Goal: Feedback & Contribution: Submit feedback/report problem

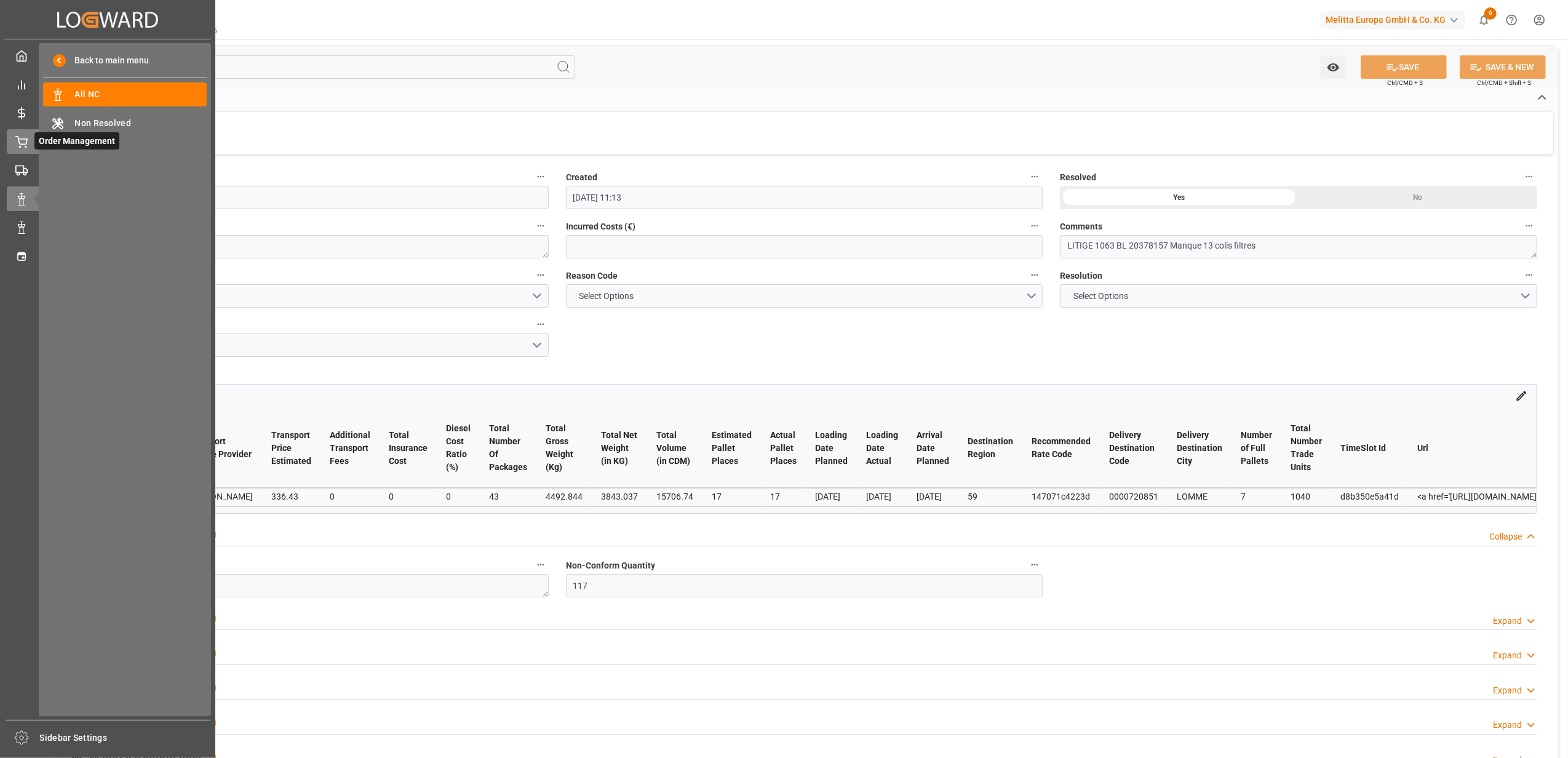
click at [18, 148] on div "Order Management Order Management" at bounding box center [107, 140] width 202 height 24
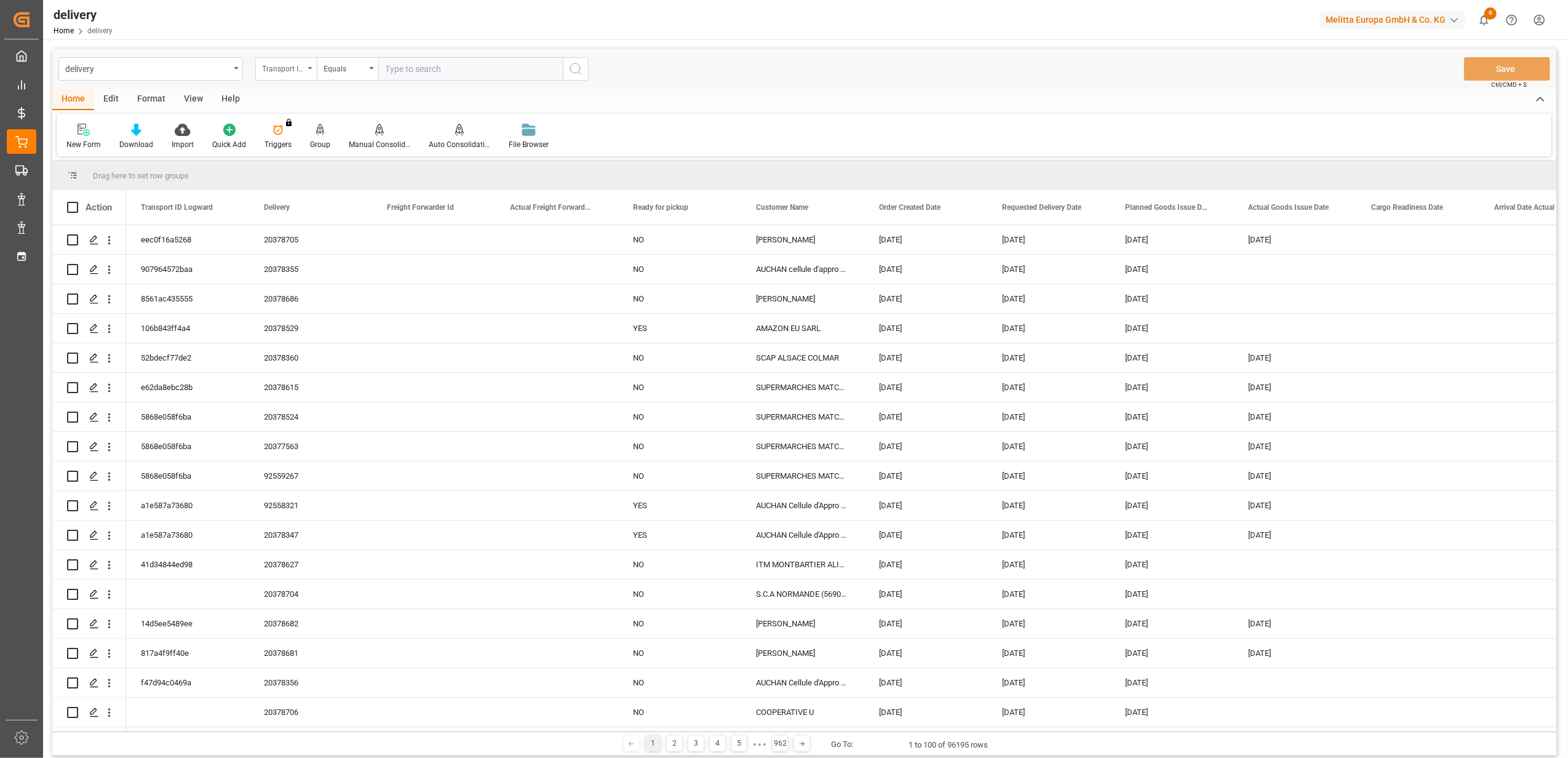
click at [309, 67] on icon "open menu" at bounding box center [309, 68] width 5 height 3
click at [310, 151] on div "Delivery" at bounding box center [347, 151] width 183 height 25
click at [456, 67] on input "text" at bounding box center [470, 69] width 184 height 23
paste input "92556619"
type input "92556619"
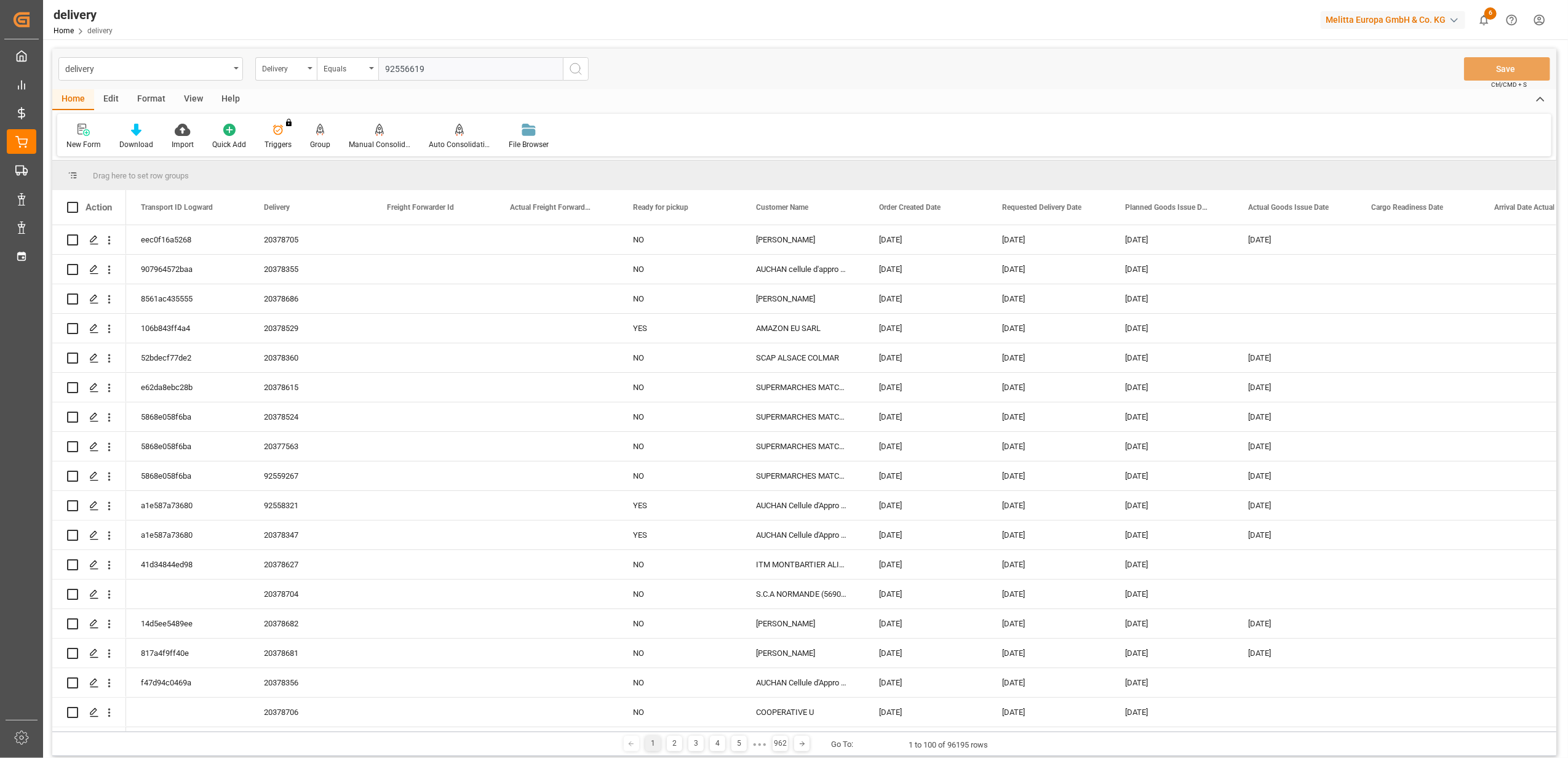
click at [580, 69] on icon "search button" at bounding box center [575, 68] width 15 height 15
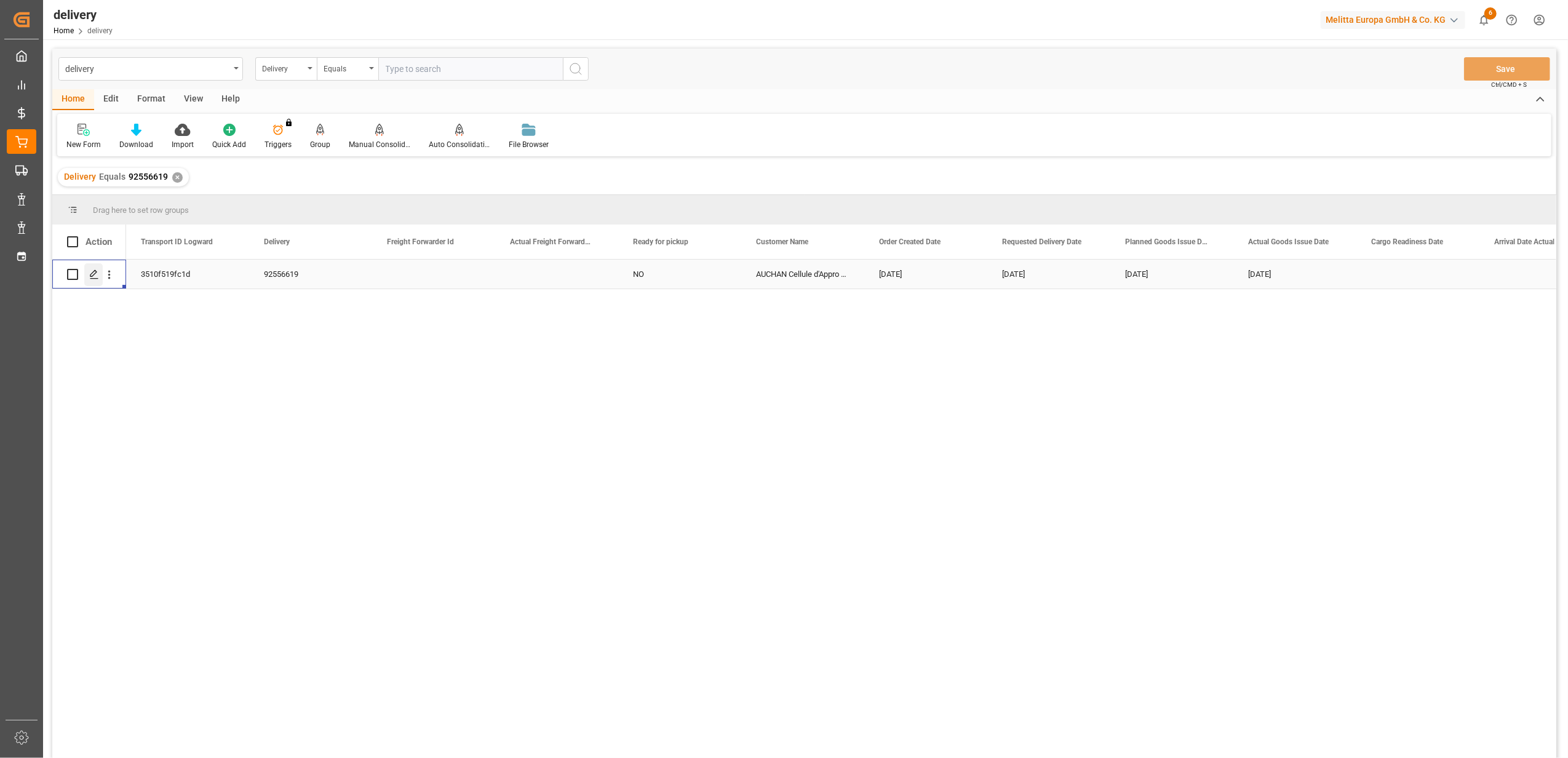
click at [91, 277] on icon "Press SPACE to select this row." at bounding box center [94, 274] width 10 height 10
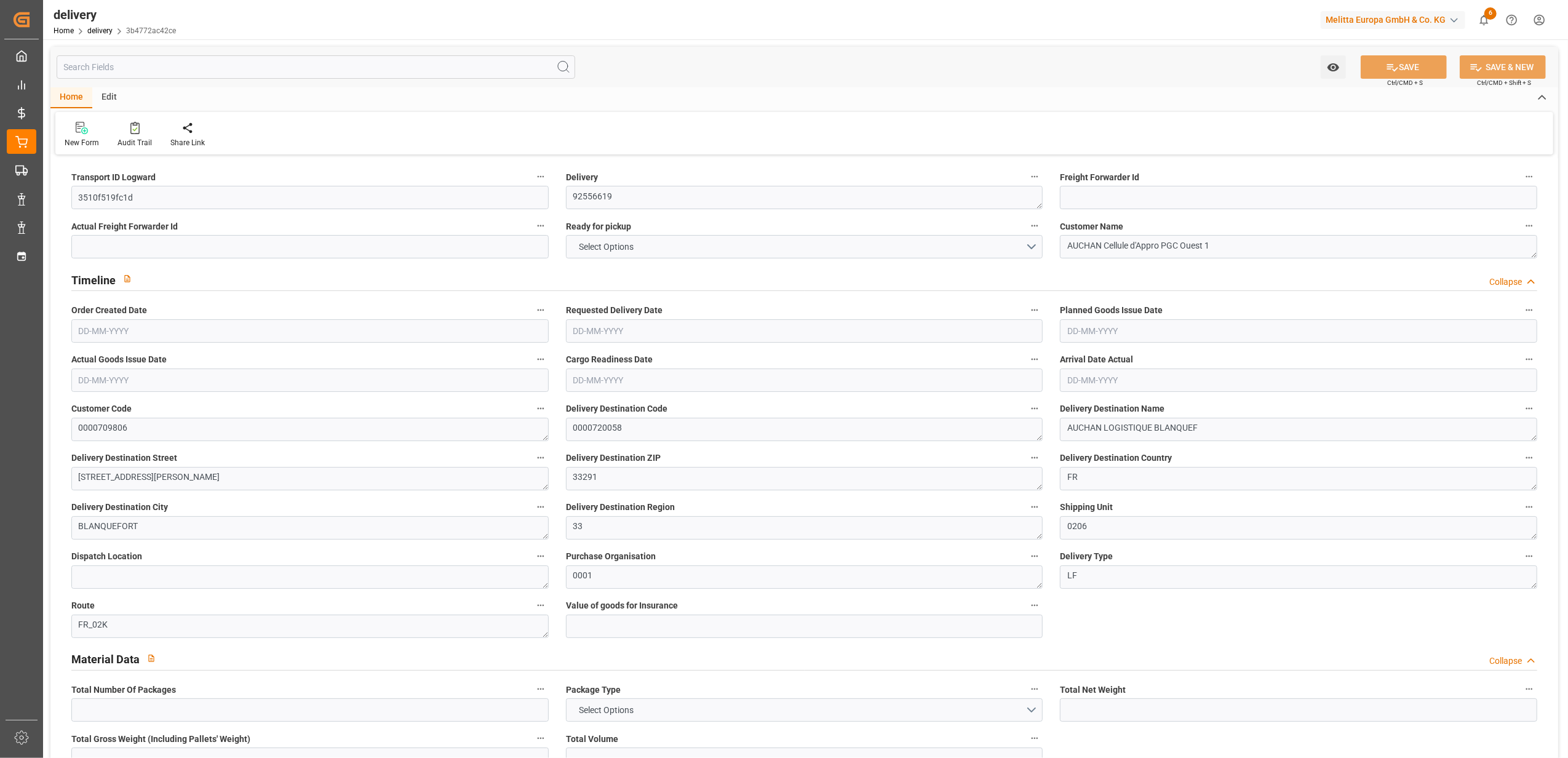
type input "9"
type input "720.312"
type input "1131"
type input "5589.6"
type input "0"
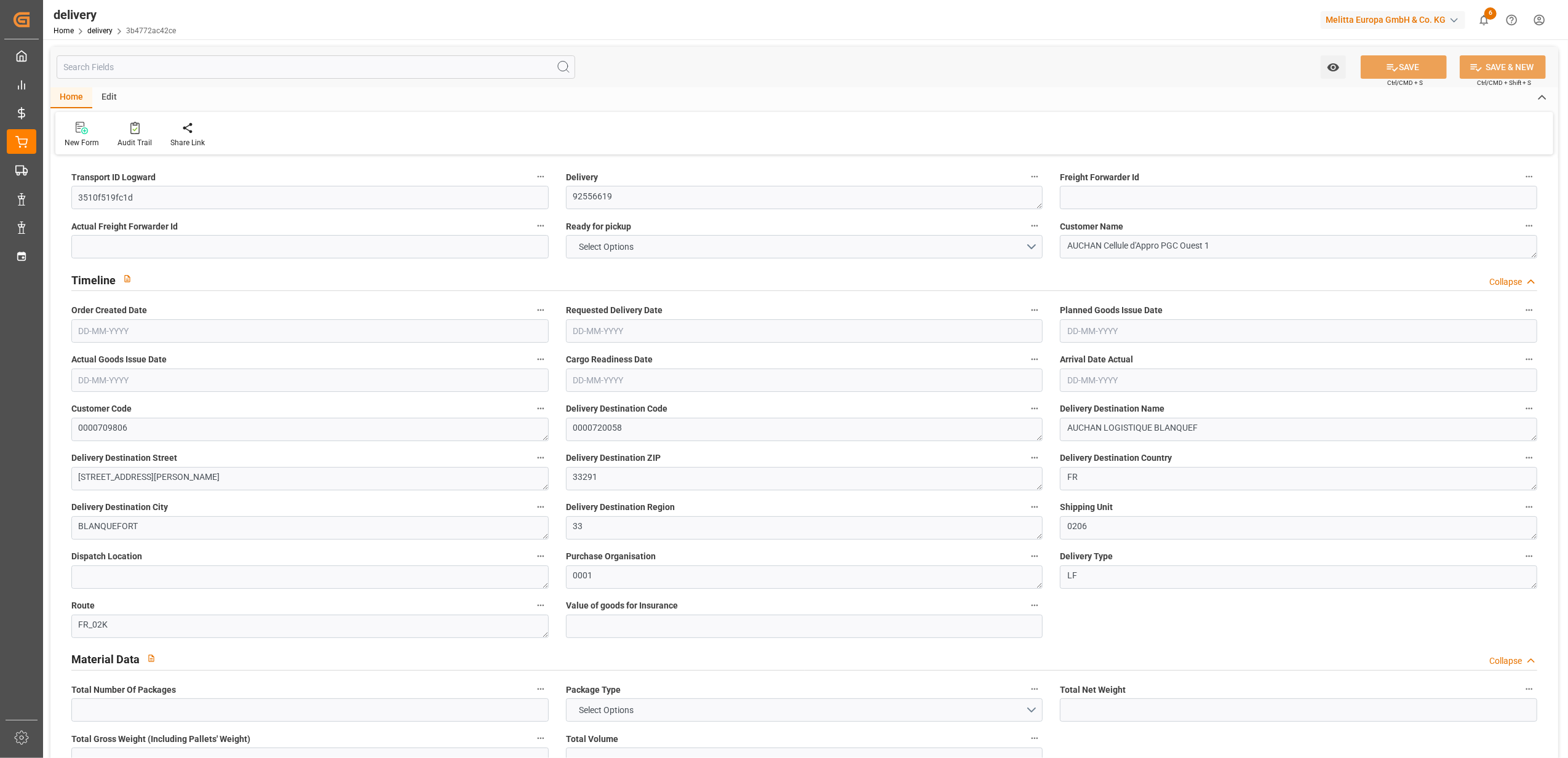
type input "9"
type input "5"
type input "0"
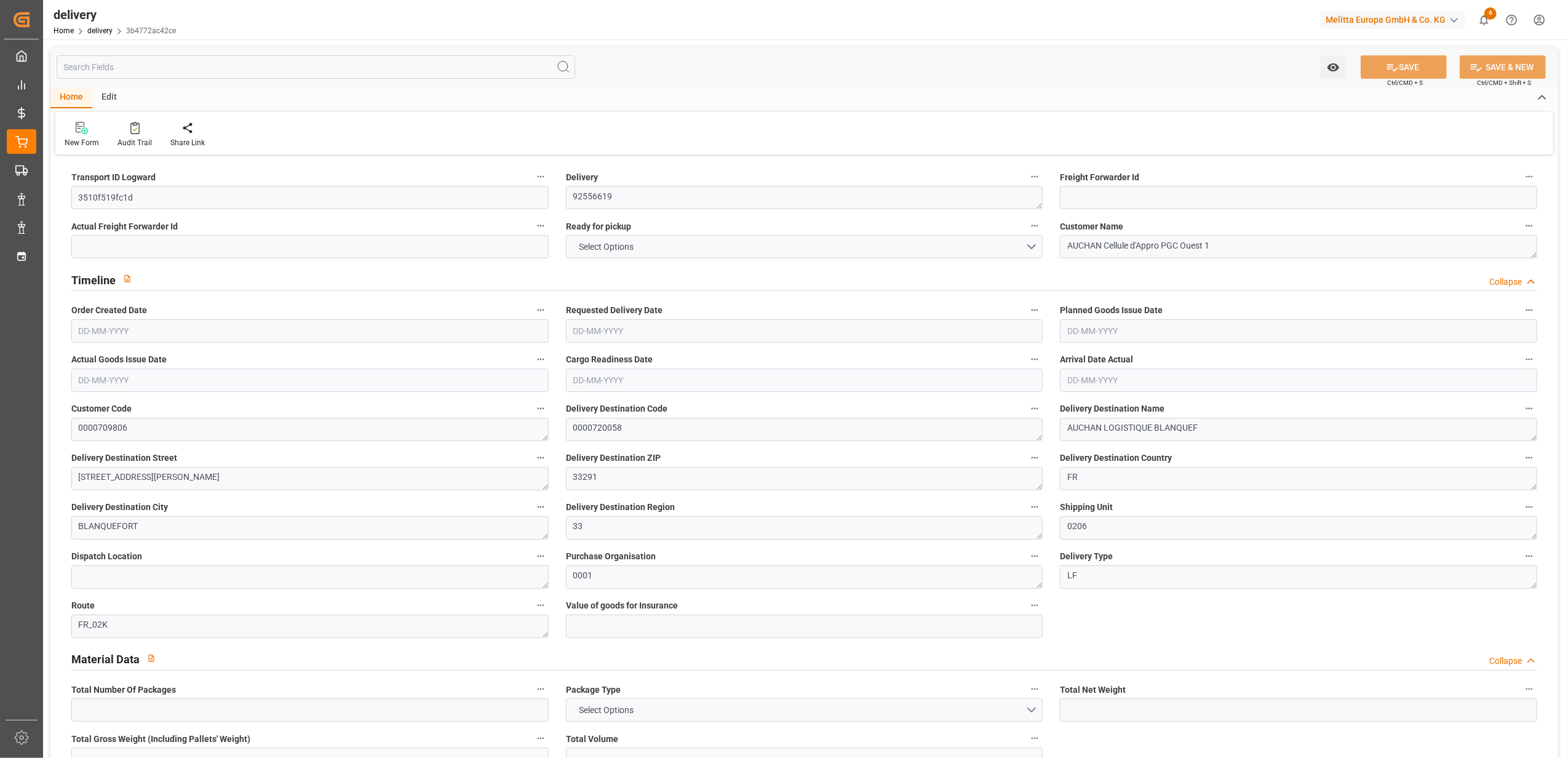
type input "0"
type input "248.45"
type input "22.05"
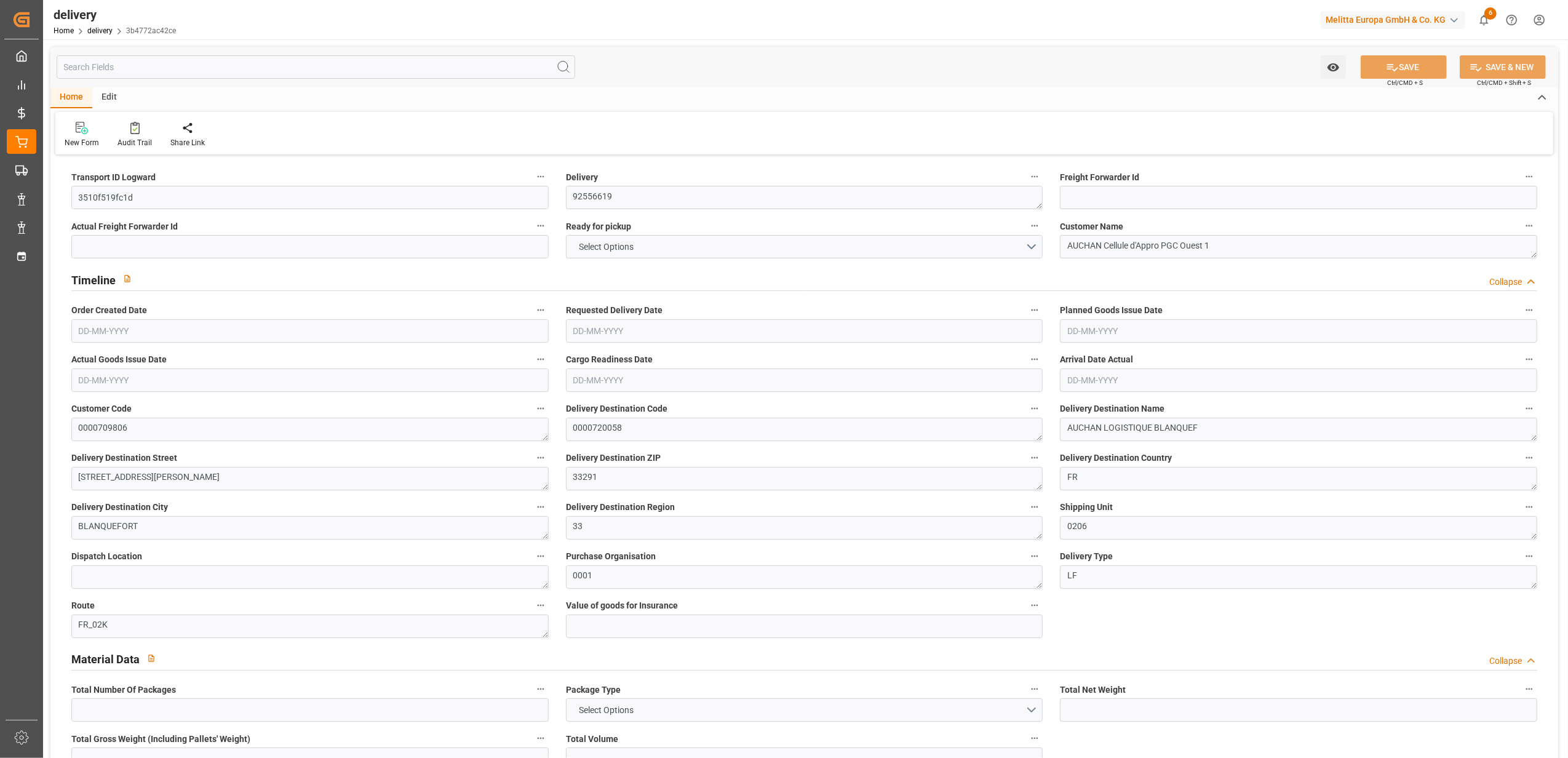
type input "0"
type input "1.5"
type input "1.3"
type input "0"
type input "13.5"
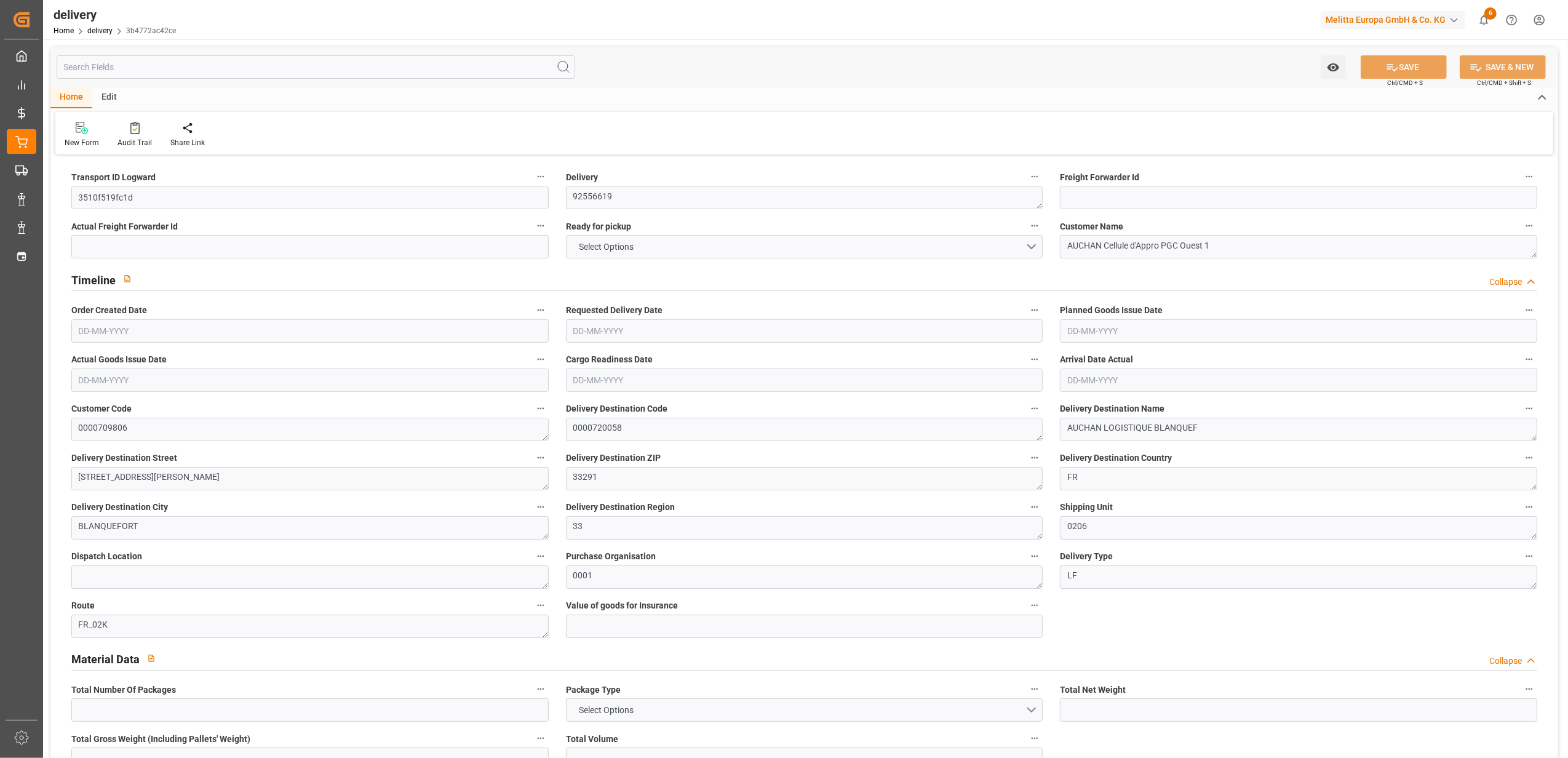
type input "884.16"
type input "101"
type input "0"
type input "[DATE]"
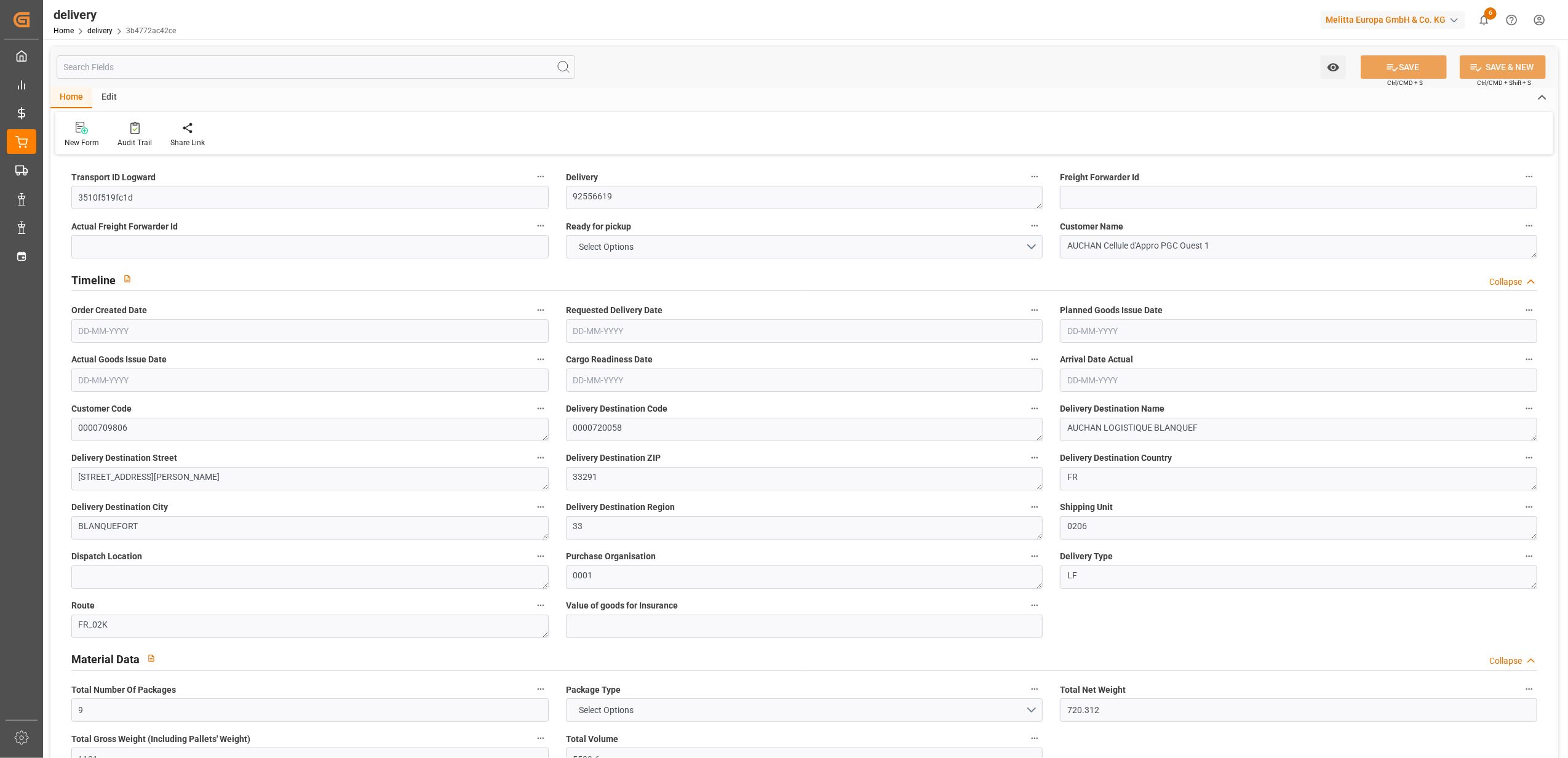
type input "[DATE]"
type input "[DATE] 11:00"
drag, startPoint x: 140, startPoint y: 197, endPoint x: 58, endPoint y: 199, distance: 82.0
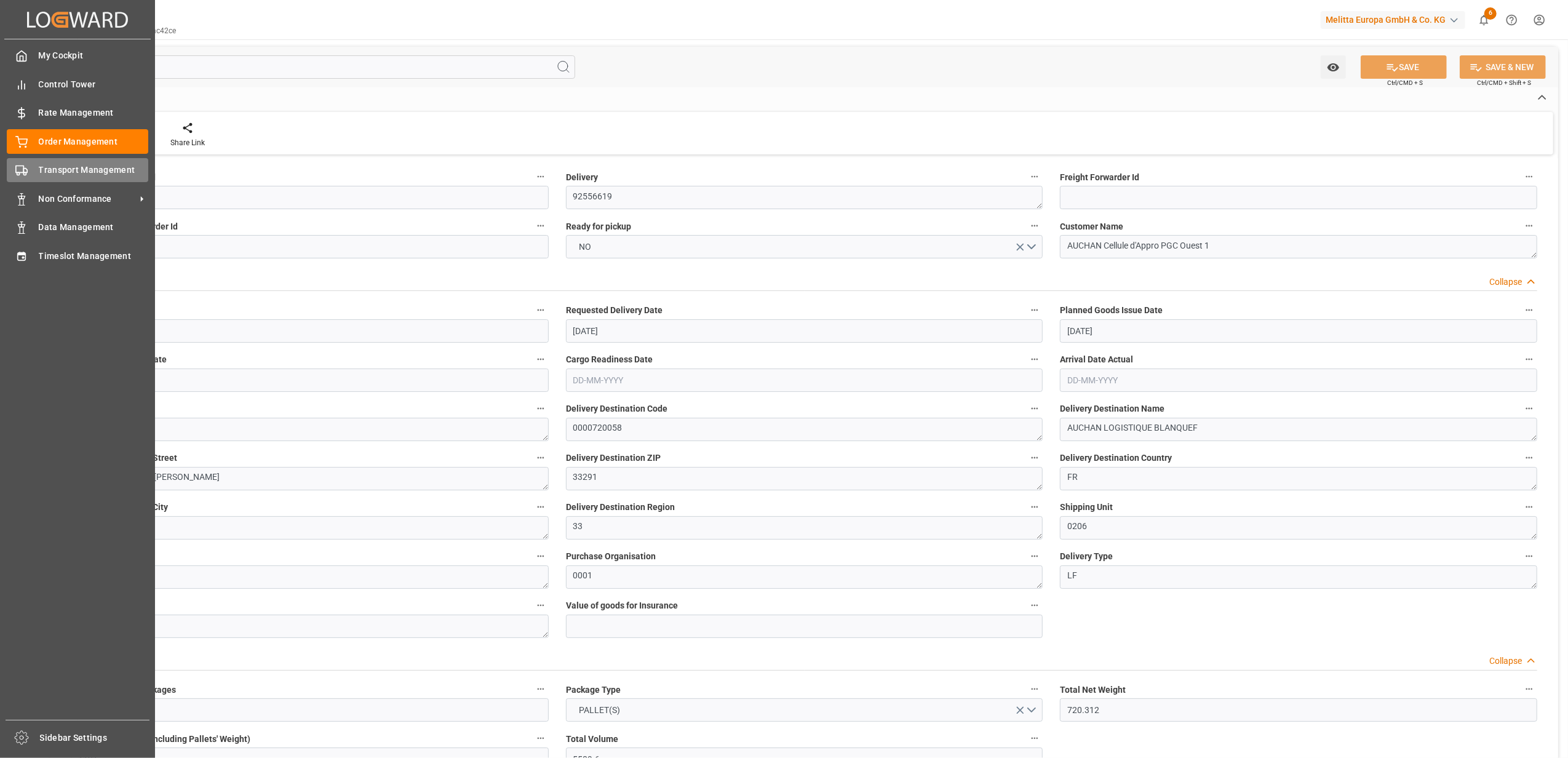
click at [39, 164] on span "Transport Management" at bounding box center [94, 170] width 110 height 13
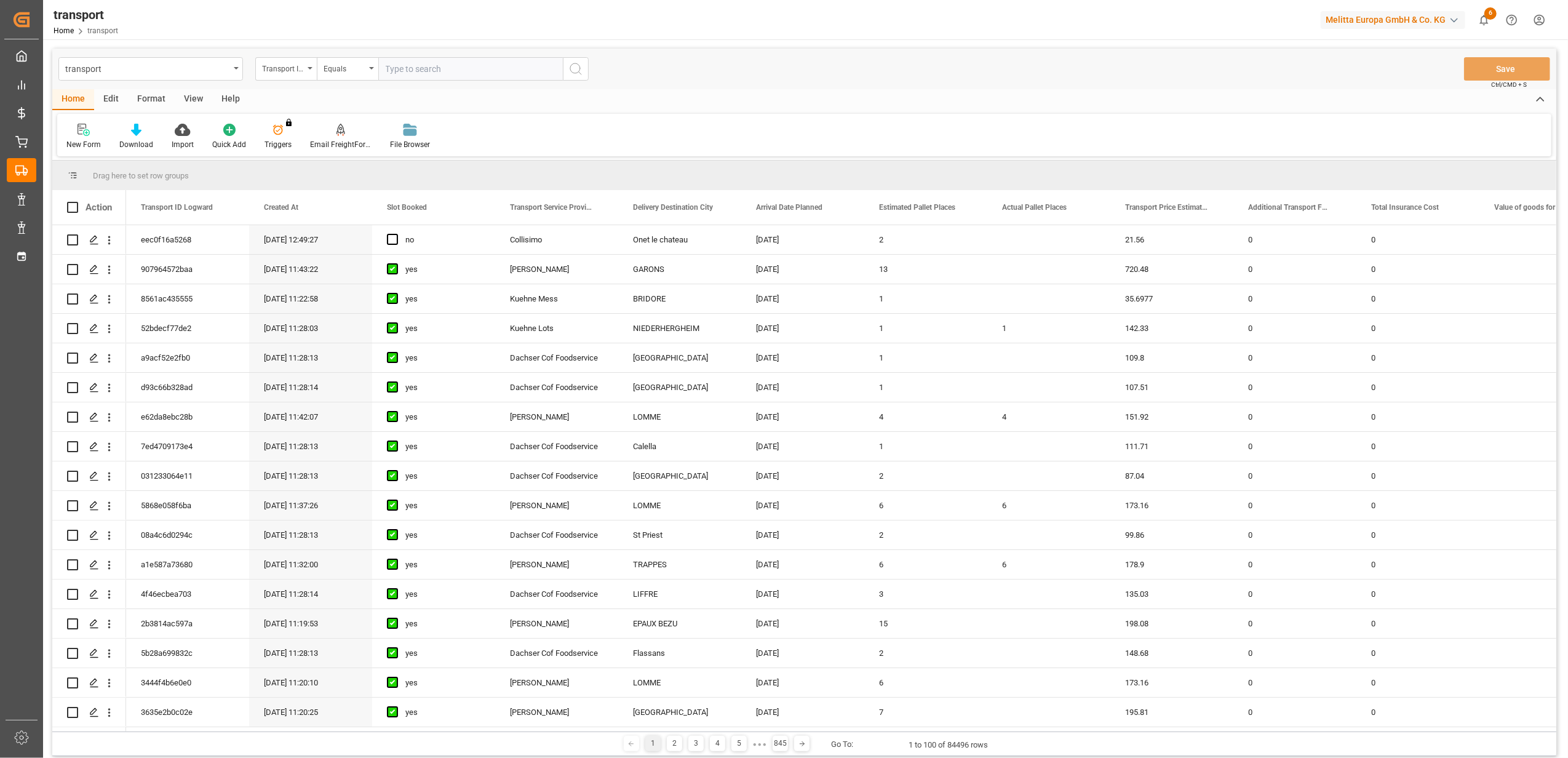
click at [431, 74] on input "text" at bounding box center [470, 69] width 184 height 23
type input "3510f519fc1d"
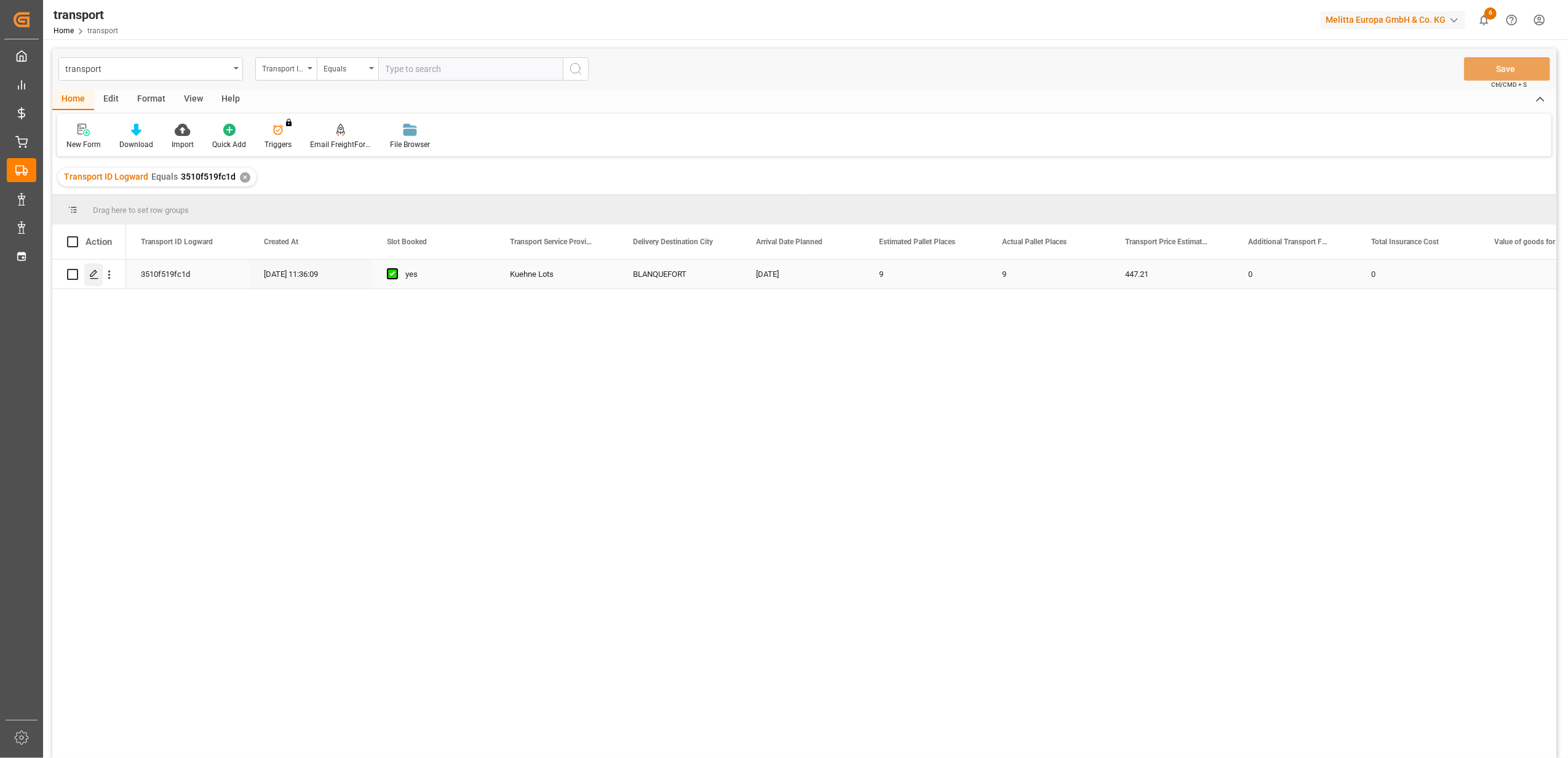
click at [97, 281] on div "Press SPACE to select this row." at bounding box center [93, 274] width 19 height 22
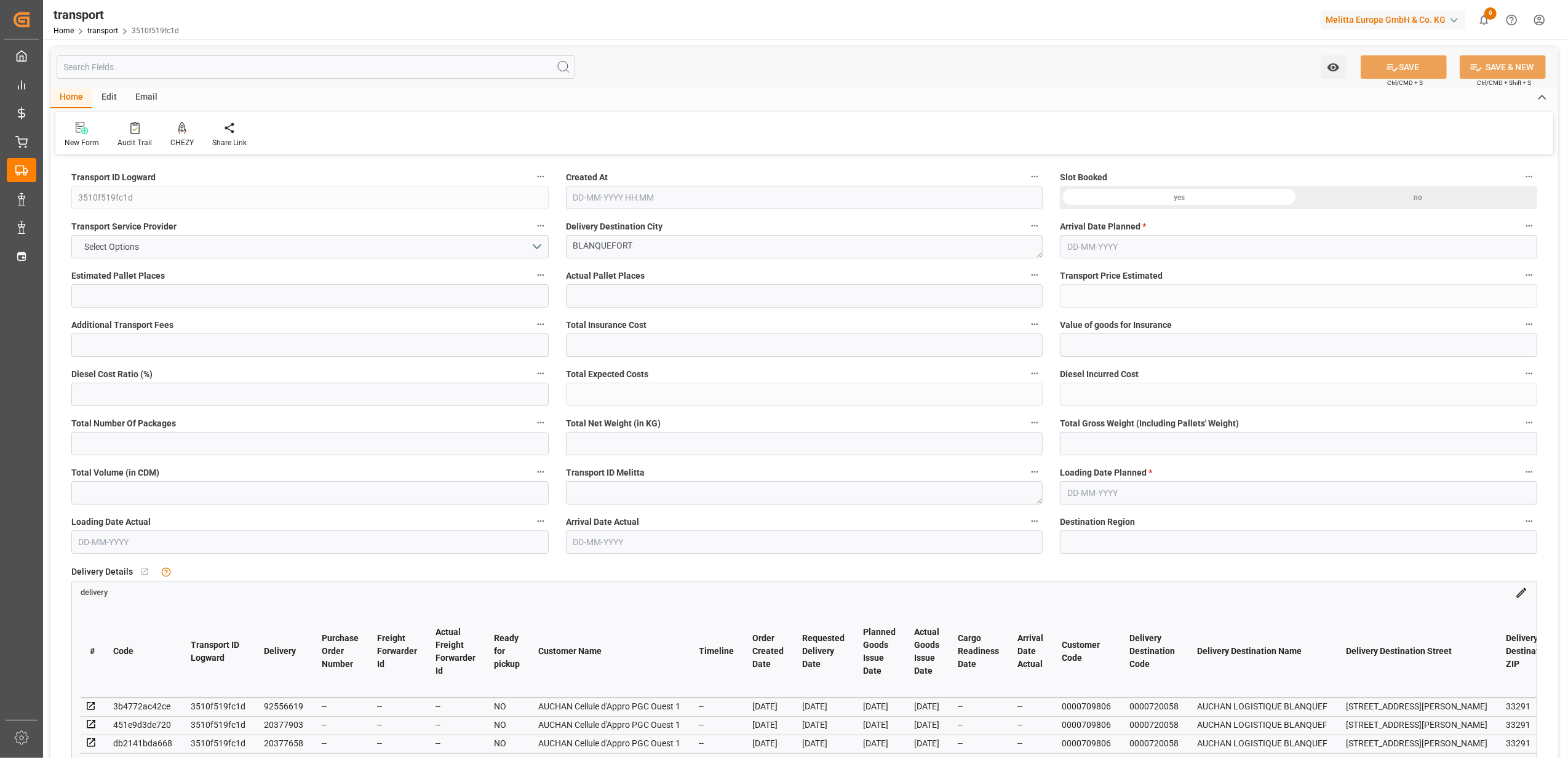
type input "9"
type input "447.21"
type input "0"
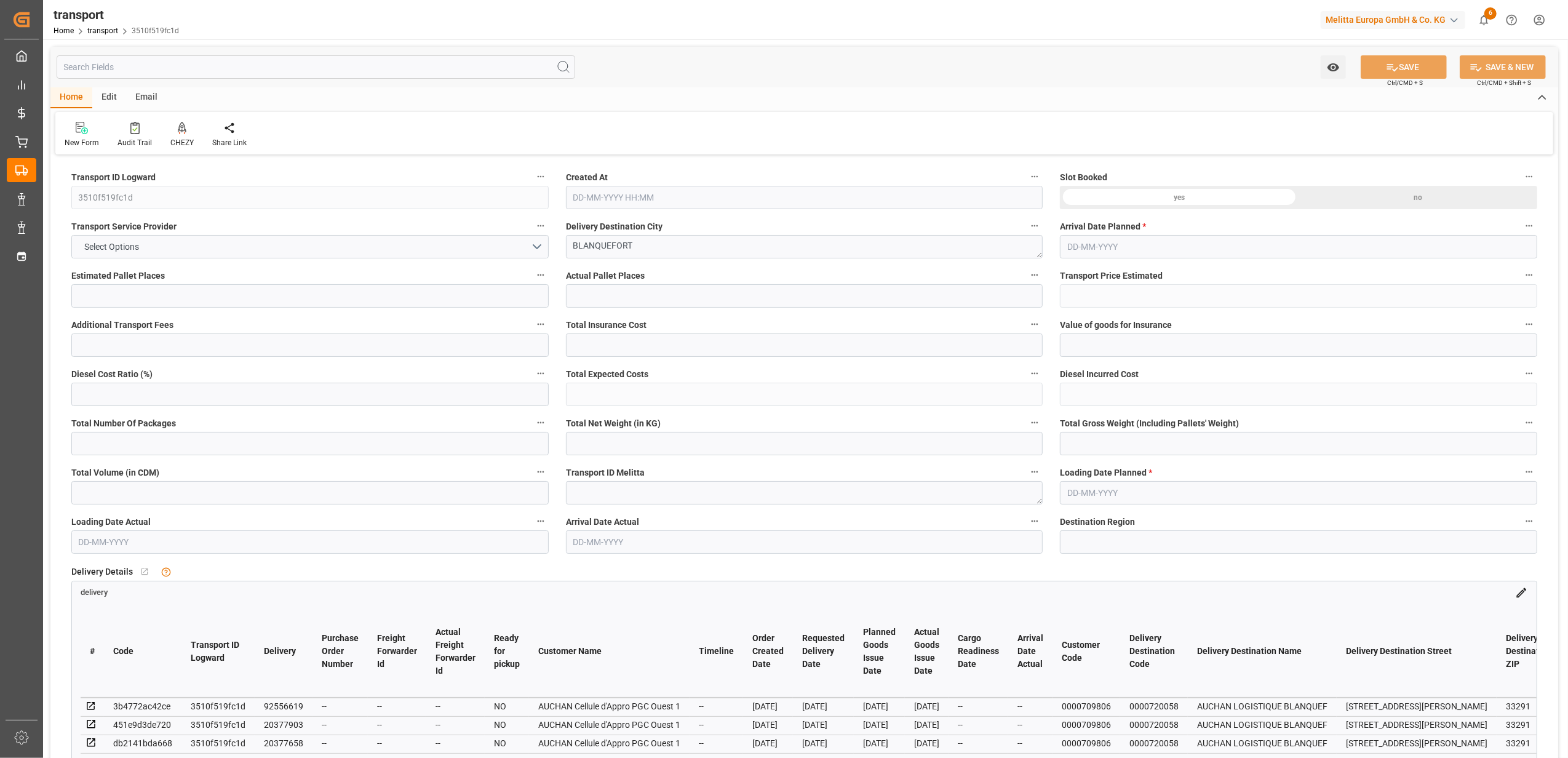
type input "0"
type input "447.21"
type input "0"
type input "19"
type input "1032.266"
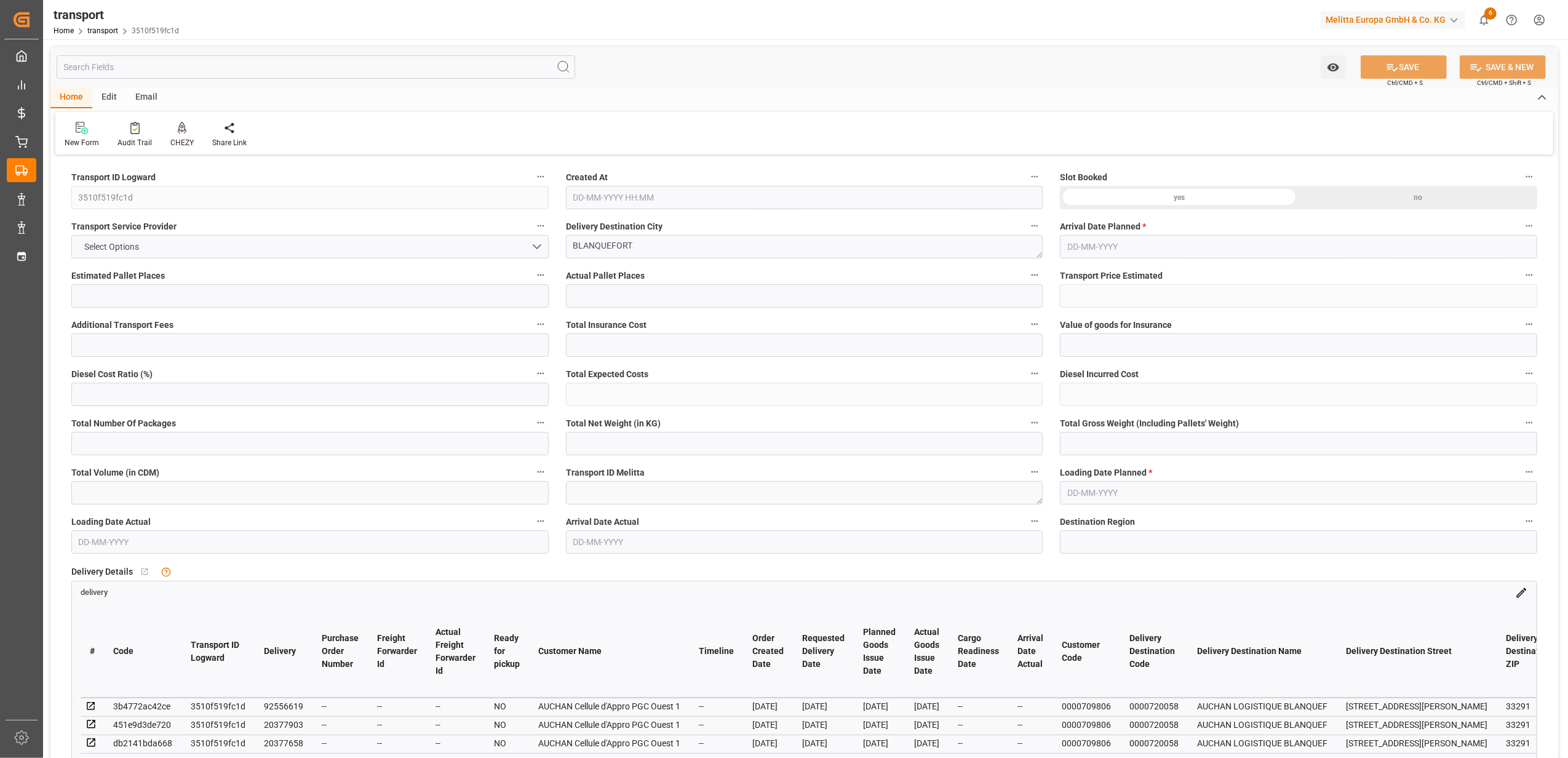
type input "1830.228"
type input "8285.598"
type input "33"
type input "9"
type input "220"
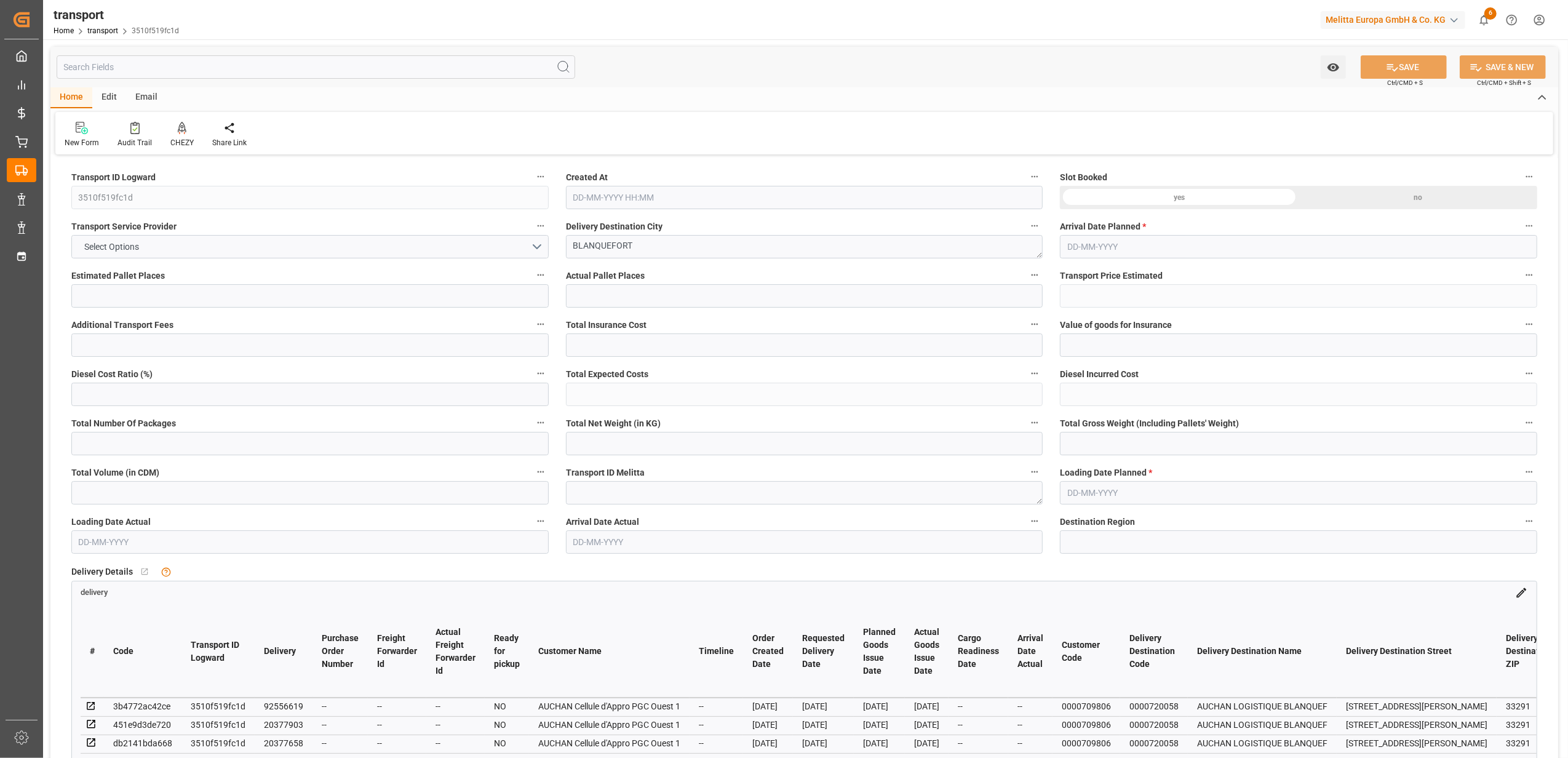
type input "19"
type input "101"
type input "1306.248"
type input "0"
type input "10767.6795"
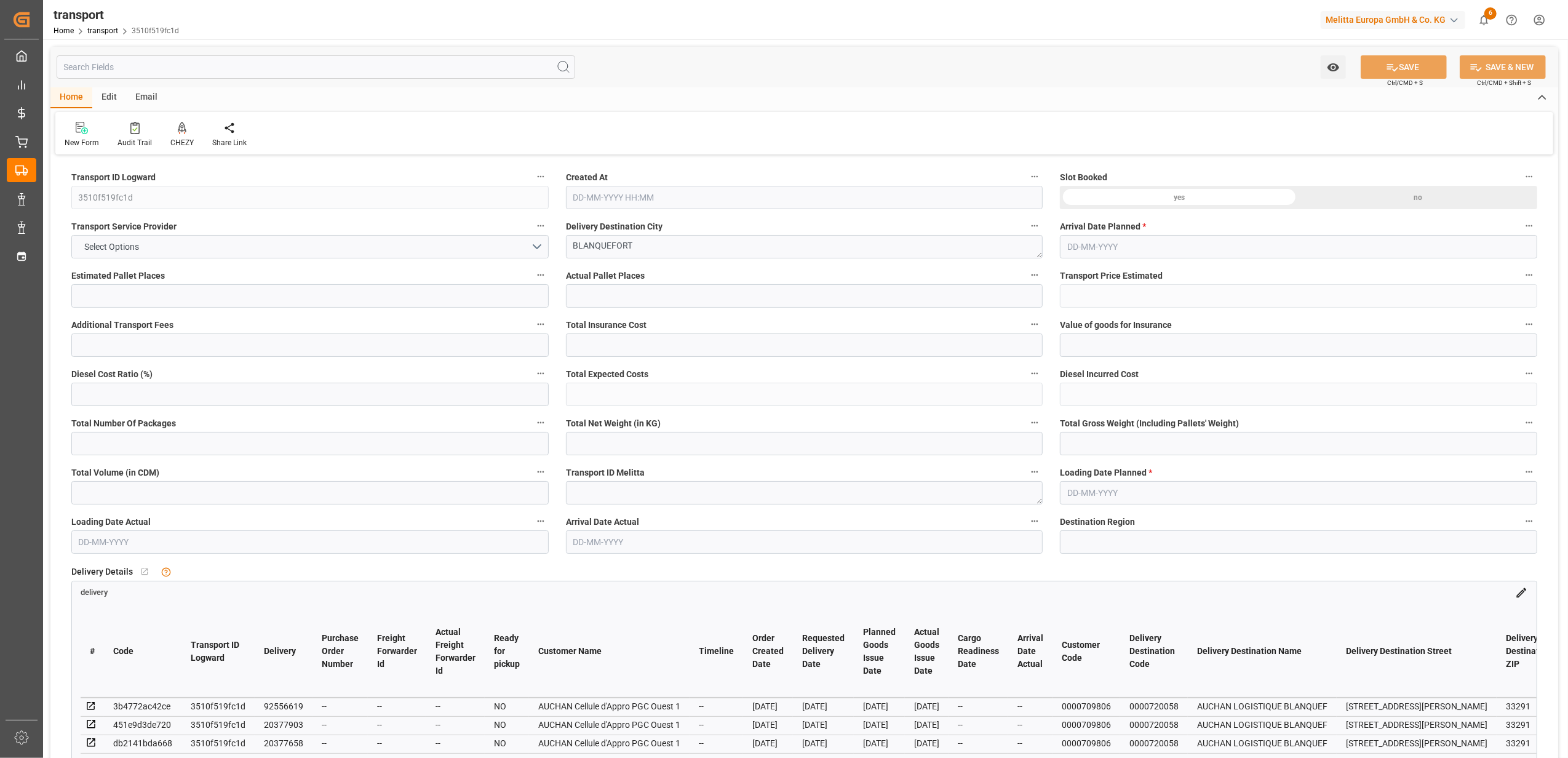
type input "0"
type input "21"
type input "80"
type input "[DATE] 11:36"
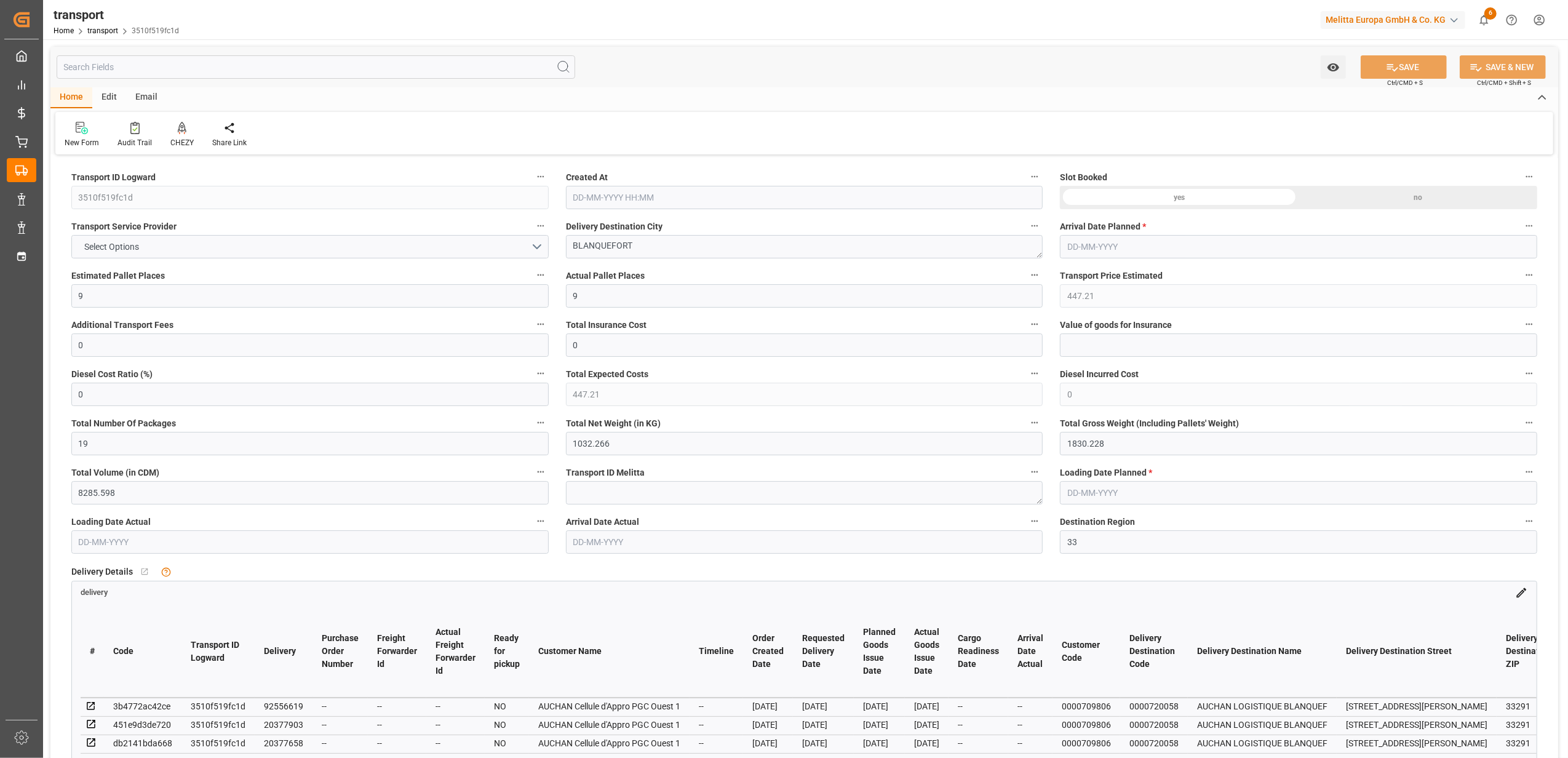
type input "[DATE]"
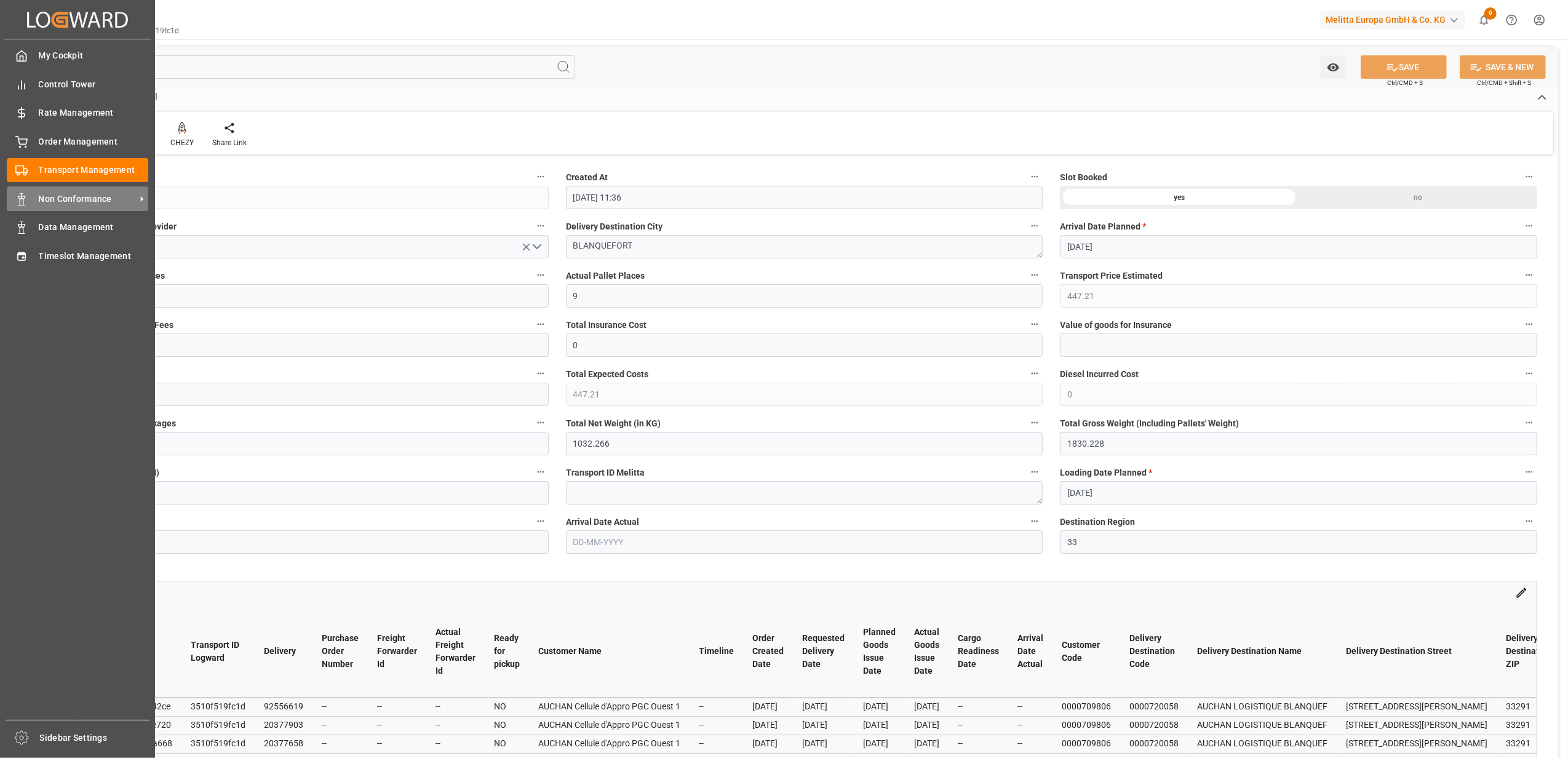
click at [27, 199] on div "Non Conformance Non Conformance" at bounding box center [77, 198] width 141 height 24
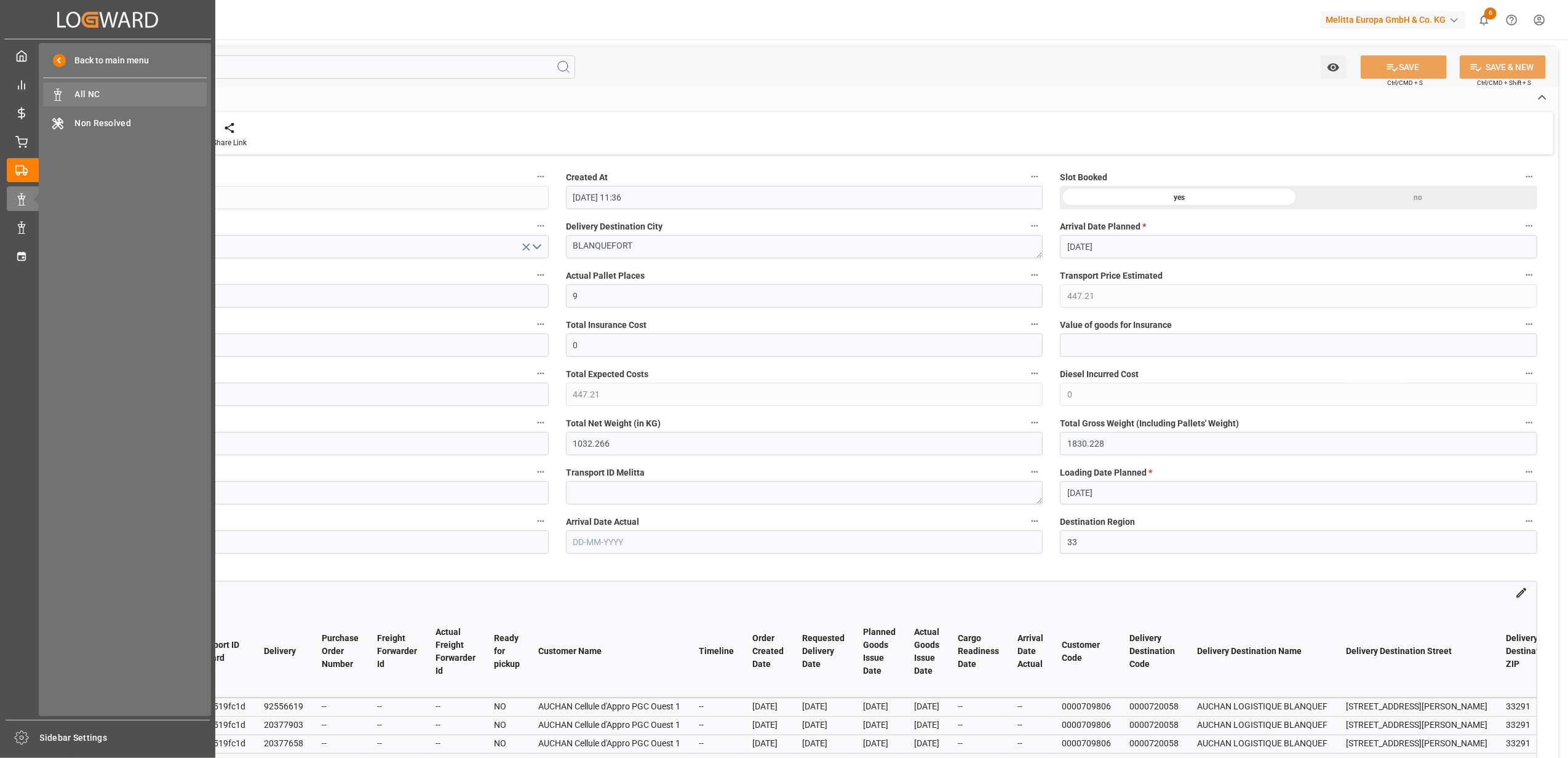
click at [85, 92] on span "All NC" at bounding box center [141, 94] width 133 height 13
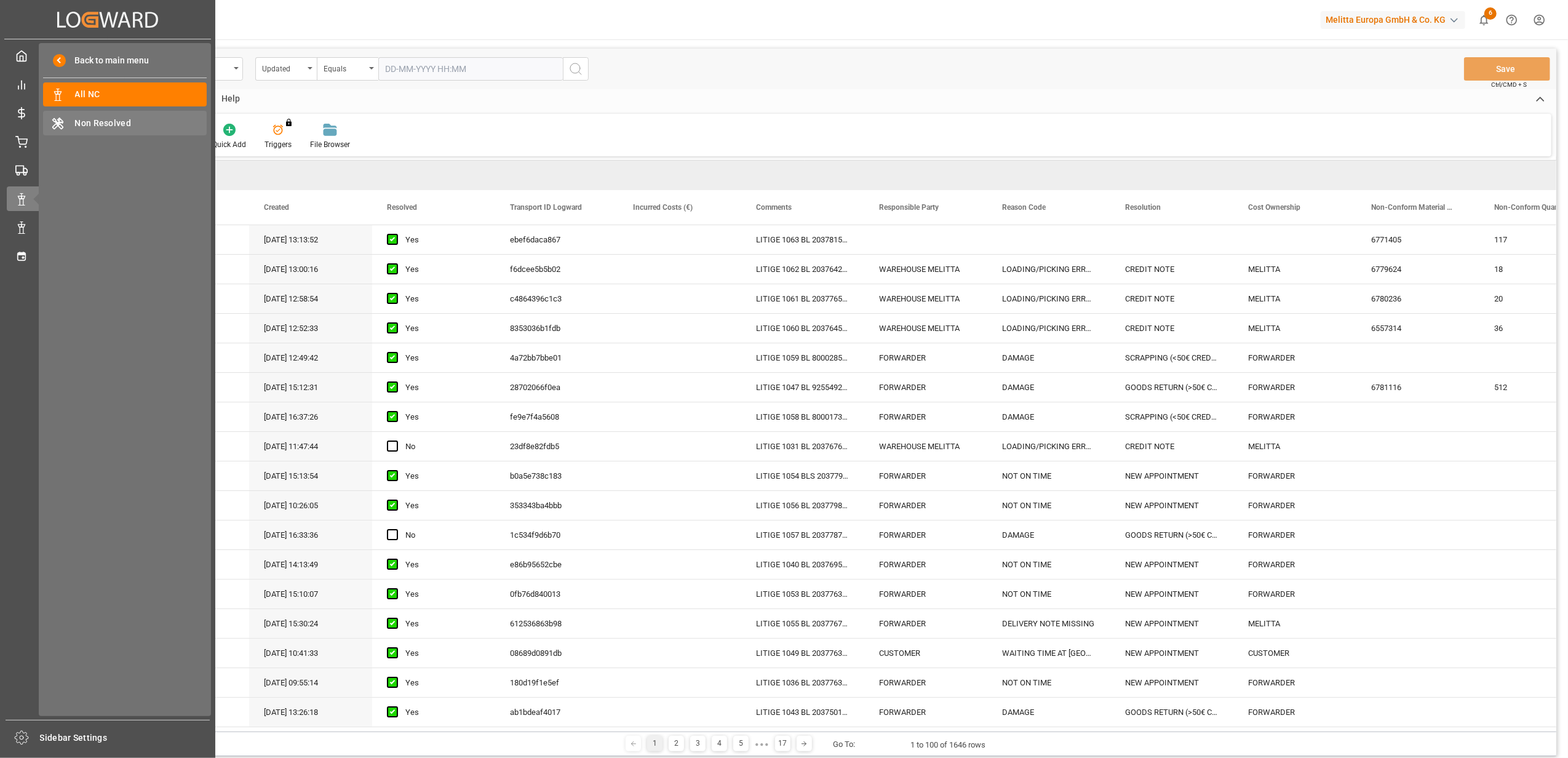
click at [75, 127] on span "Non Resolved" at bounding box center [141, 123] width 133 height 13
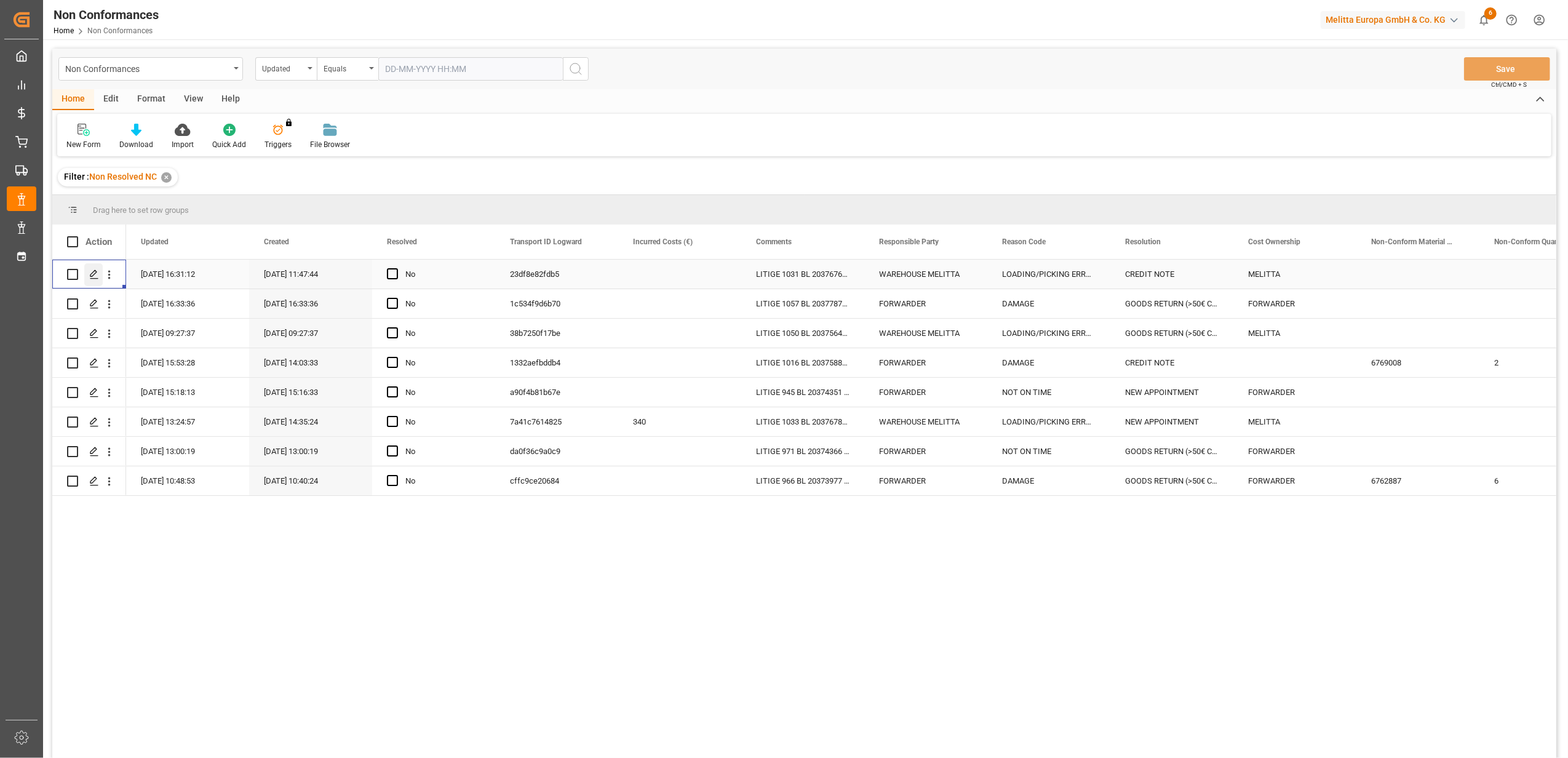
click at [93, 277] on icon "Press SPACE to select this row." at bounding box center [94, 274] width 10 height 10
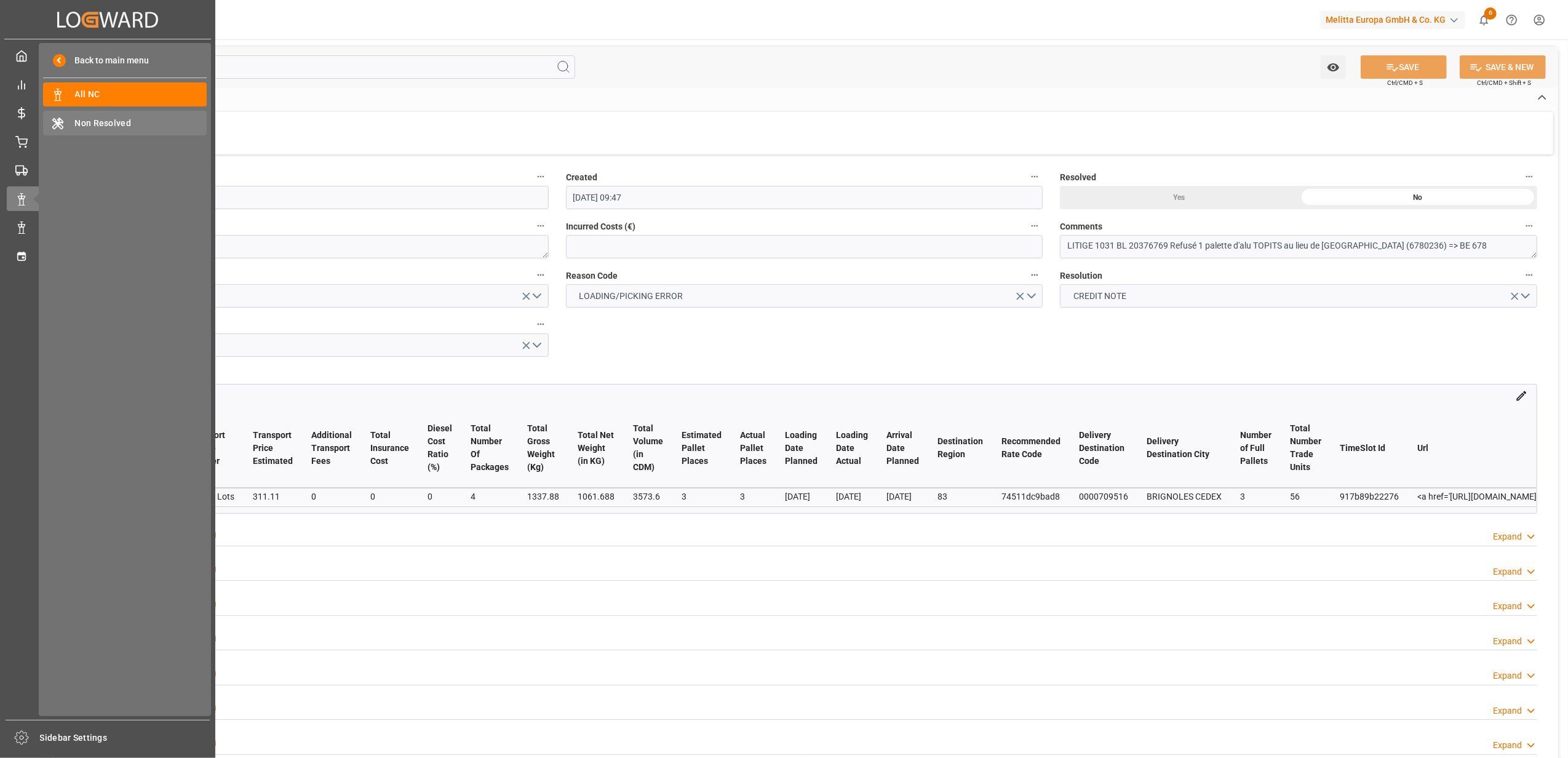
click at [119, 121] on span "Non Resolved" at bounding box center [141, 123] width 133 height 13
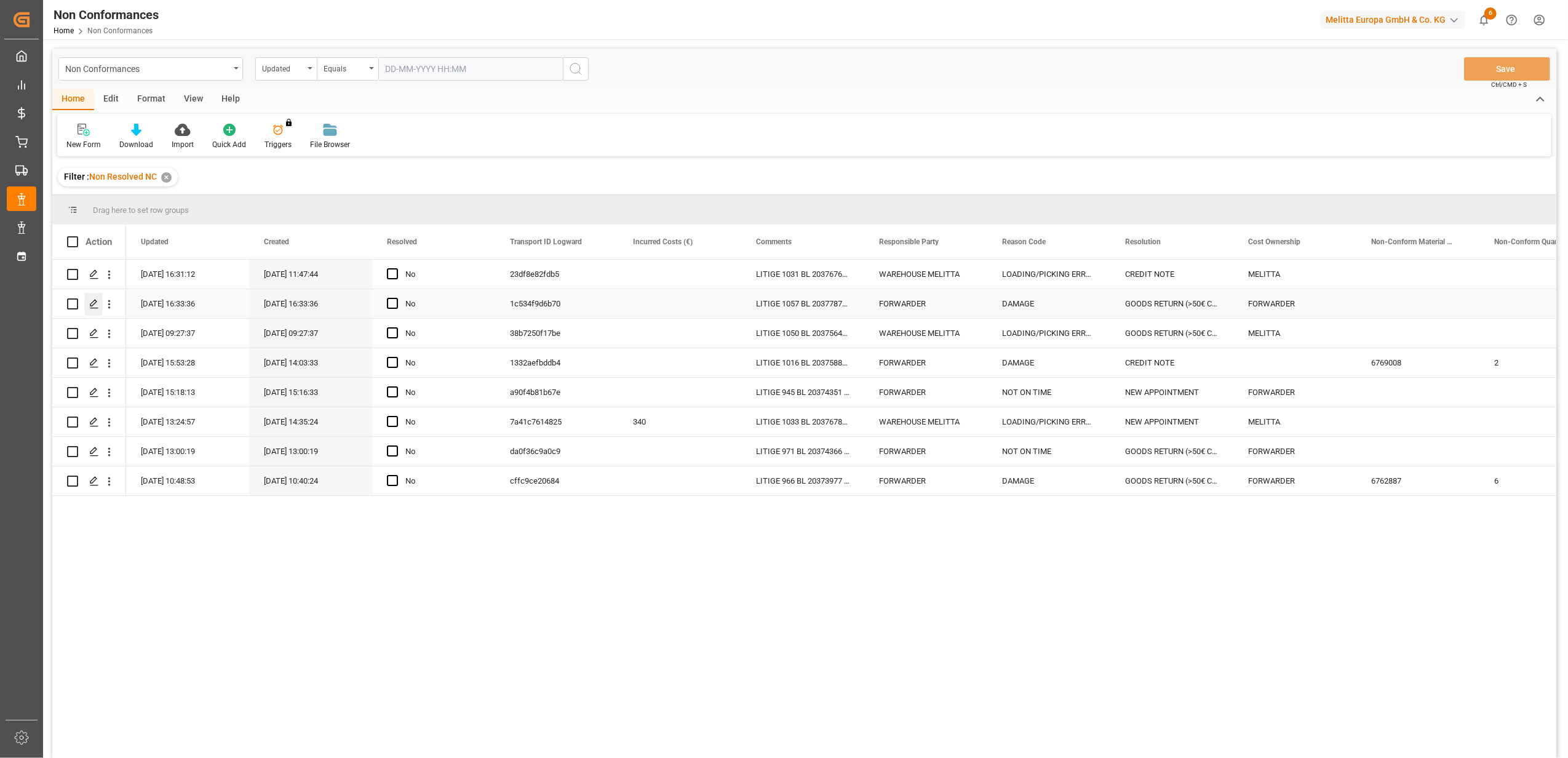
click at [95, 305] on icon "Press SPACE to select this row." at bounding box center [94, 304] width 10 height 10
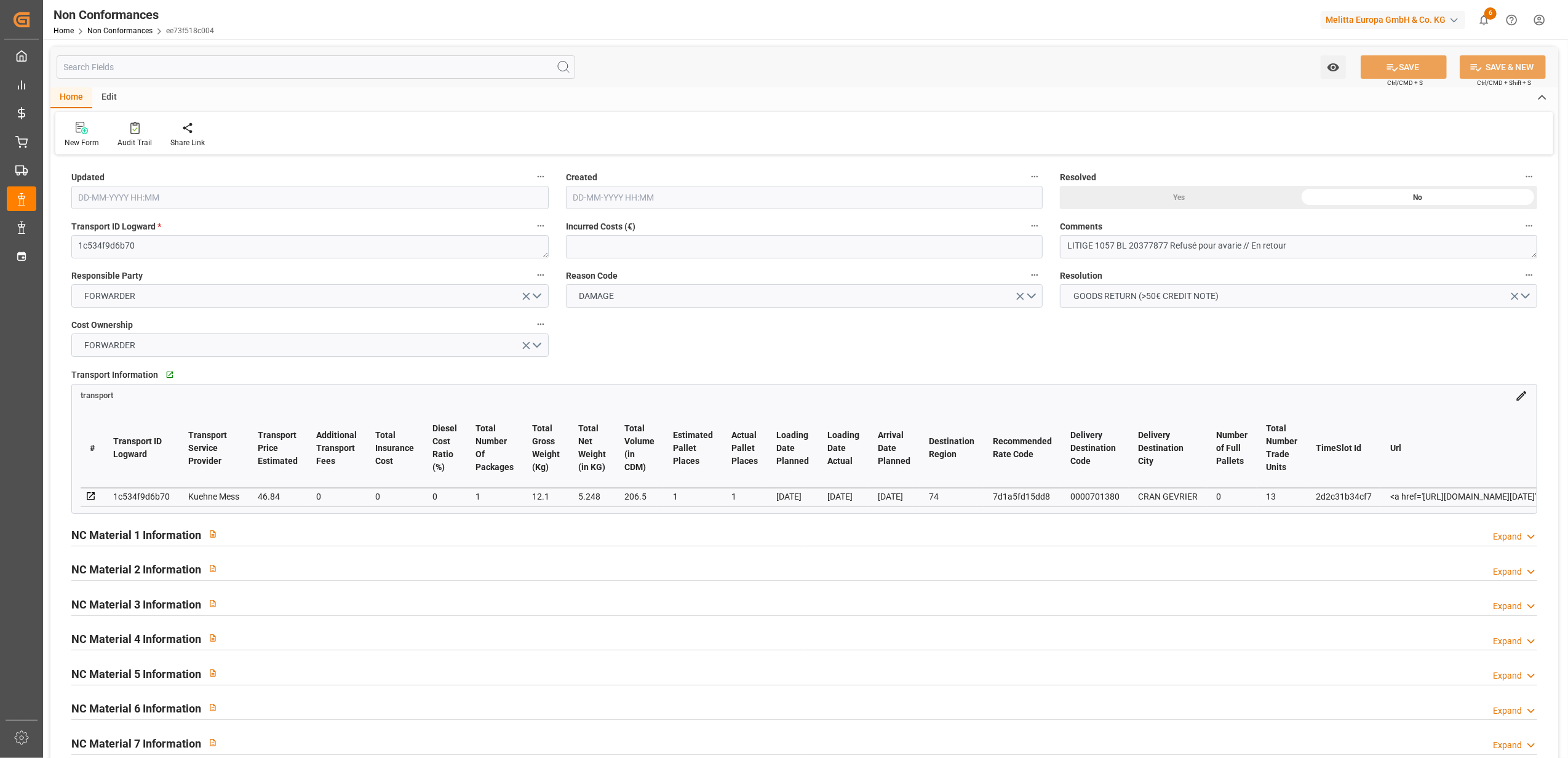
type input "[DATE] 14:33"
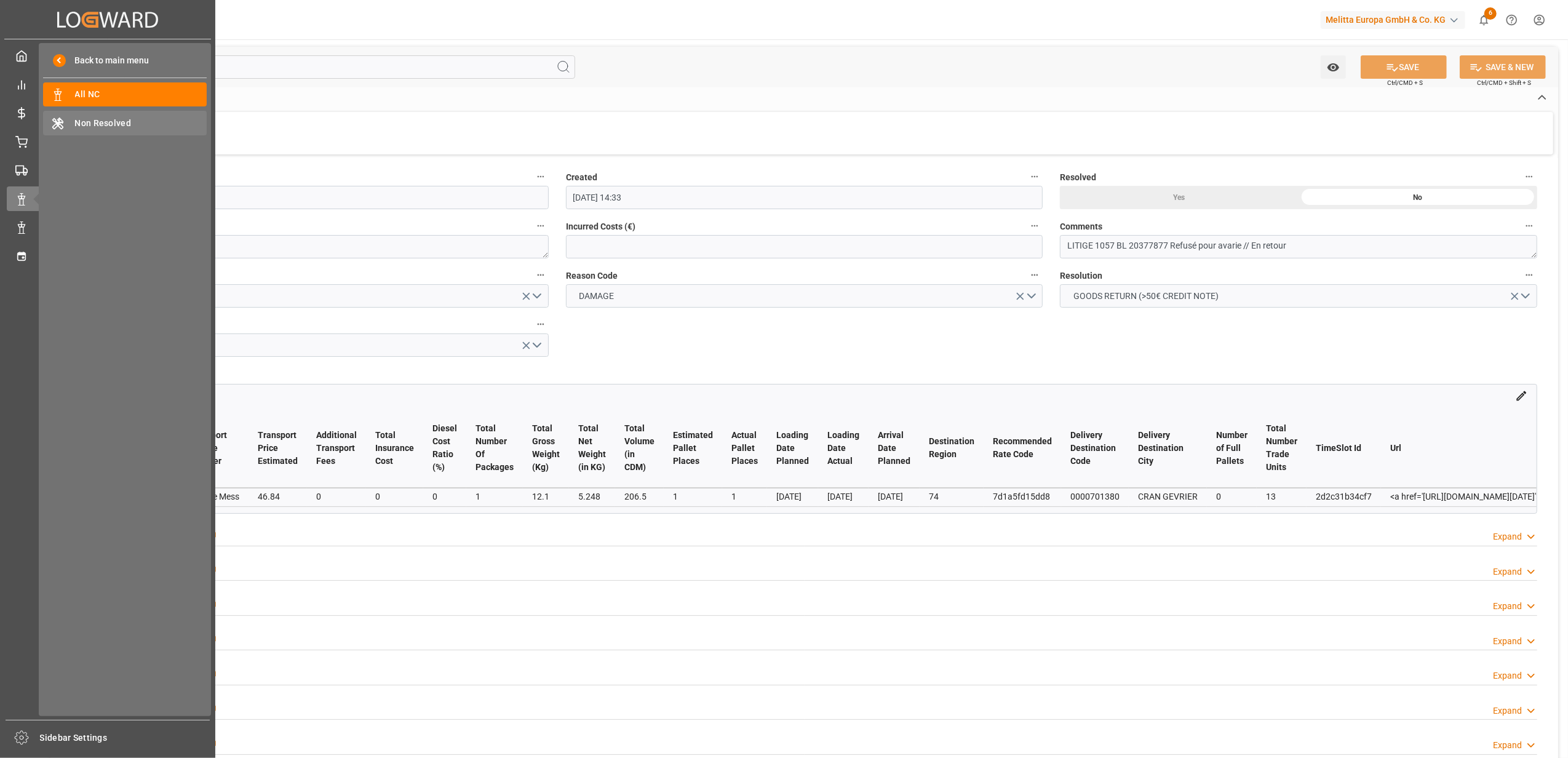
click at [88, 131] on div "Non Resolved Non Resolved" at bounding box center [125, 123] width 164 height 24
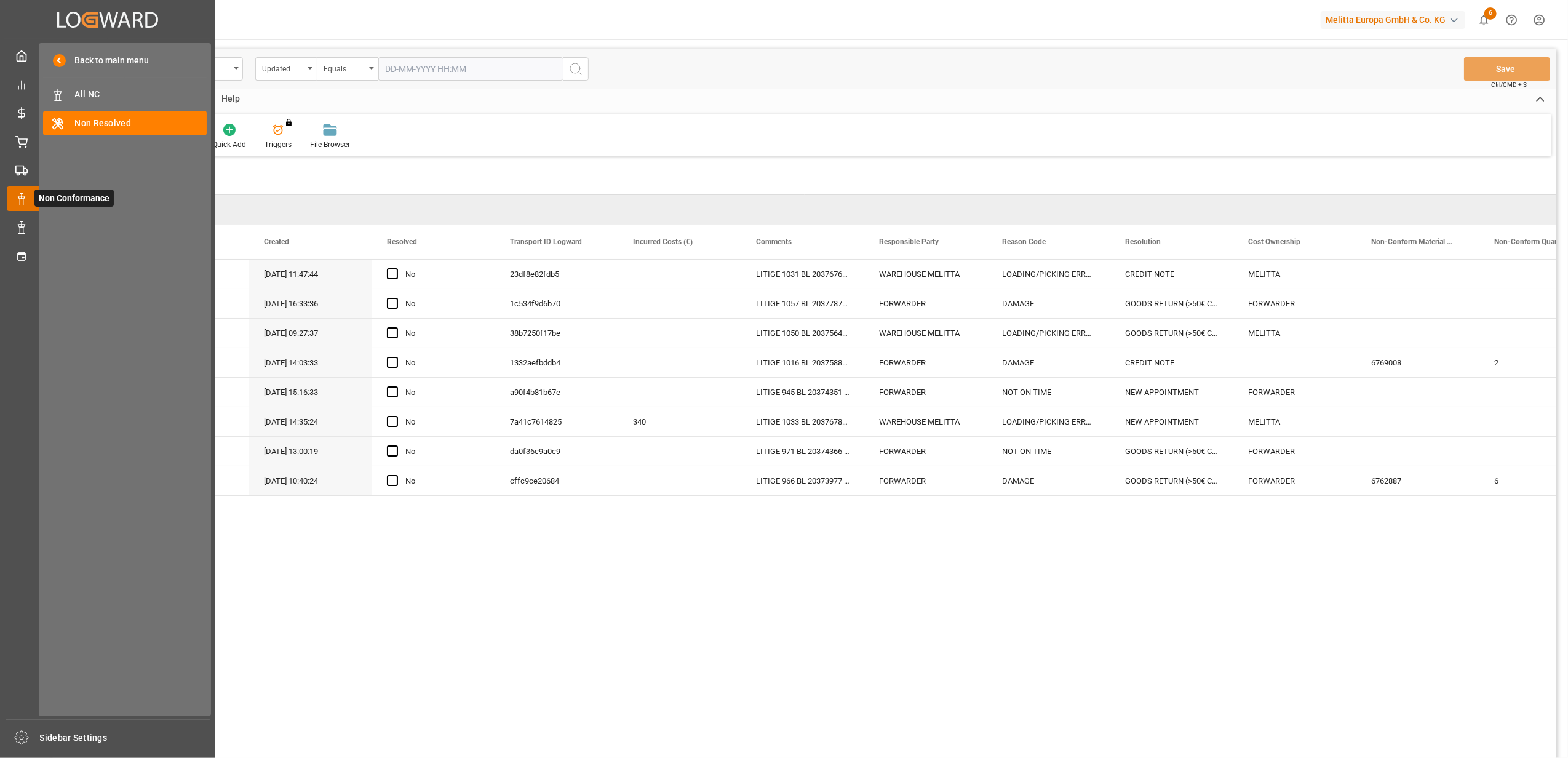
click at [36, 199] on span "Non Conformance" at bounding box center [73, 198] width 79 height 18
click at [84, 99] on span "All NC" at bounding box center [141, 94] width 133 height 13
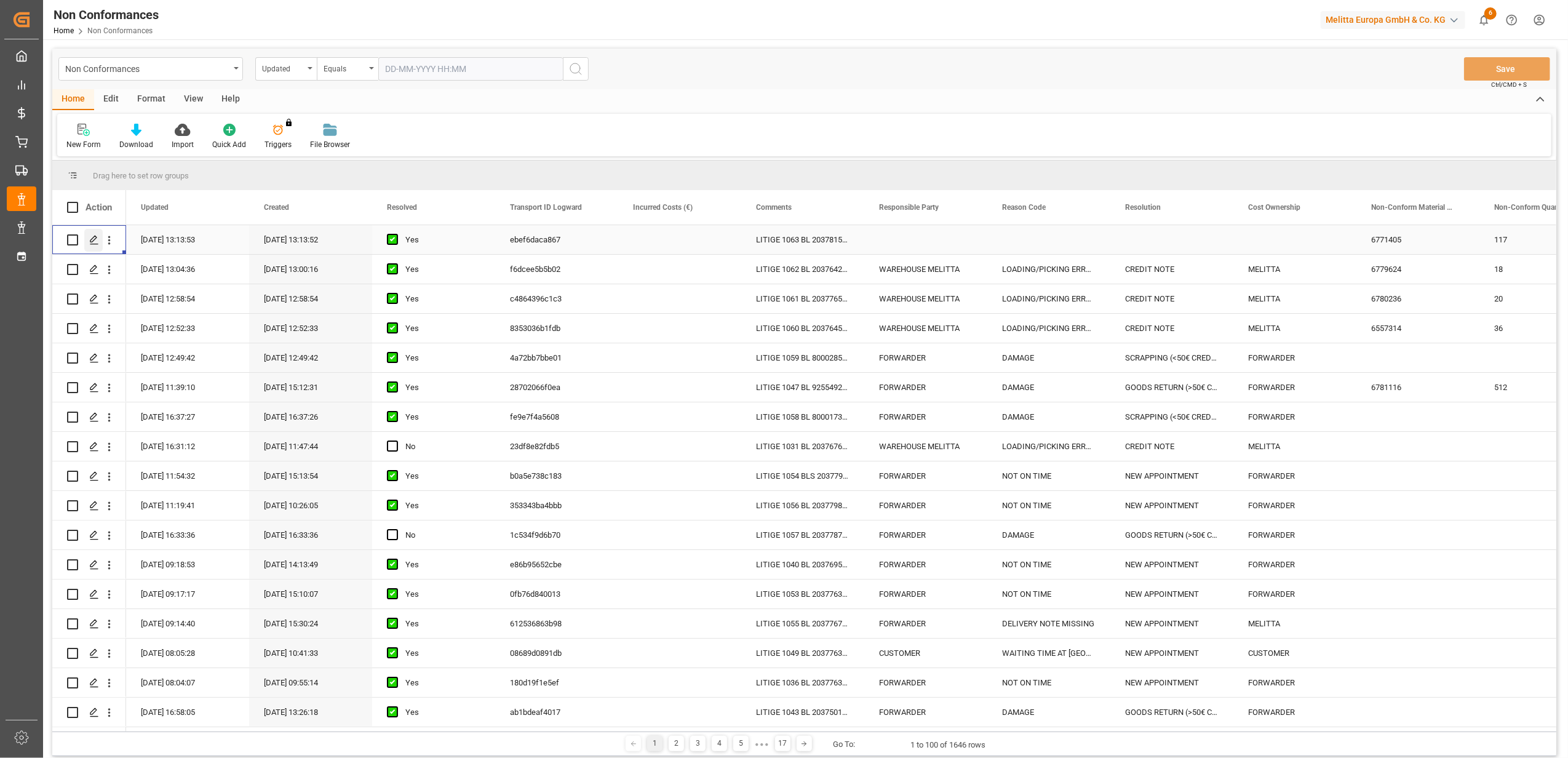
click at [96, 242] on icon "Press SPACE to select this row." at bounding box center [94, 240] width 10 height 10
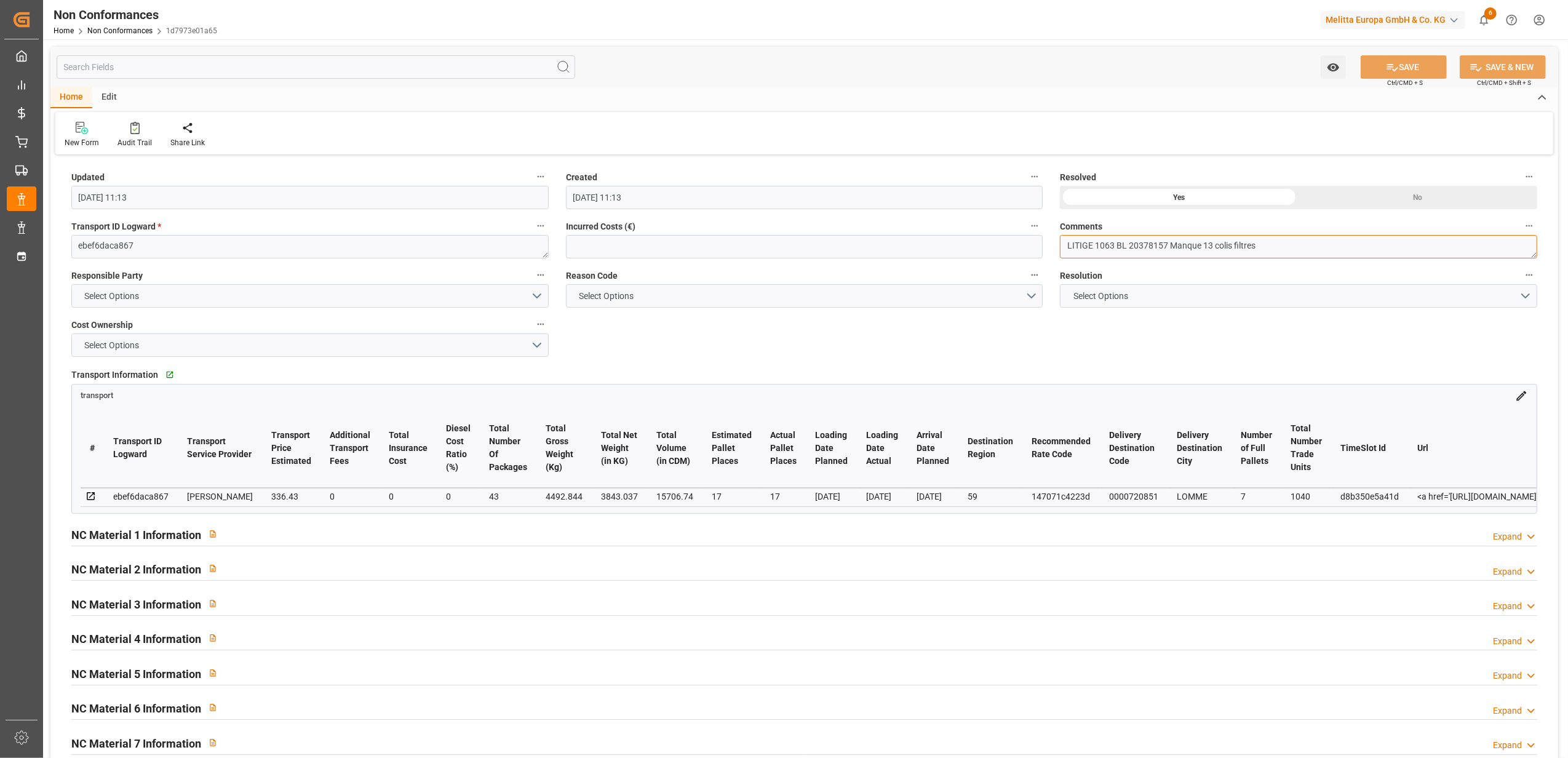
click at [1307, 247] on textarea "LITIGE 1063 BL 20378157 Manque 13 colis filtres" at bounding box center [1298, 247] width 477 height 23
click at [535, 298] on button "Select Options" at bounding box center [309, 296] width 477 height 23
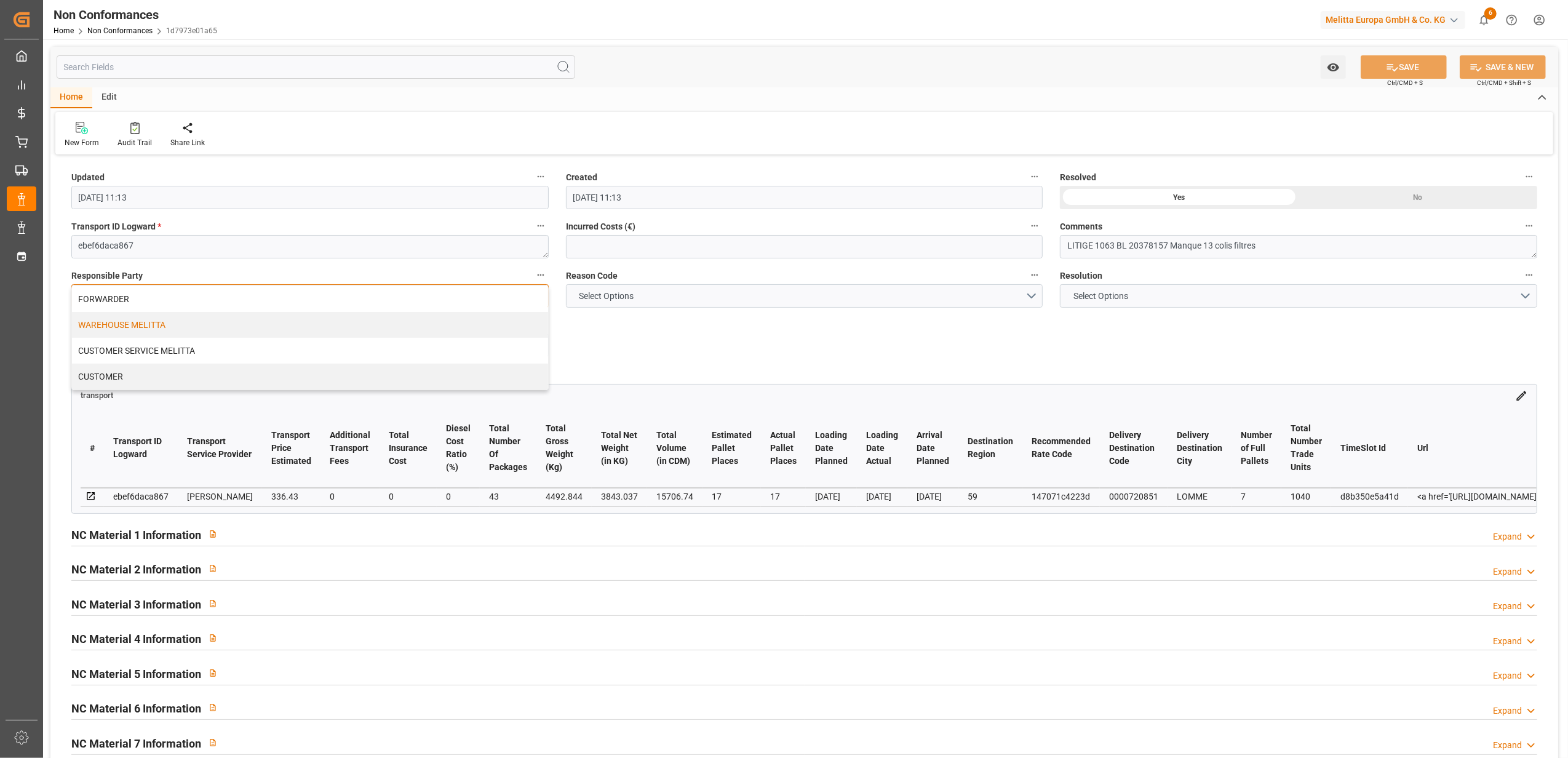
click at [222, 331] on div "WAREHOUSE MELITTA" at bounding box center [310, 325] width 476 height 25
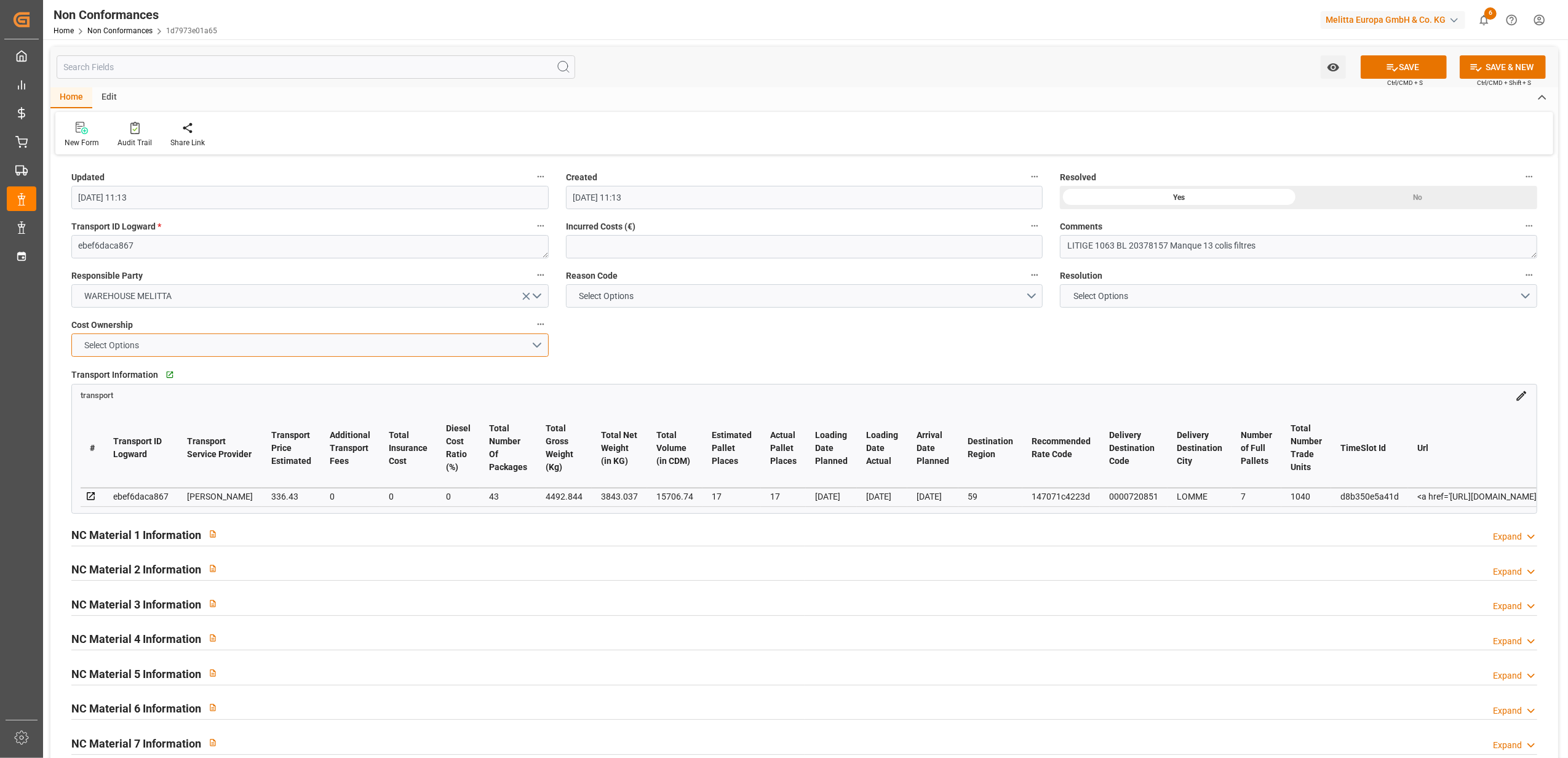
click at [536, 349] on button "Select Options" at bounding box center [309, 345] width 477 height 23
click at [431, 379] on div "MELITTA" at bounding box center [310, 374] width 476 height 25
click at [1032, 296] on button "Select Options" at bounding box center [804, 296] width 477 height 23
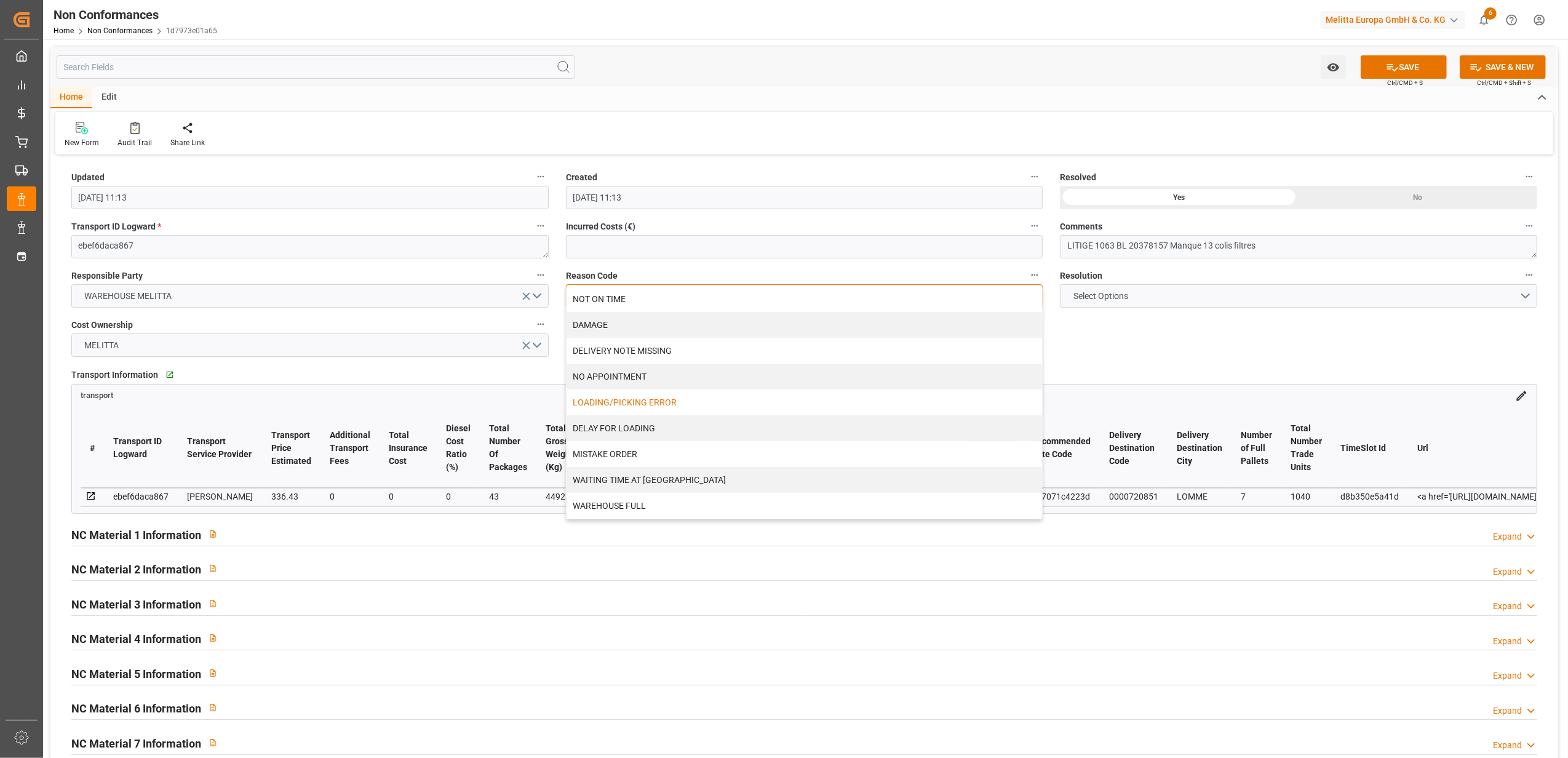
click at [862, 408] on div "LOADING/PICKING ERROR" at bounding box center [804, 402] width 476 height 25
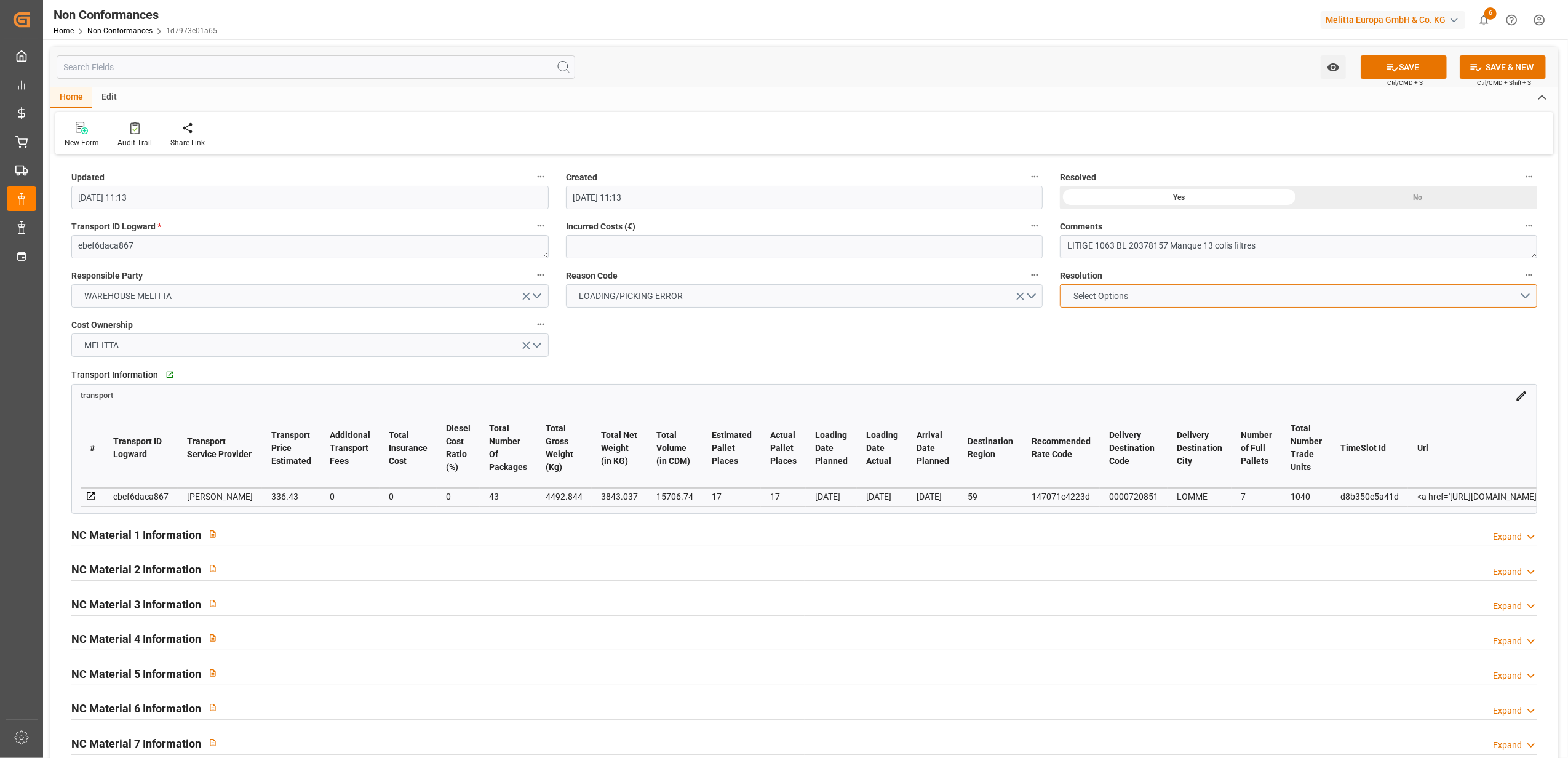
click at [1527, 296] on button "Select Options" at bounding box center [1298, 296] width 477 height 23
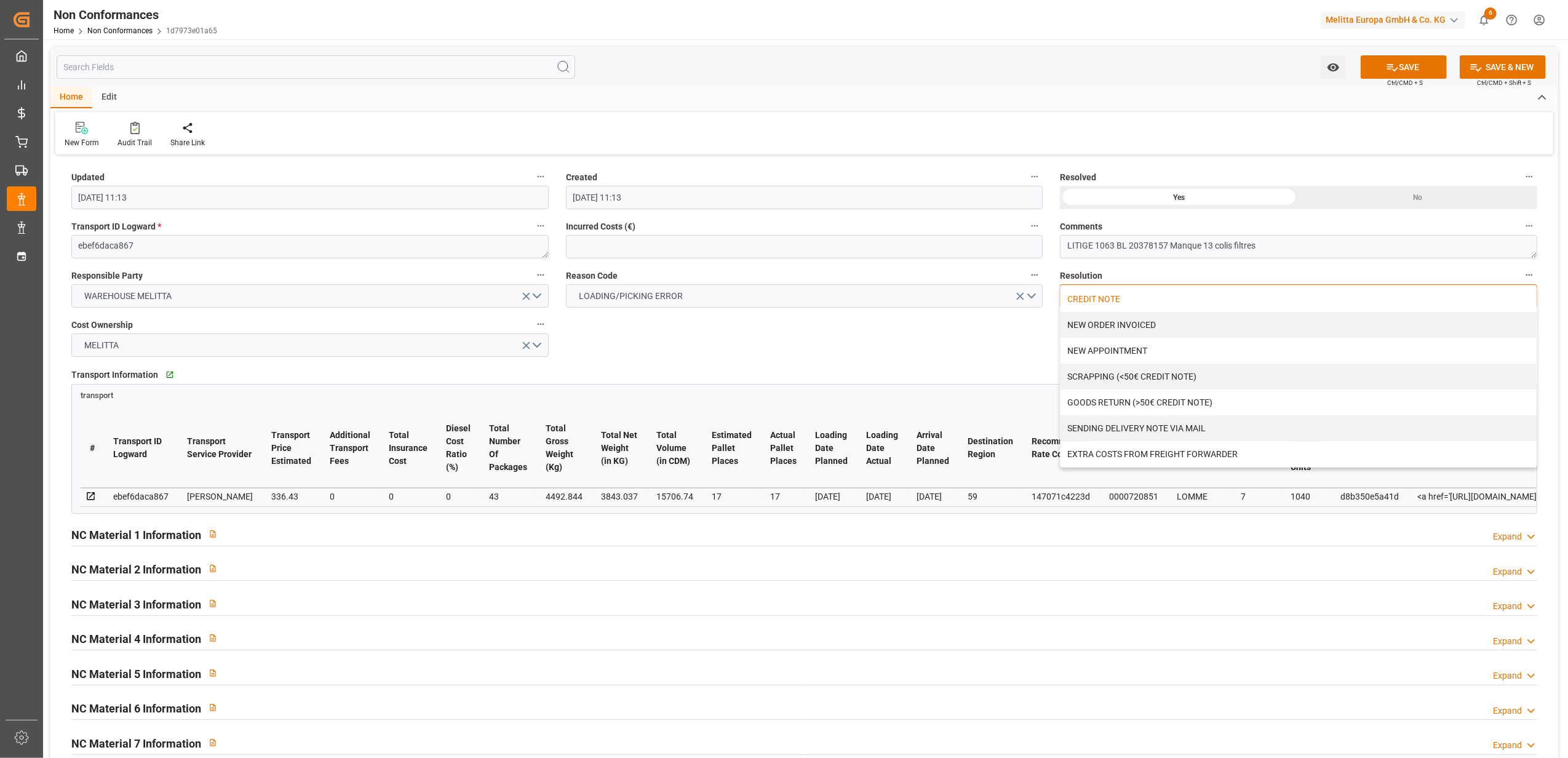
click at [1144, 300] on div "CREDIT NOTE" at bounding box center [1298, 299] width 476 height 25
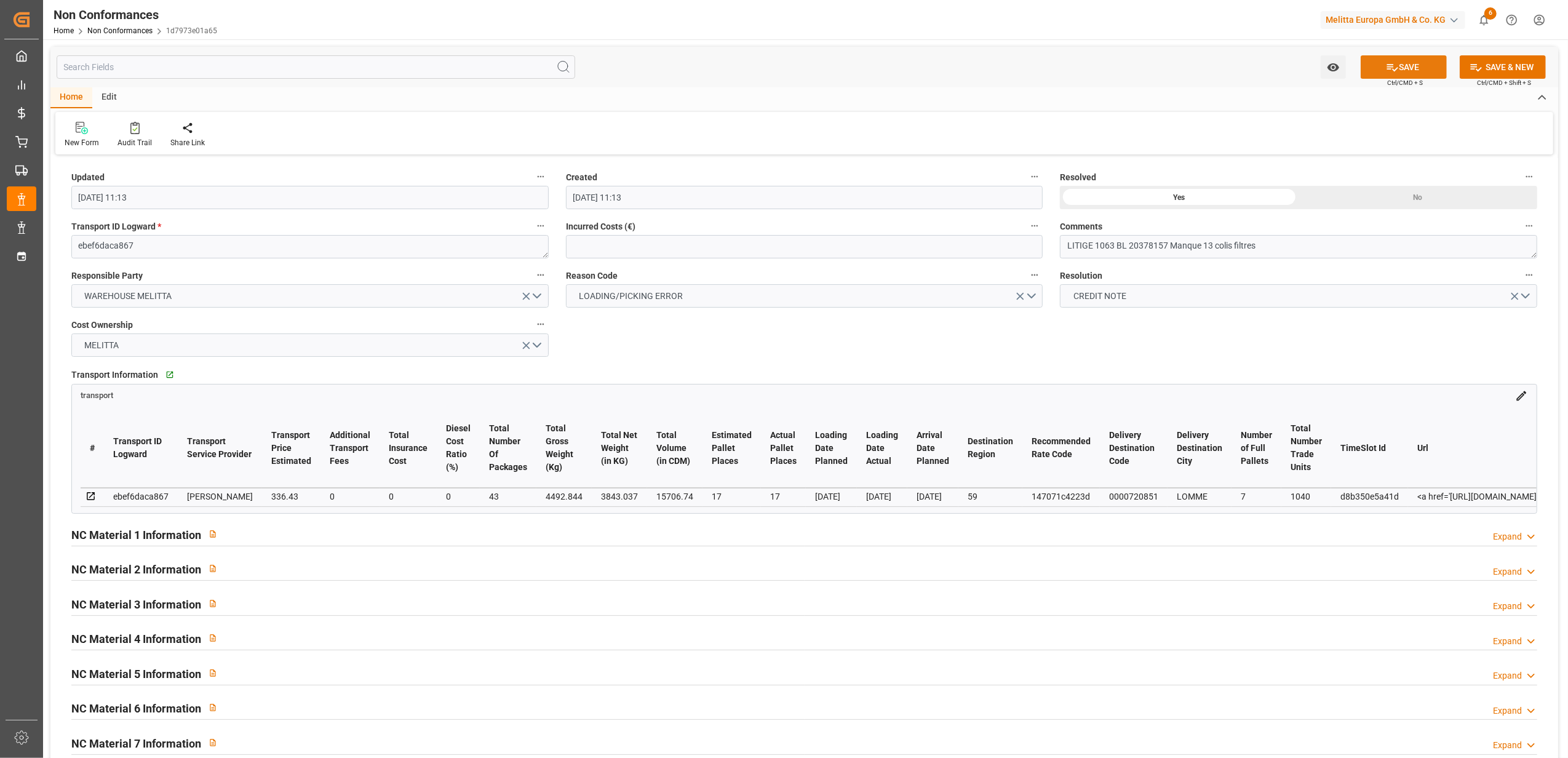
click at [1408, 57] on button "SAVE" at bounding box center [1403, 67] width 86 height 23
type input "[DATE] 13:09"
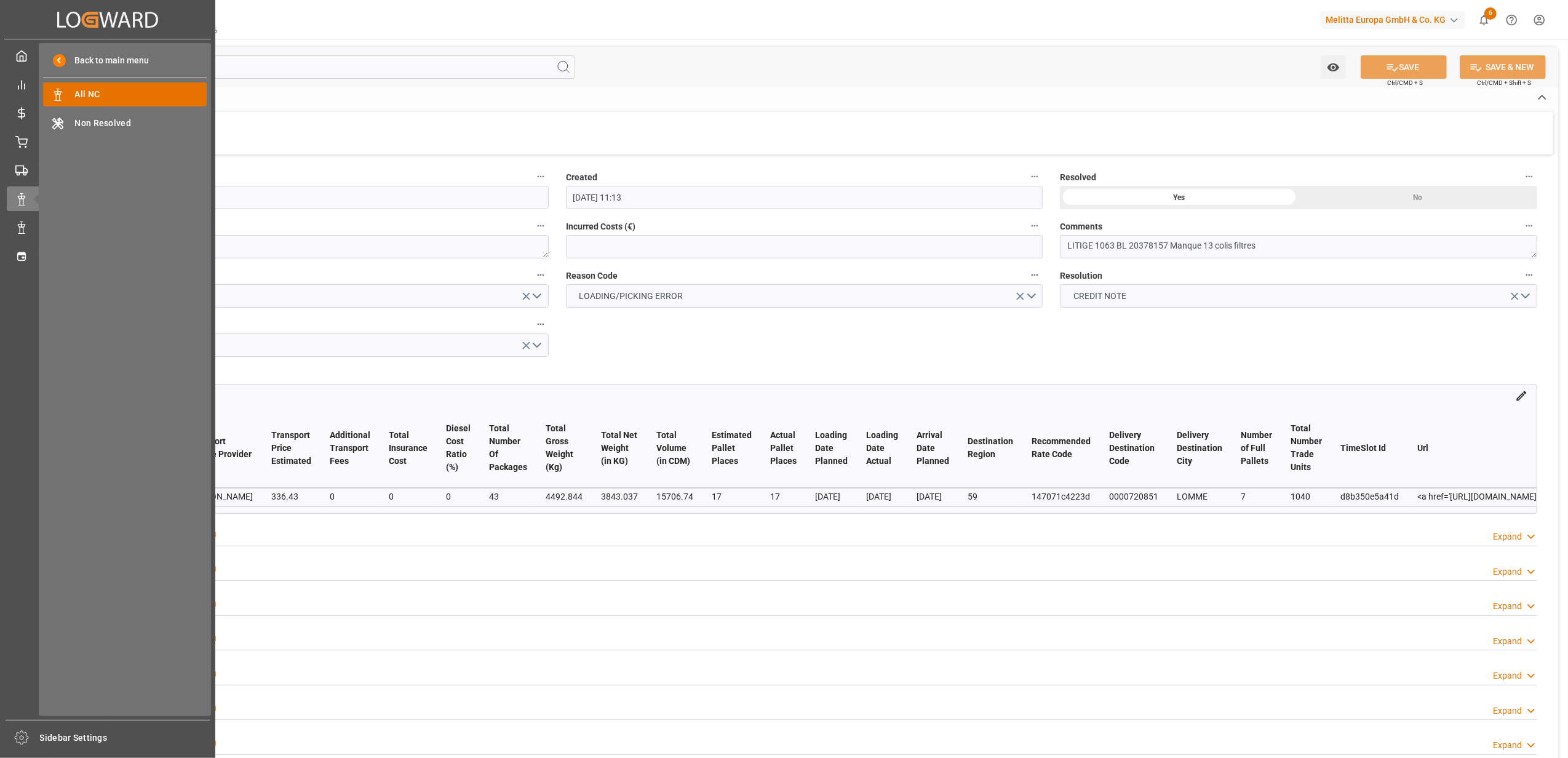
click at [127, 100] on span "All NC" at bounding box center [141, 94] width 133 height 13
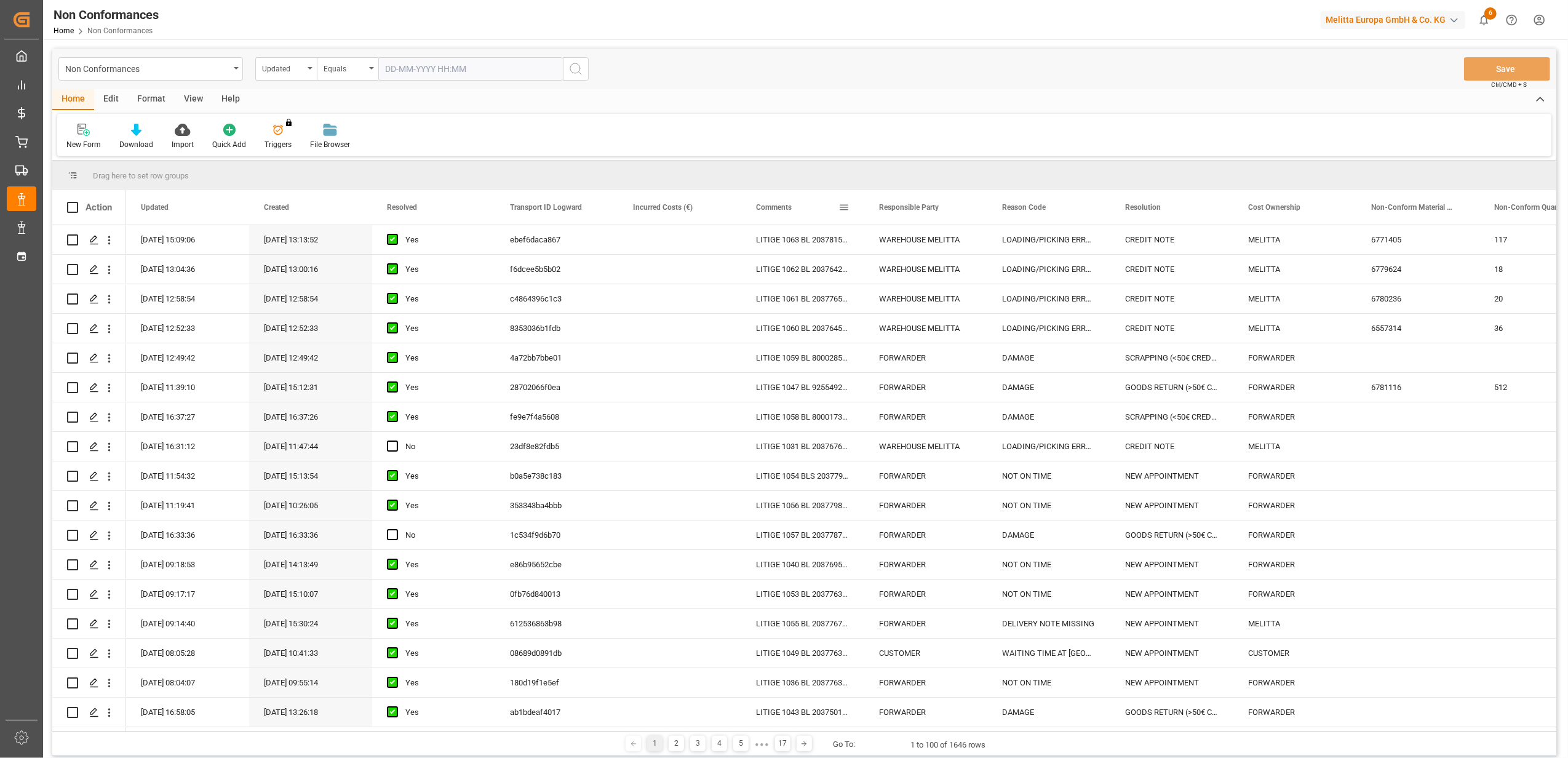
click at [844, 203] on span at bounding box center [843, 207] width 11 height 11
click at [904, 205] on span "filter" at bounding box center [900, 209] width 11 height 11
click at [958, 242] on span "Filtering operator" at bounding box center [954, 242] width 11 height 11
click at [926, 305] on div "Fuzzy search" at bounding box center [901, 302] width 121 height 20
click at [898, 279] on input "Filter Value" at bounding box center [901, 273] width 121 height 24
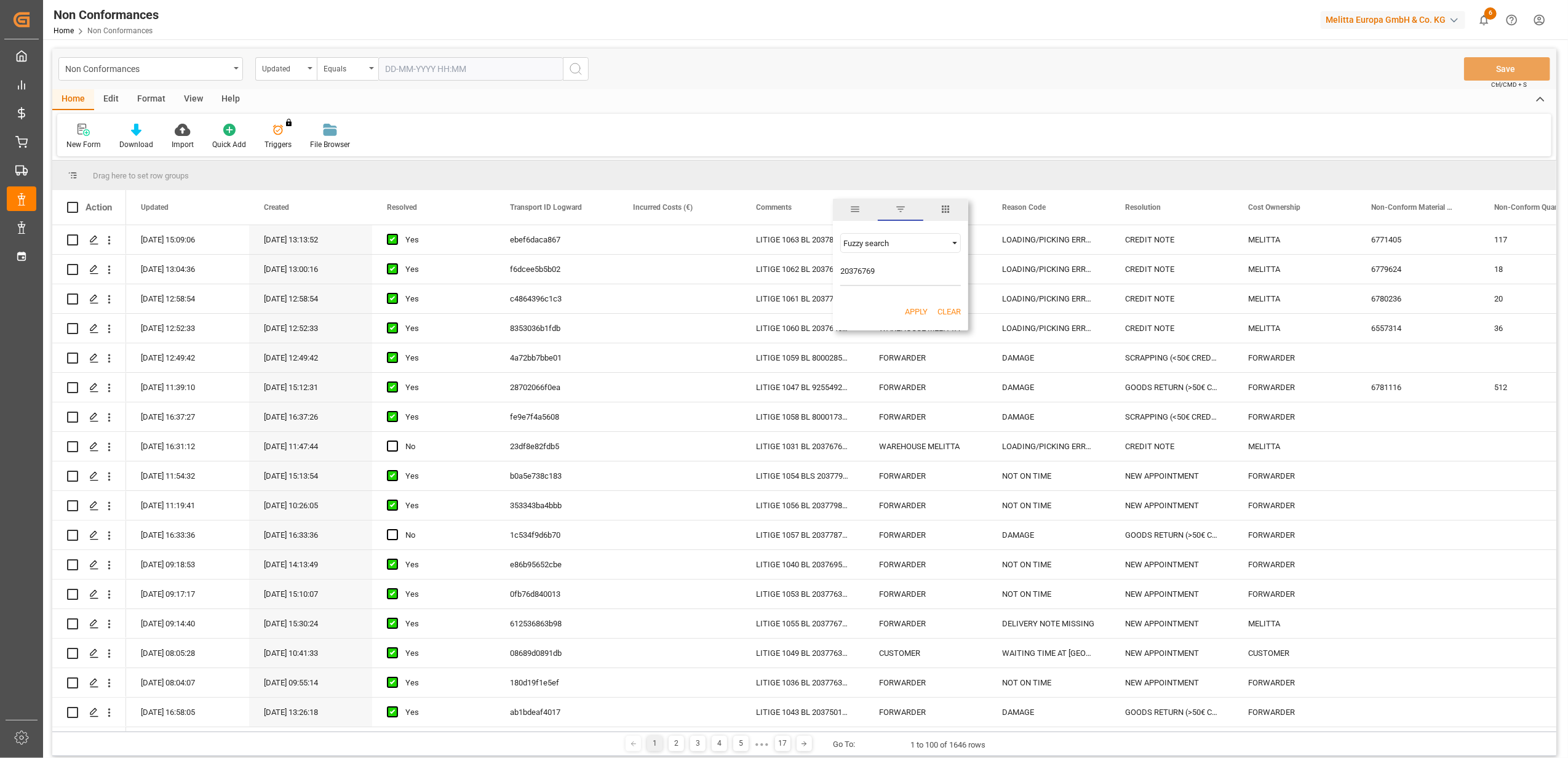
type input "20376769"
click at [918, 307] on button "Apply" at bounding box center [916, 311] width 22 height 13
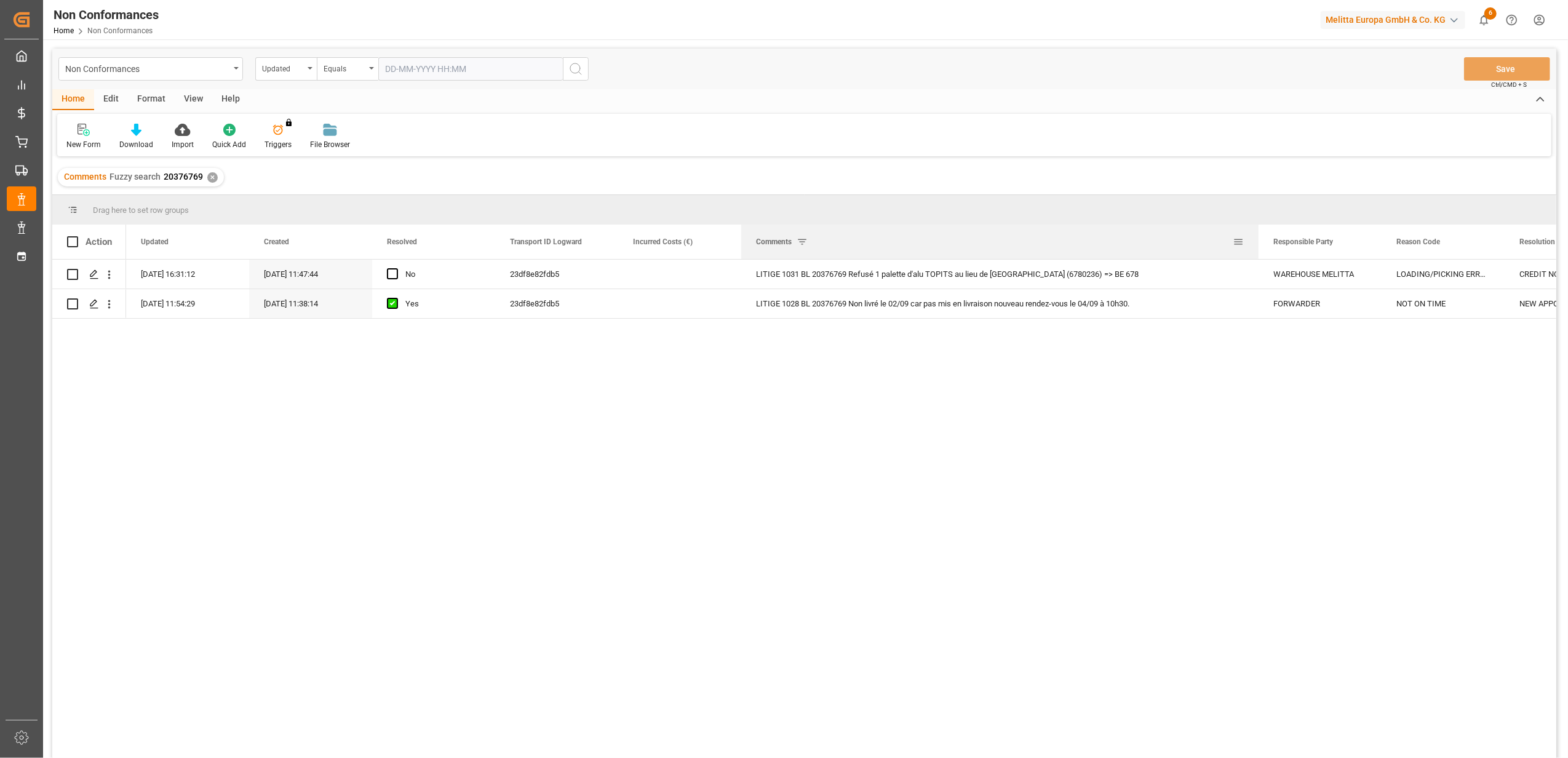
drag, startPoint x: 862, startPoint y: 244, endPoint x: 1256, endPoint y: 239, distance: 394.0
click at [1256, 239] on div at bounding box center [1258, 241] width 5 height 34
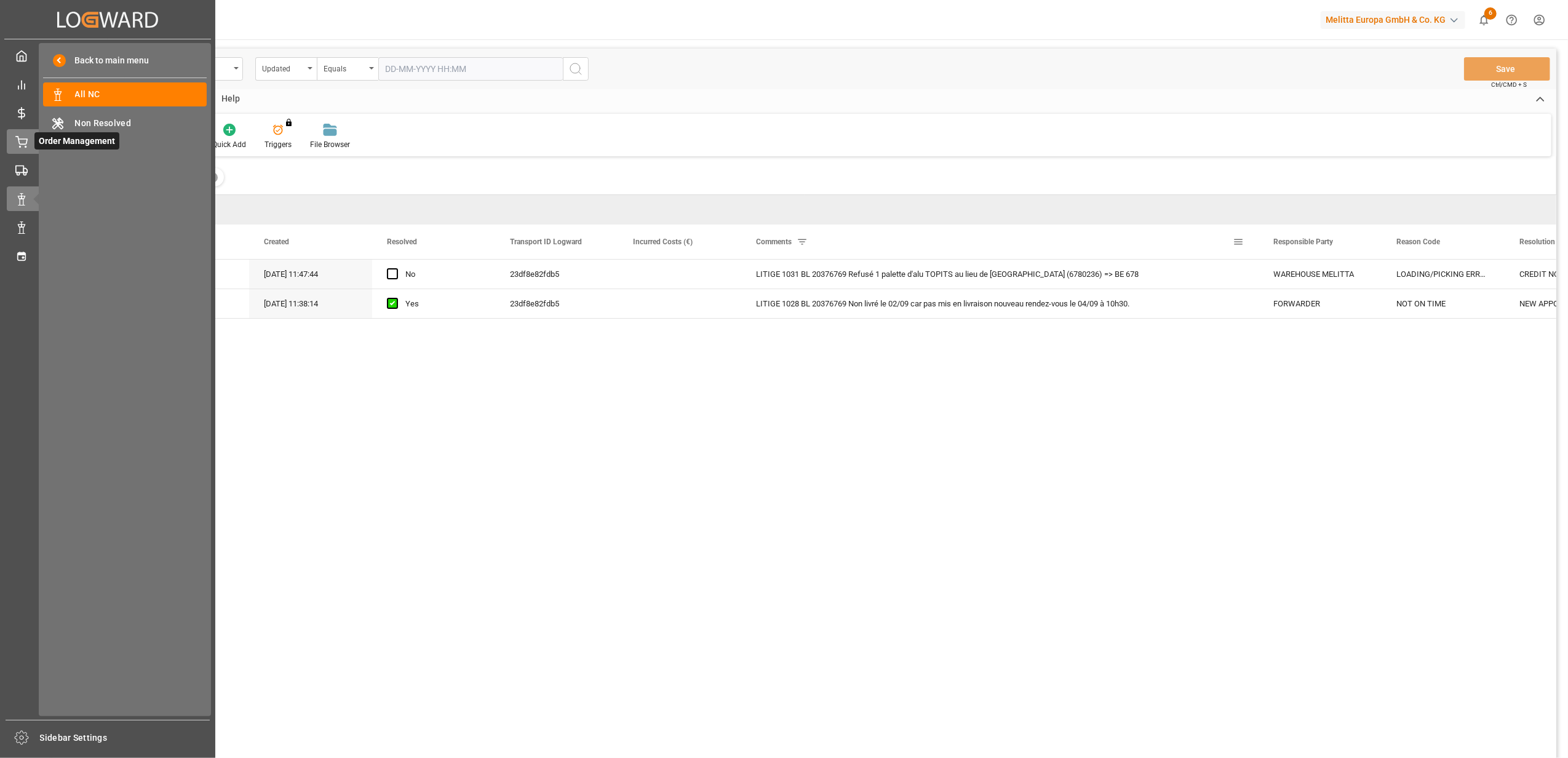
click at [23, 151] on div "Order Management Order Management" at bounding box center [107, 140] width 202 height 24
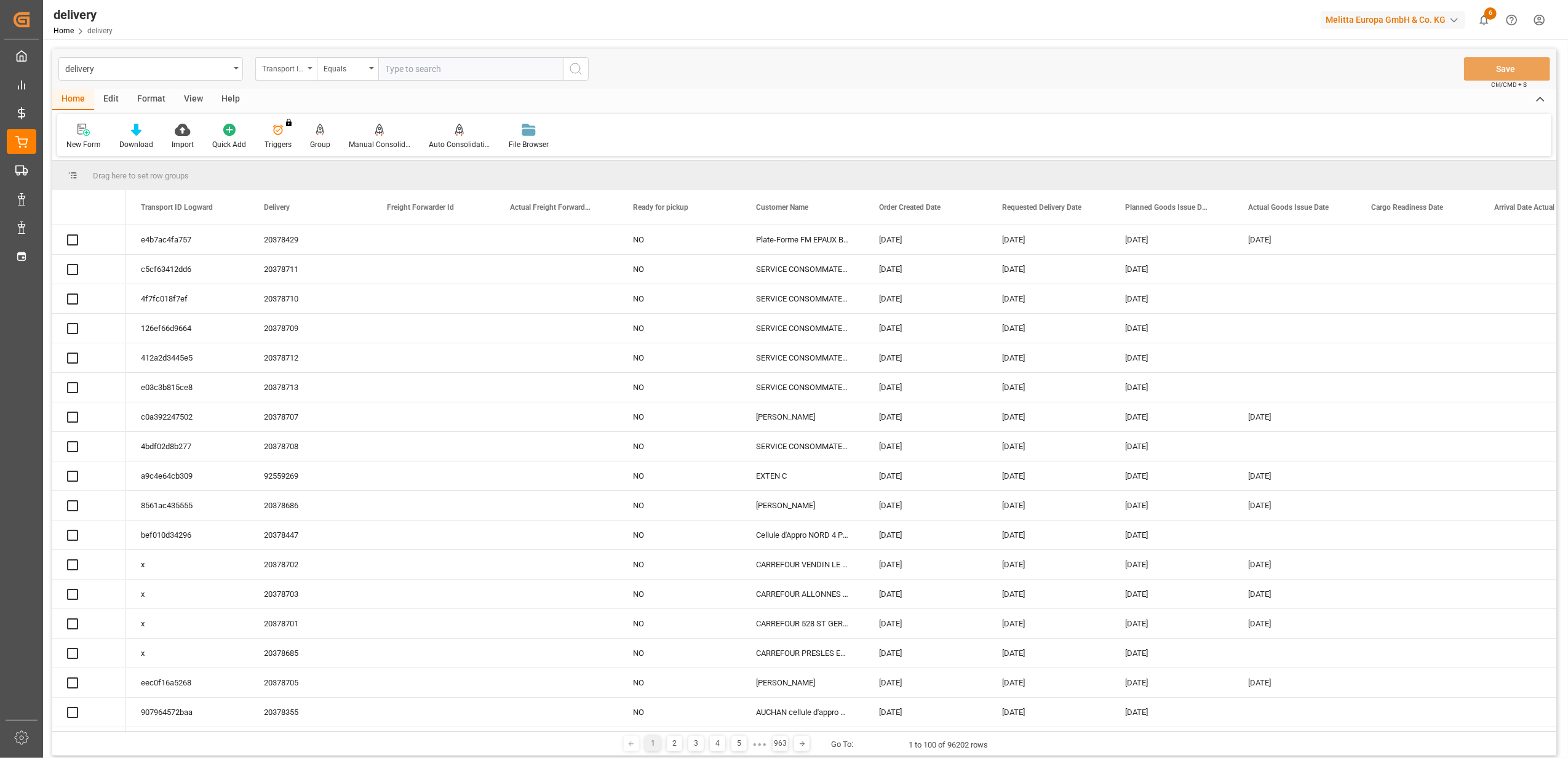
click at [311, 71] on div "Transport ID Logward" at bounding box center [286, 69] width 61 height 23
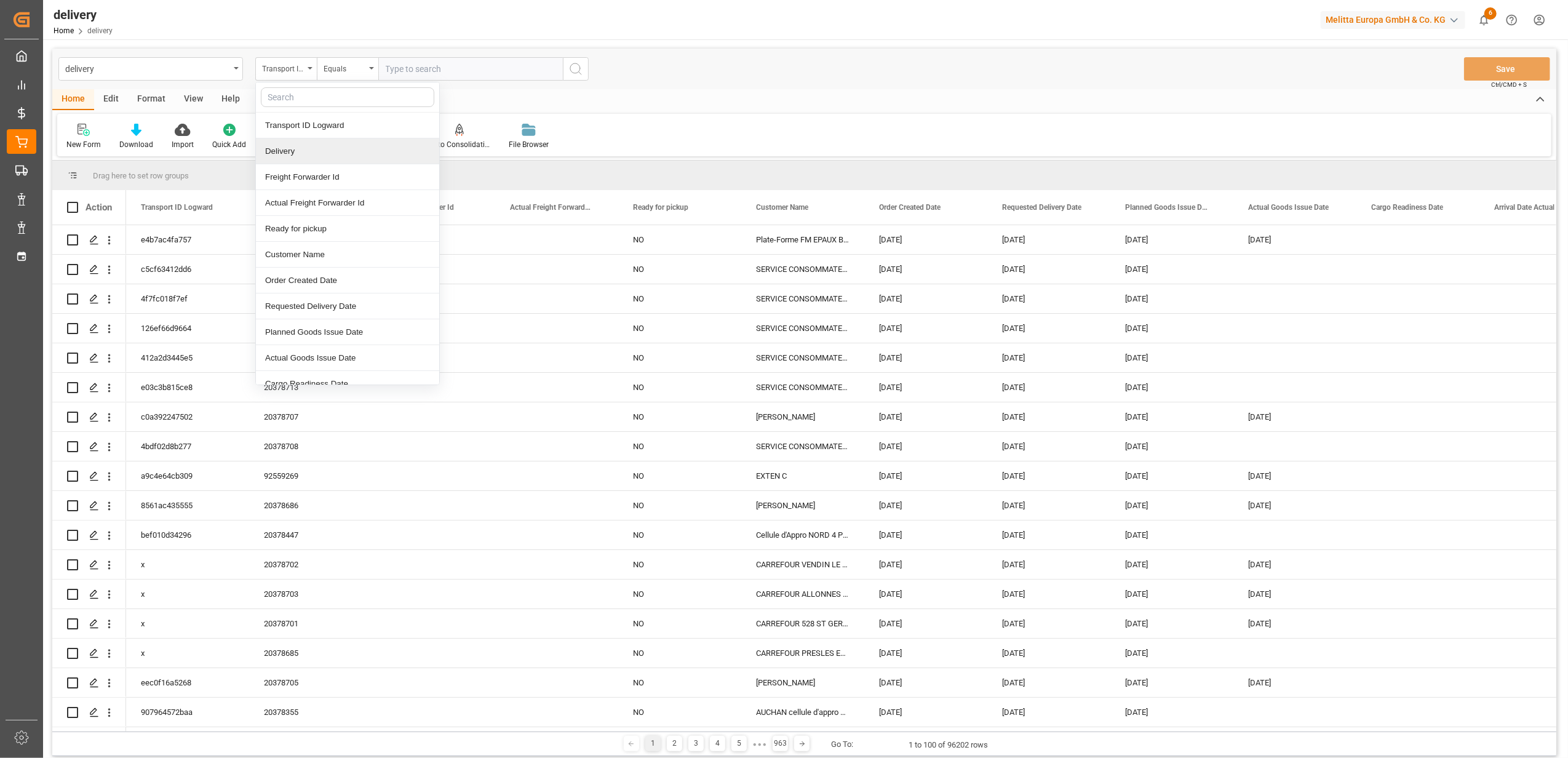
click at [308, 159] on div "Delivery" at bounding box center [347, 151] width 183 height 25
click at [443, 62] on input "text" at bounding box center [470, 69] width 184 height 23
paste input "20374457"
type input "20374457"
click at [575, 69] on icon "search button" at bounding box center [575, 68] width 15 height 15
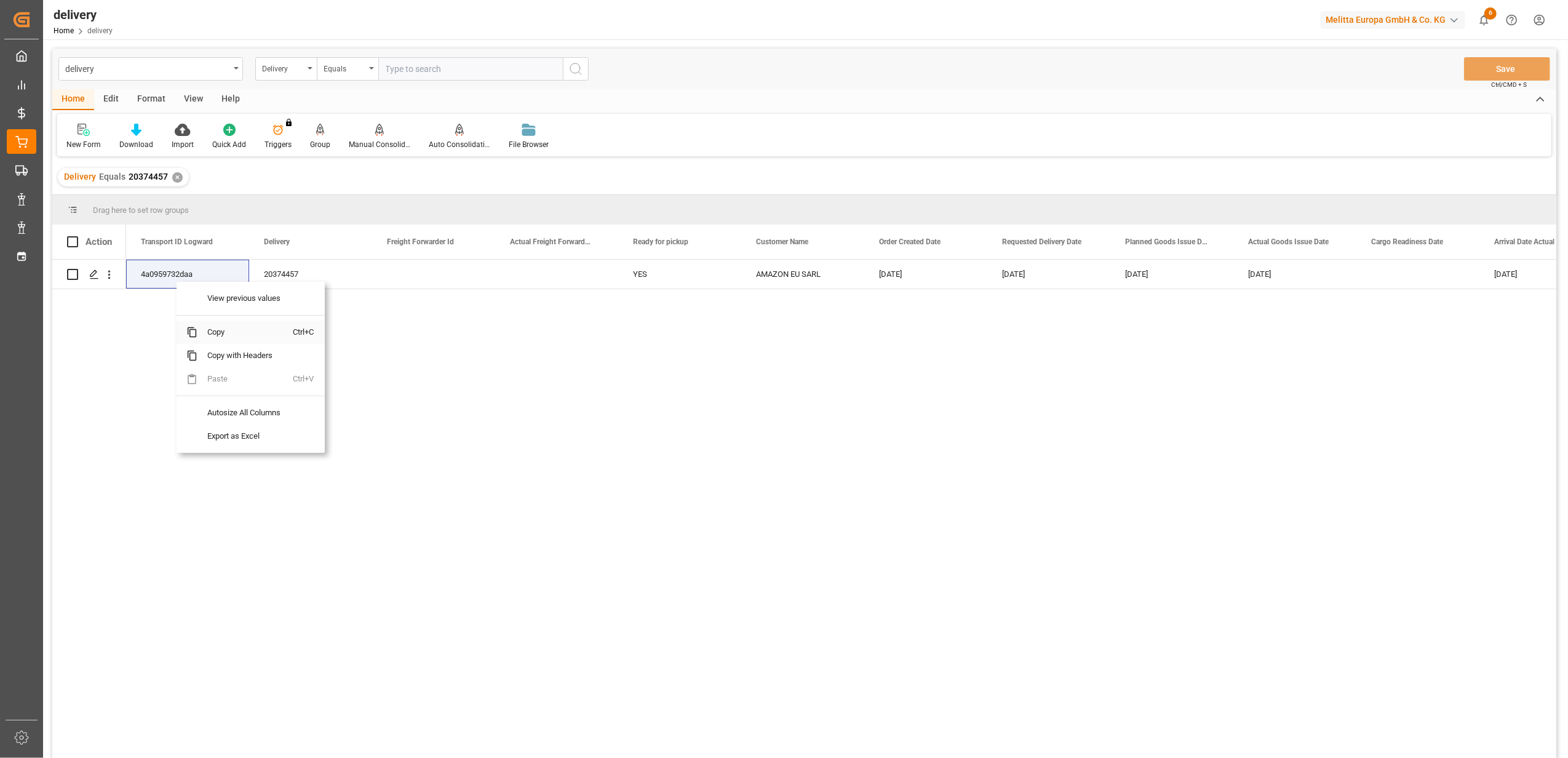
click at [217, 334] on span "Copy" at bounding box center [245, 333] width 96 height 23
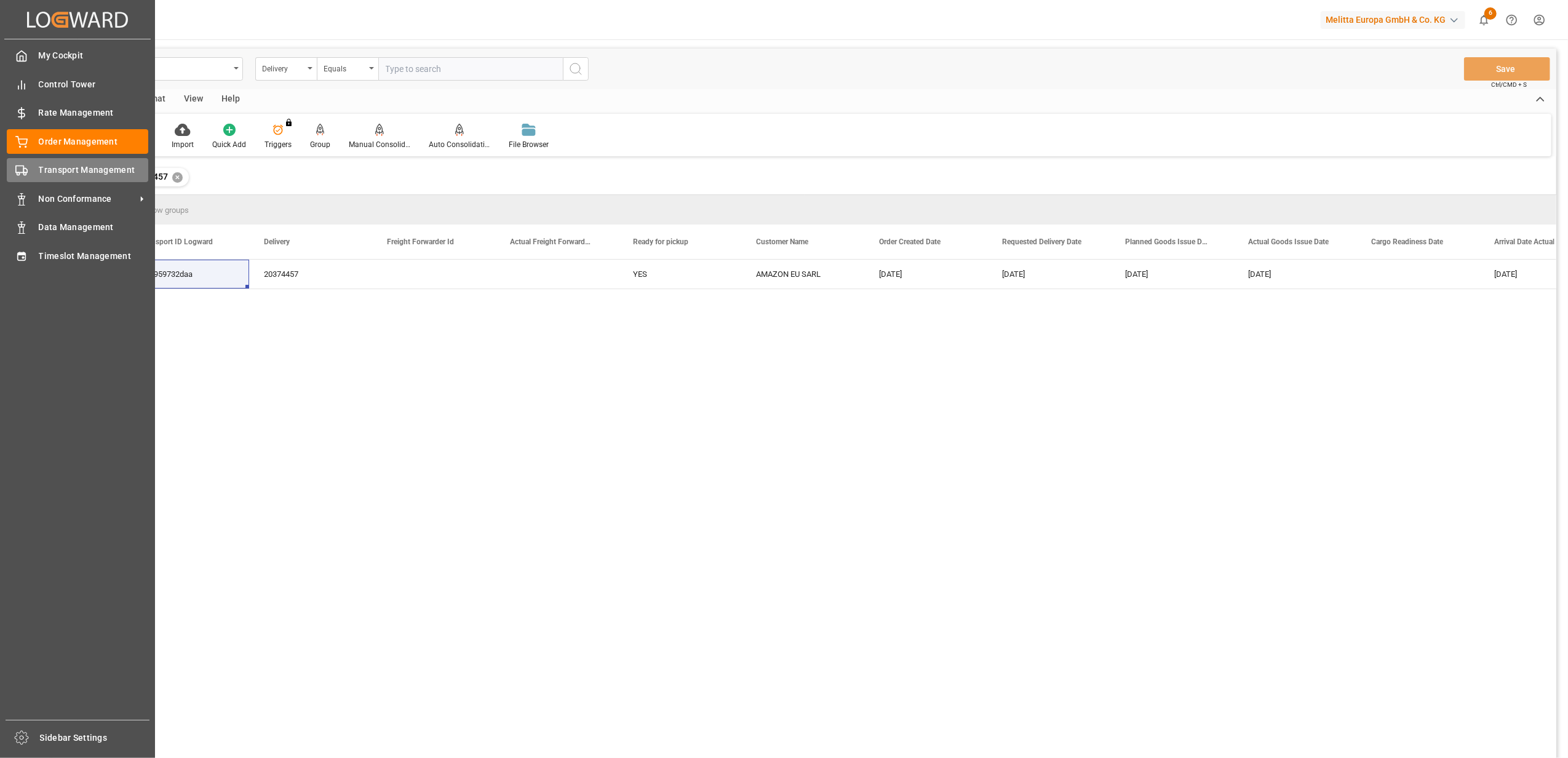
click at [52, 173] on span "Transport Management" at bounding box center [94, 170] width 110 height 13
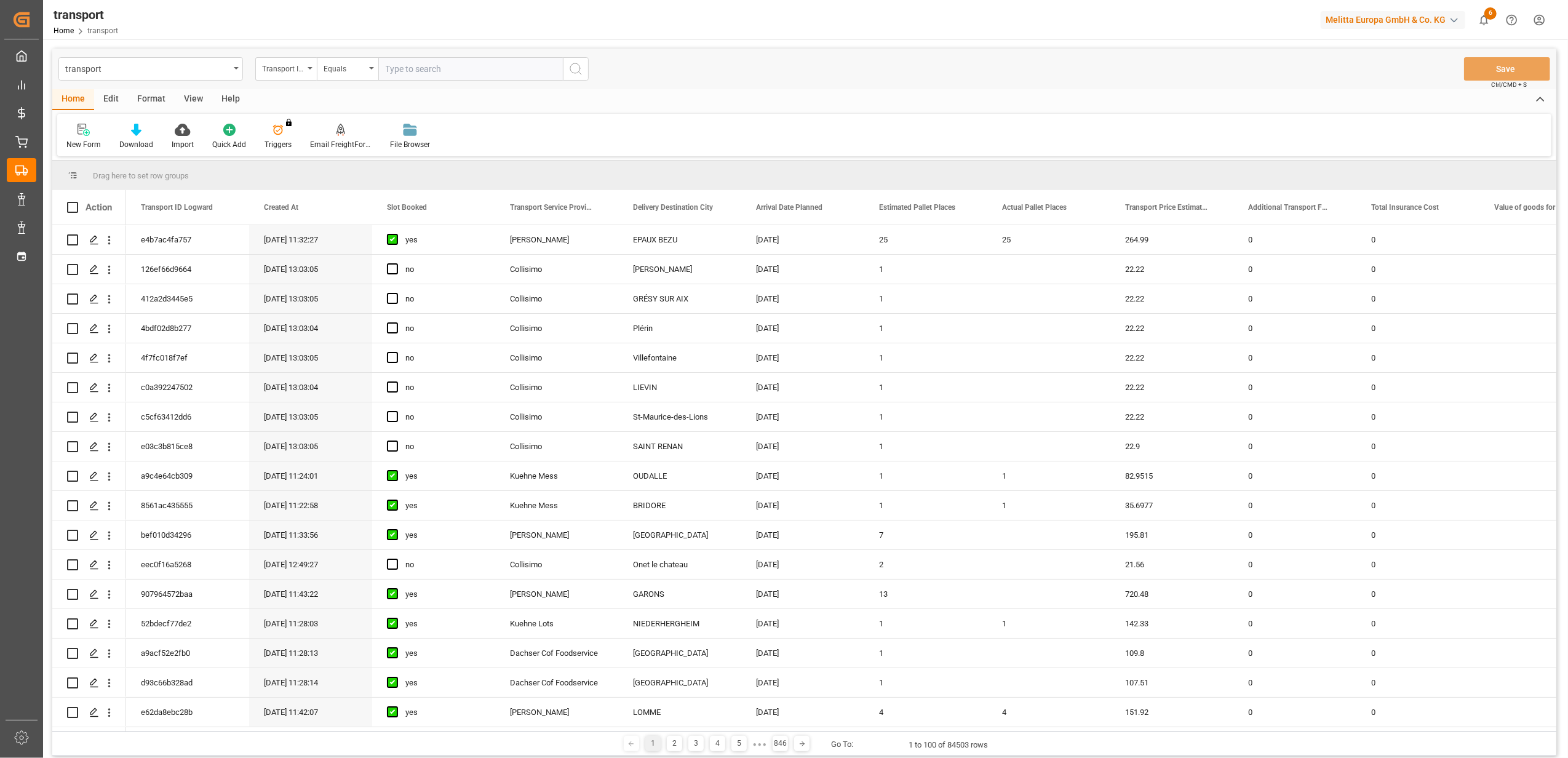
click at [436, 72] on input "text" at bounding box center [470, 69] width 184 height 23
paste input "4a0959732daa"
type input "4a0959732daa"
click at [584, 69] on button "search button" at bounding box center [575, 69] width 25 height 23
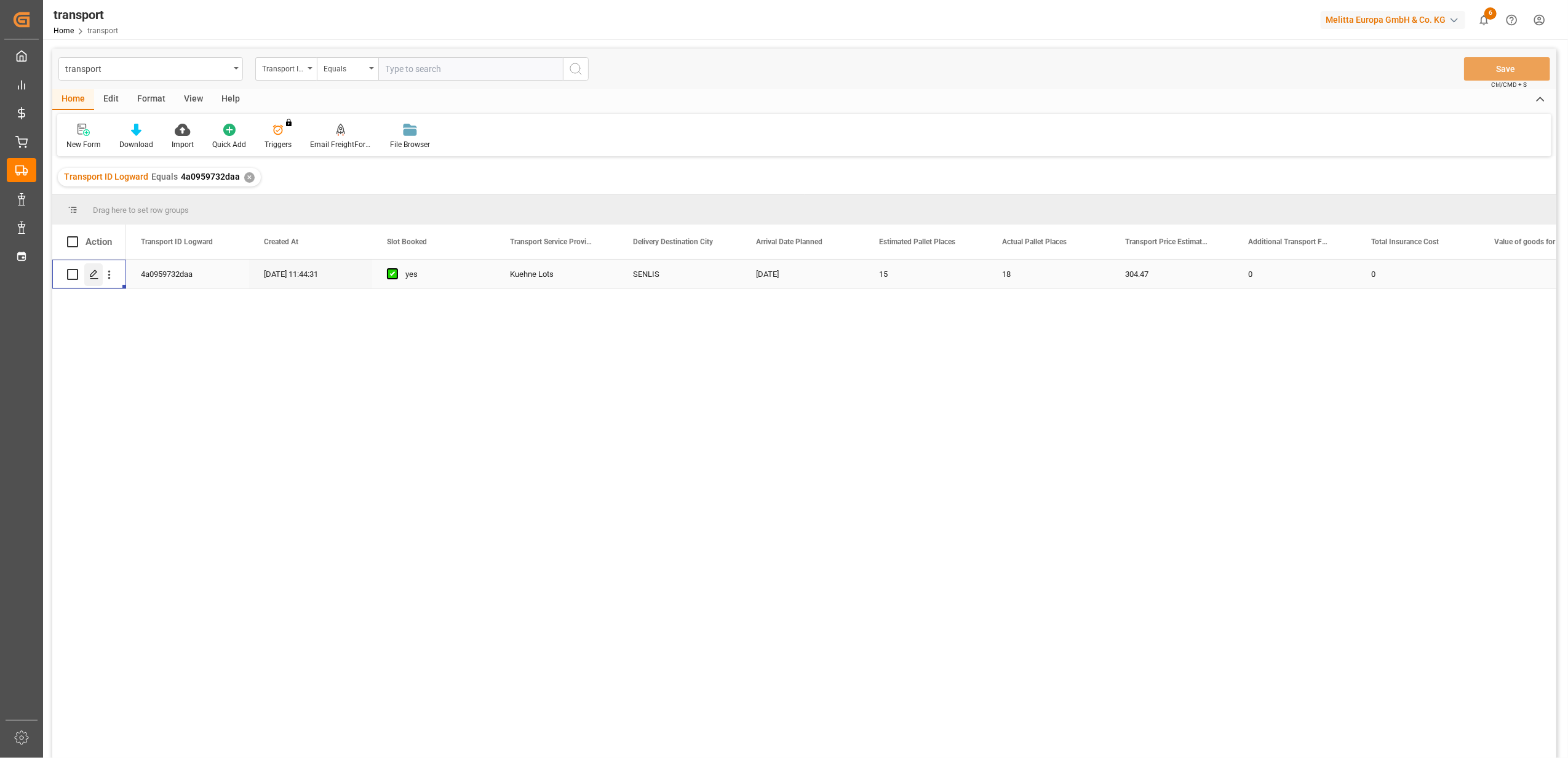
click at [98, 281] on div "Press SPACE to select this row." at bounding box center [93, 274] width 19 height 22
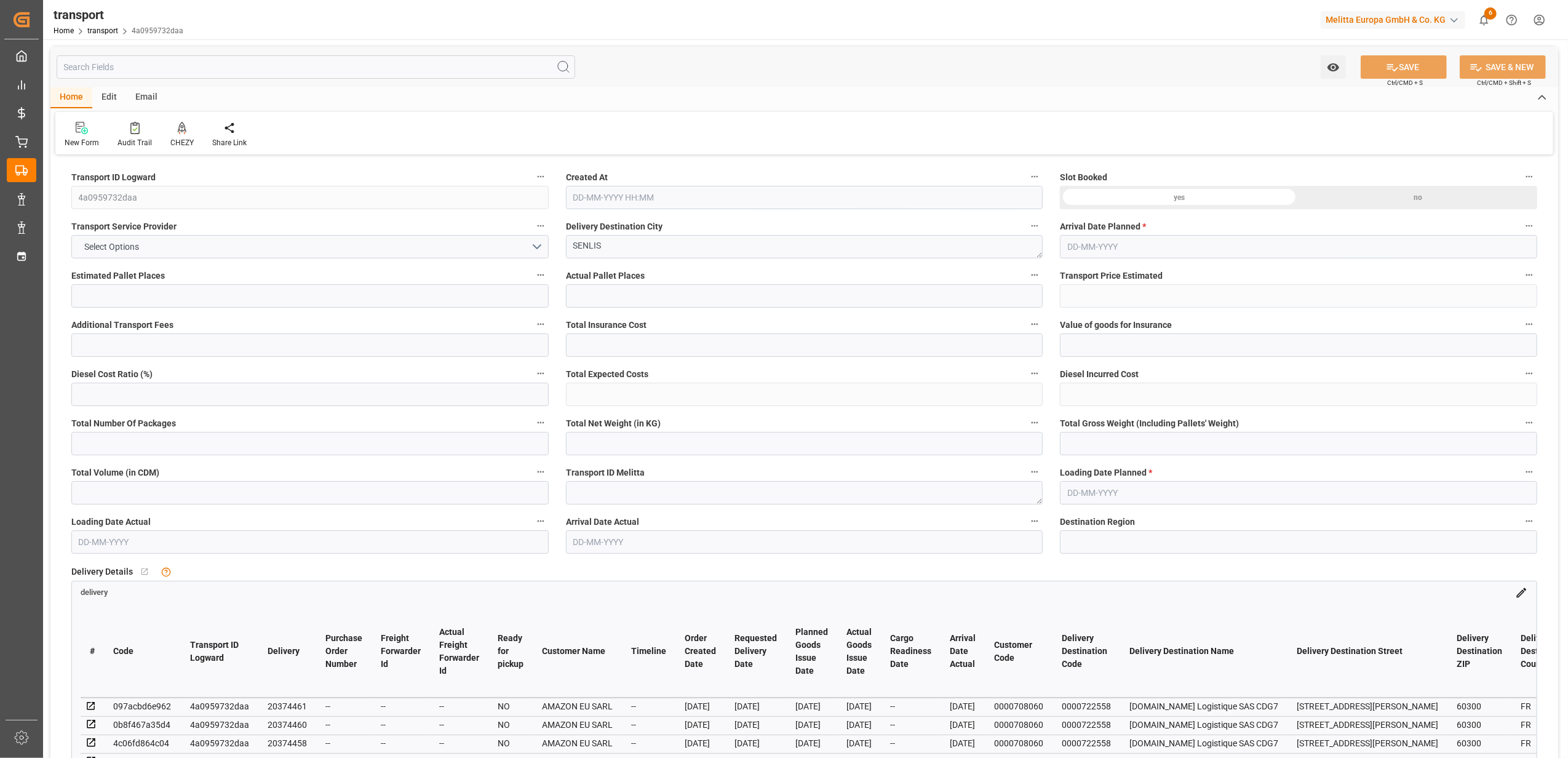
type input "15"
type input "18"
type input "304.47"
type input "0"
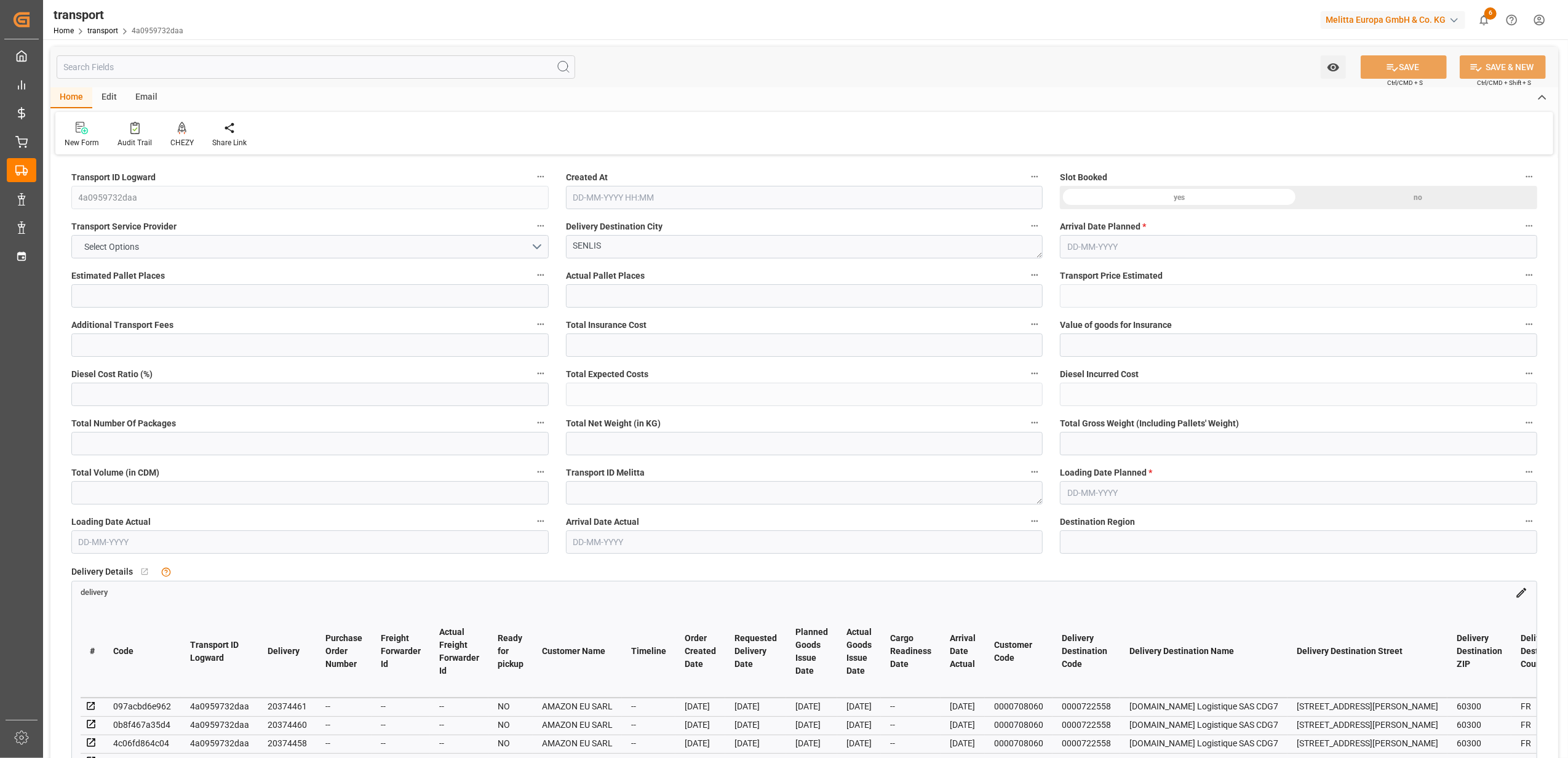
type input "0"
type input "304.47"
type input "0"
type input "19"
type input "4682.572"
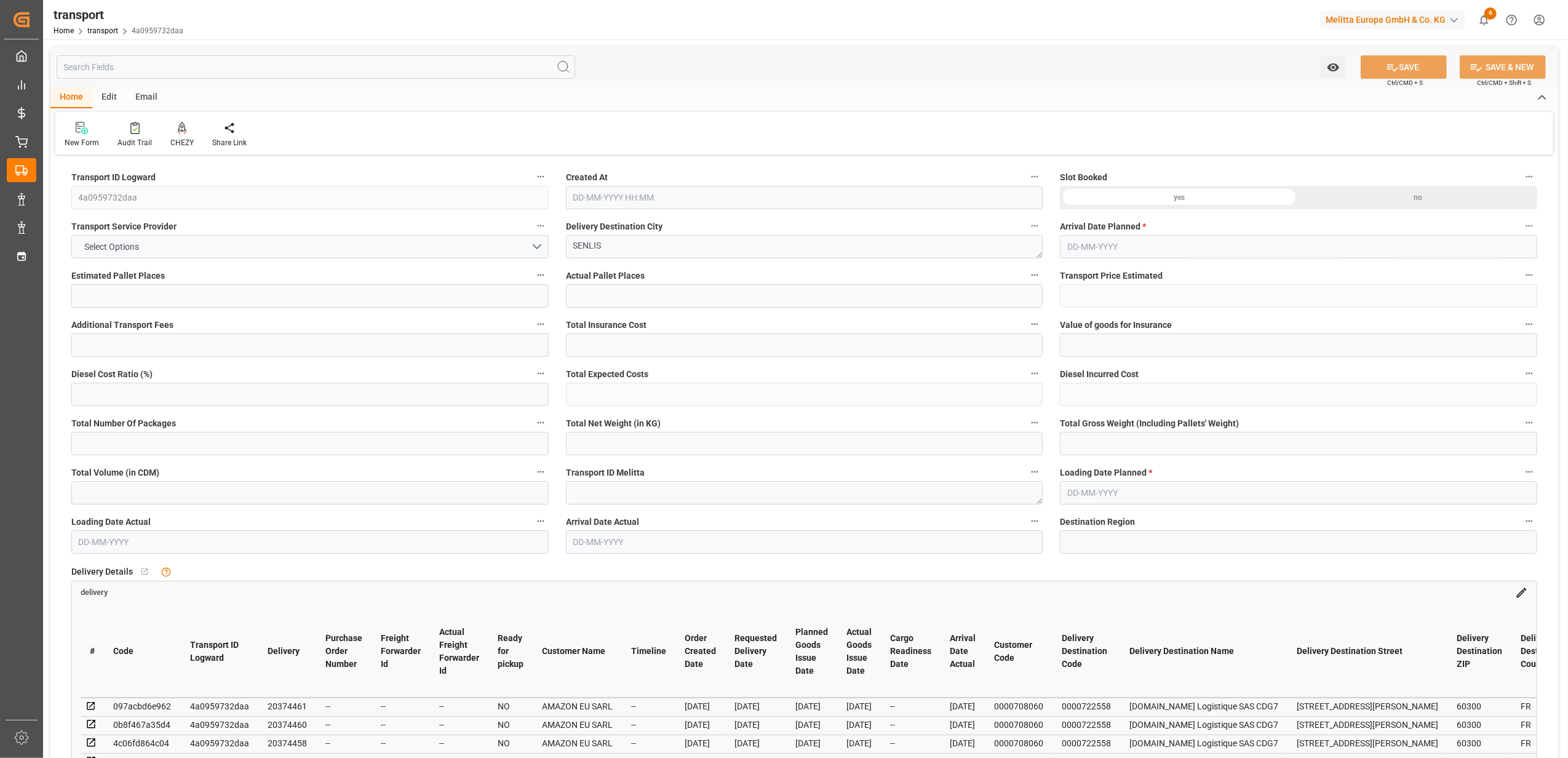
type input "5378.178"
type input "15429.201"
type input "60"
type input "4"
type input "1001"
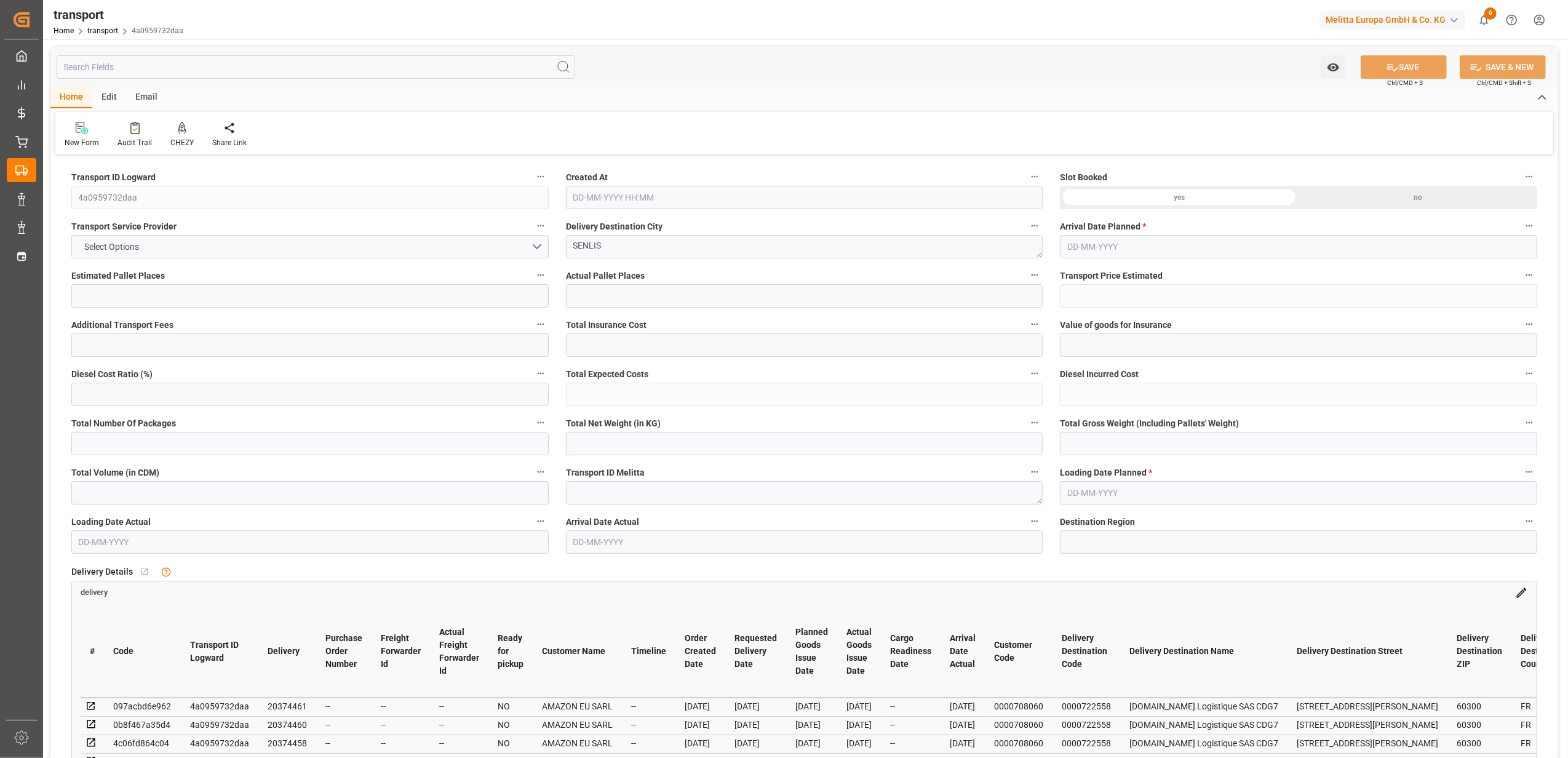
type input "18"
type input "101"
type input "4933.914"
type input "0"
type input "10767.6795"
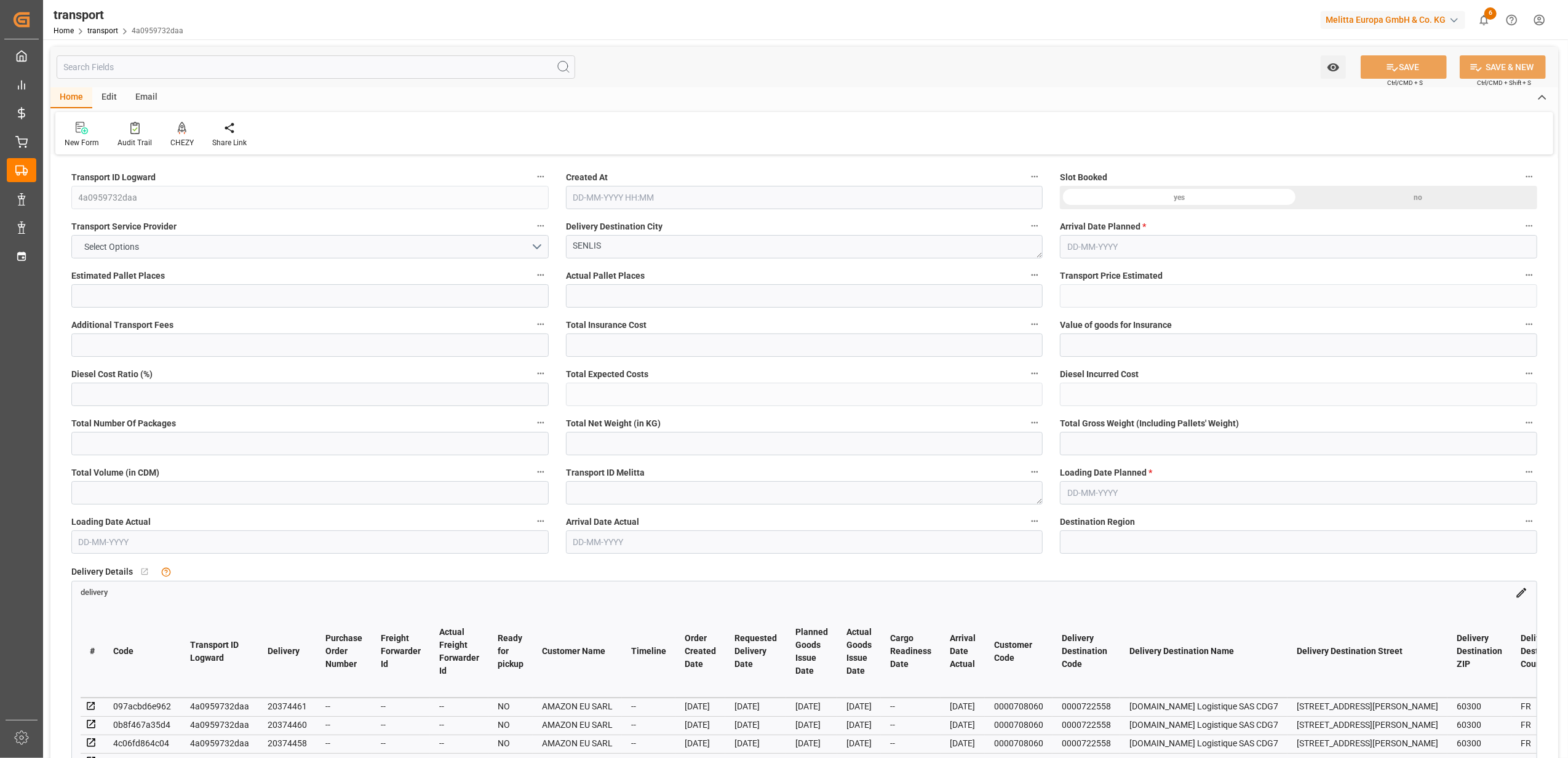
type input "0"
type input "21"
type input "80"
type input "[DATE] 11:44"
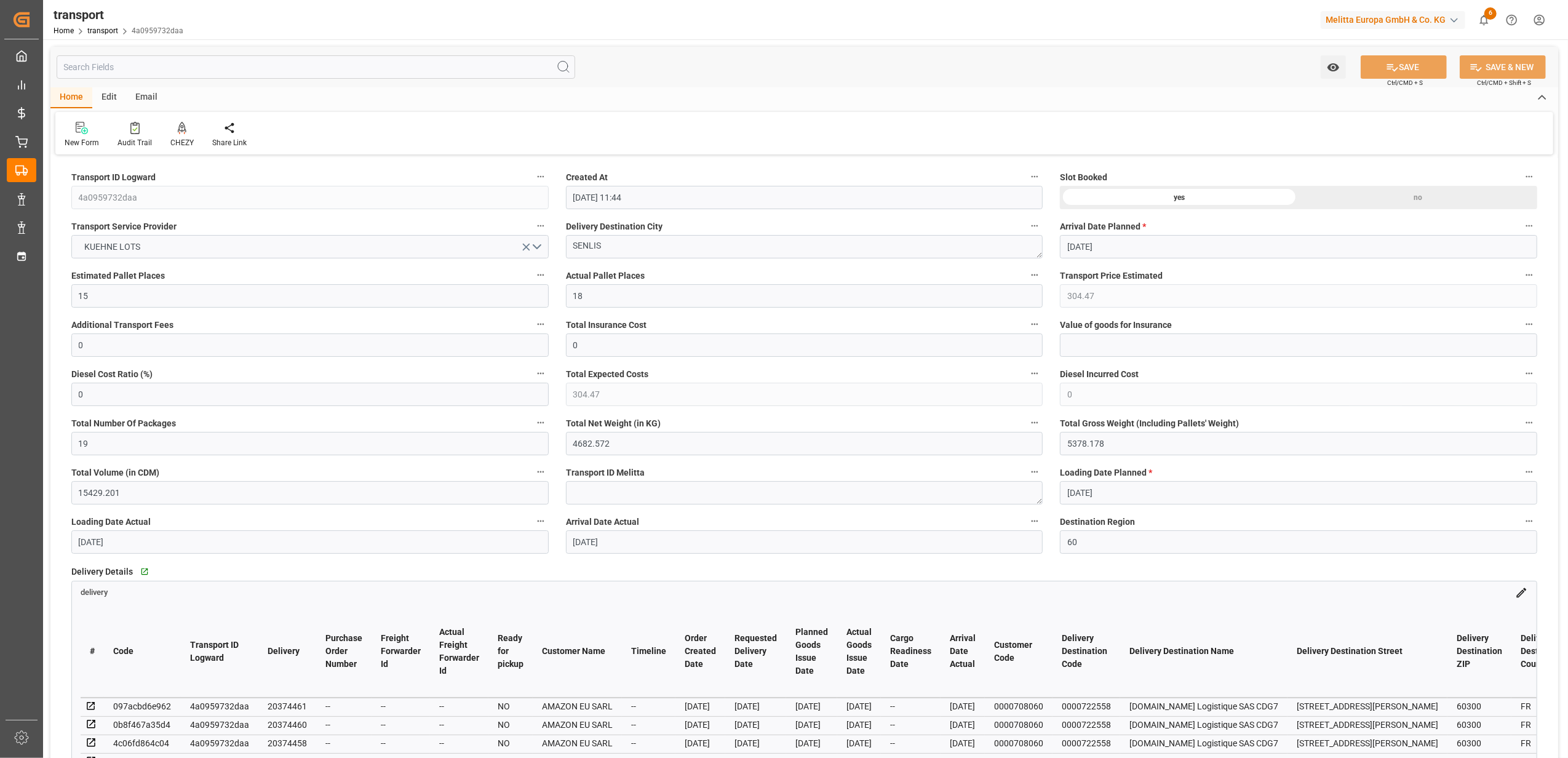
type input "[DATE]"
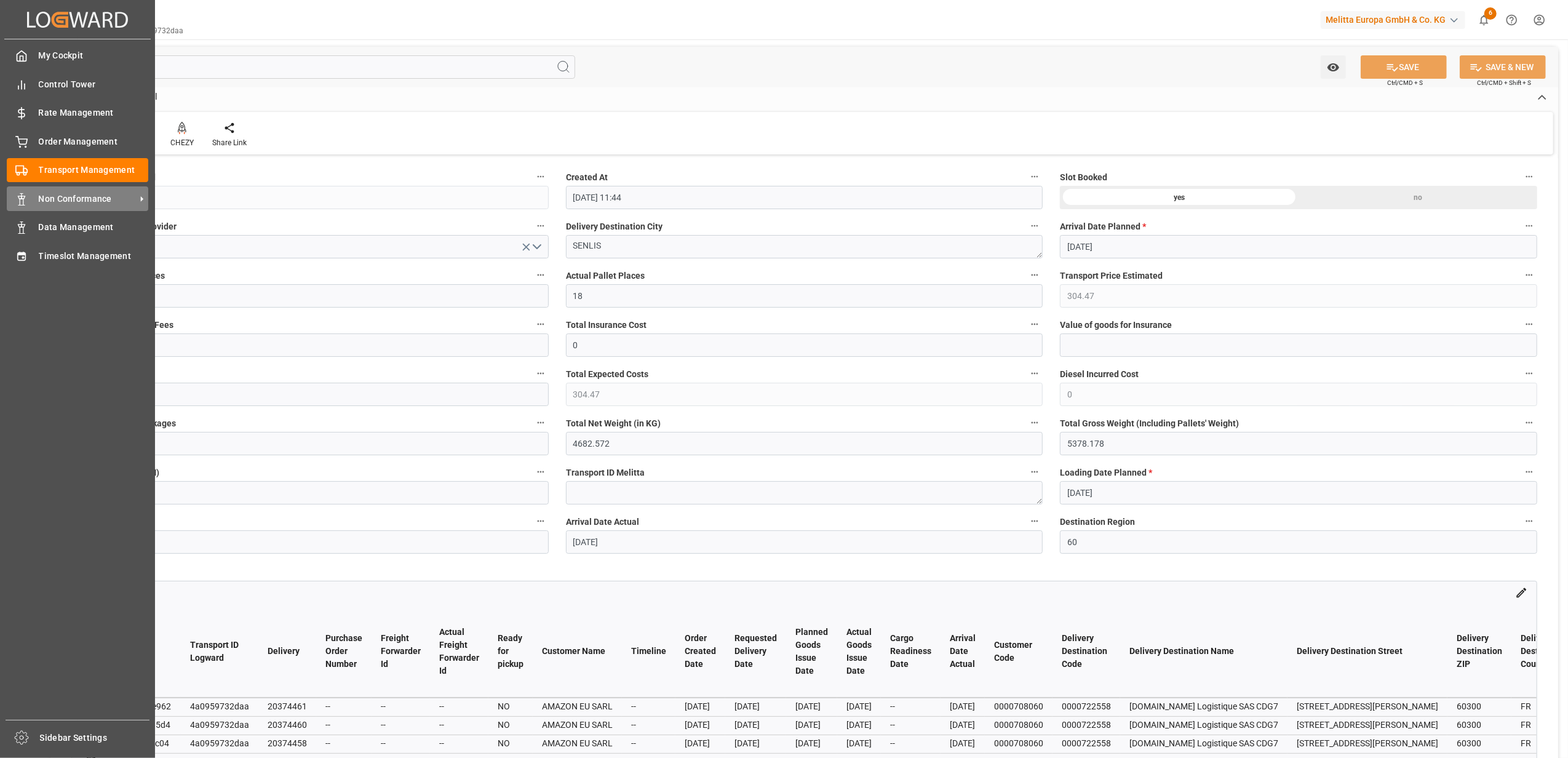
click at [76, 198] on span "Non Conformance" at bounding box center [88, 198] width 98 height 13
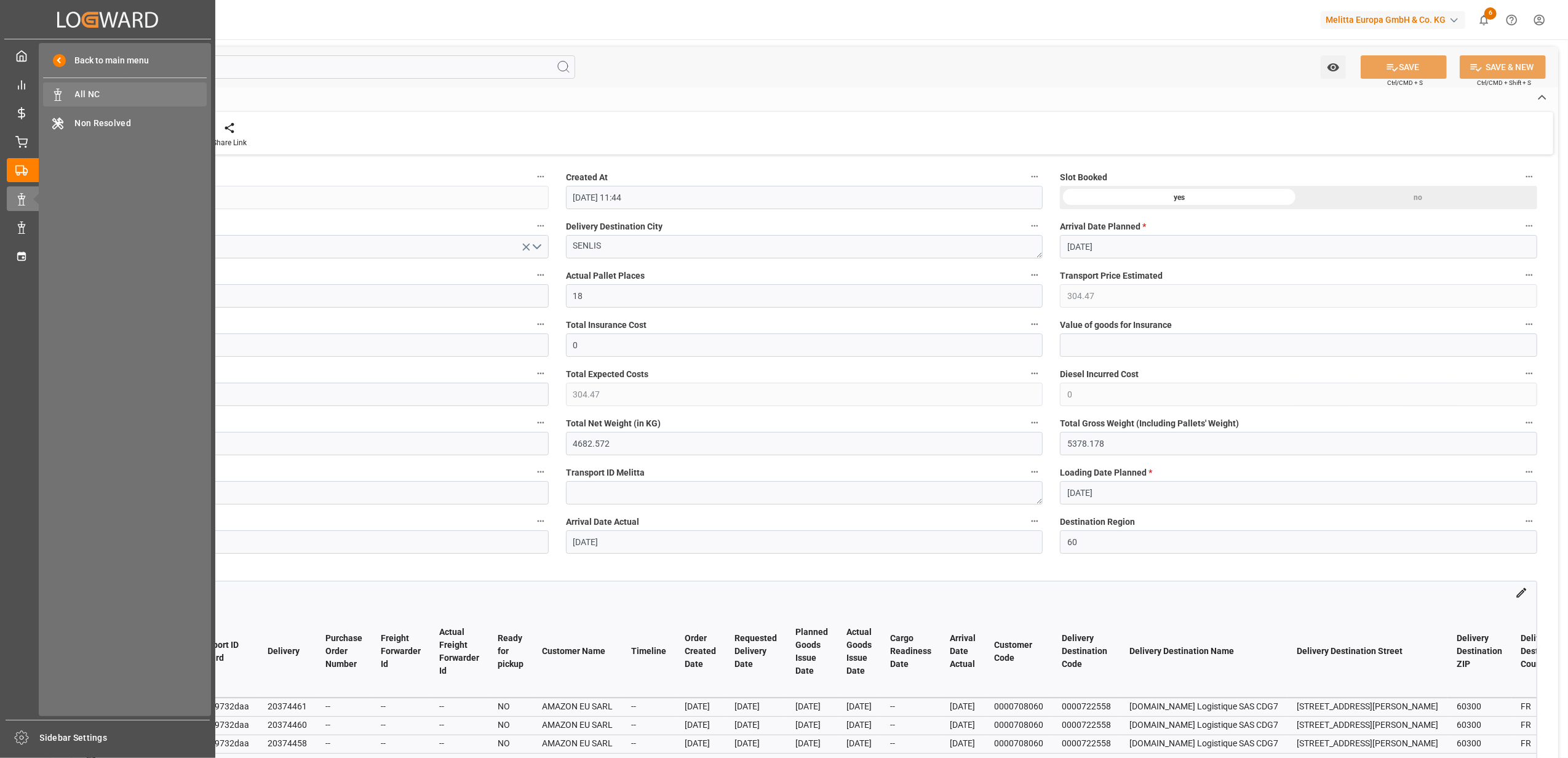
click at [116, 98] on span "All NC" at bounding box center [141, 94] width 133 height 13
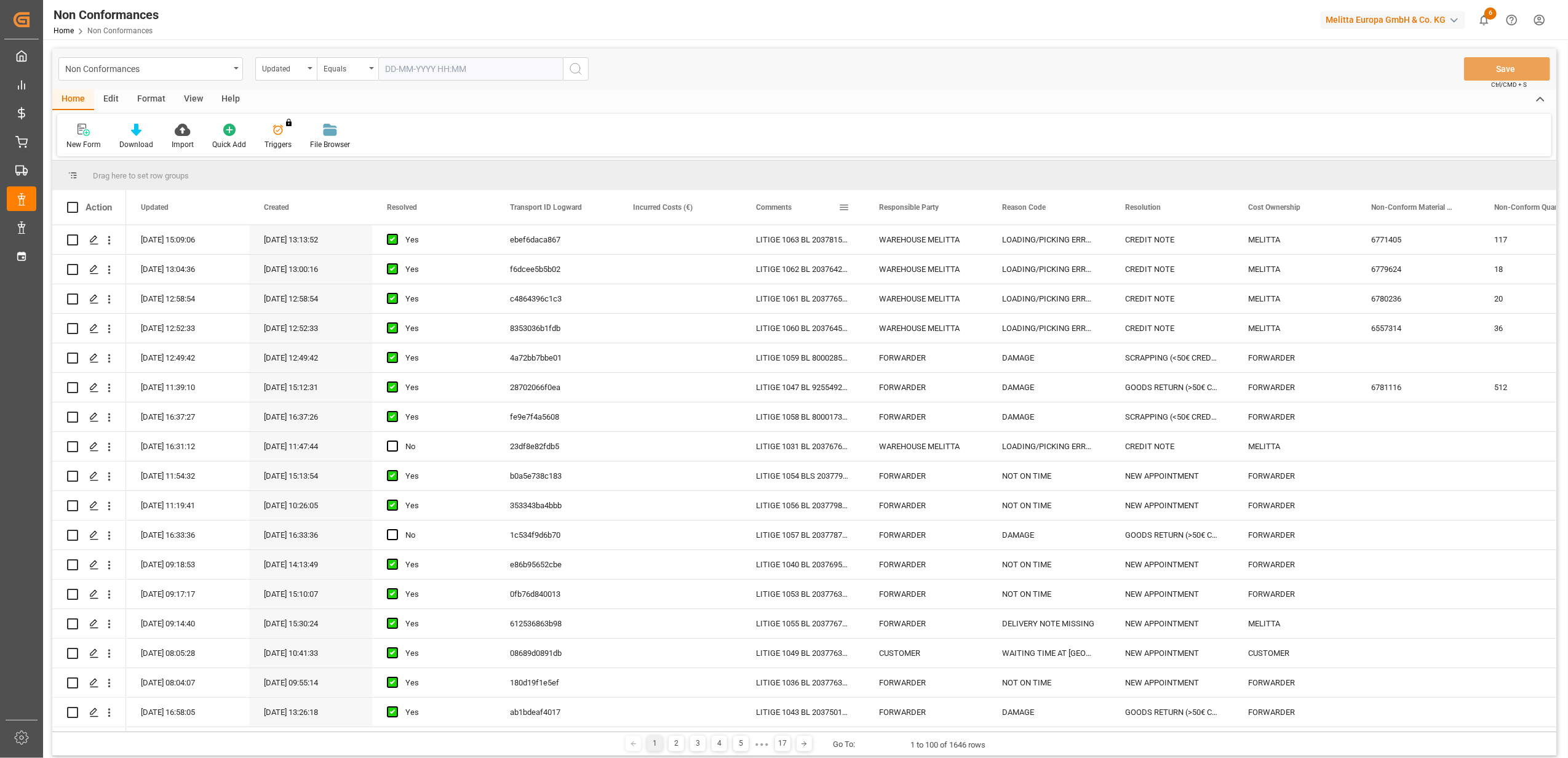
click at [846, 212] on span at bounding box center [843, 207] width 11 height 11
click at [899, 208] on span "filter" at bounding box center [900, 209] width 11 height 11
click at [954, 241] on span "Filtering operator" at bounding box center [954, 242] width 11 height 11
click at [893, 307] on div "Fuzzy search" at bounding box center [901, 302] width 121 height 20
drag, startPoint x: 882, startPoint y: 282, endPoint x: 1567, endPoint y: 248, distance: 685.8
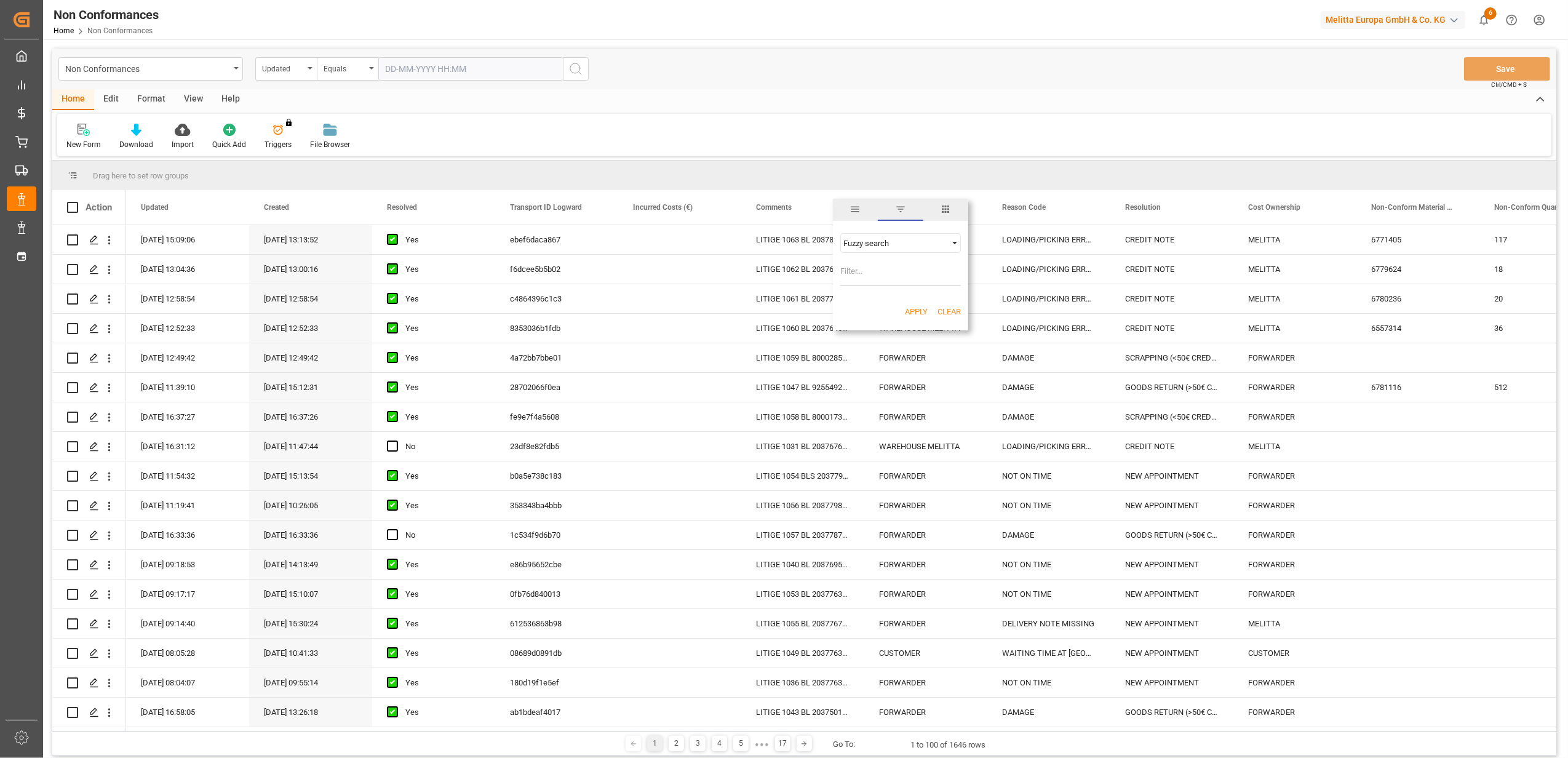
click at [896, 282] on input "Filter Value" at bounding box center [901, 273] width 121 height 24
type input "20377445"
click at [919, 311] on button "Apply" at bounding box center [916, 311] width 22 height 13
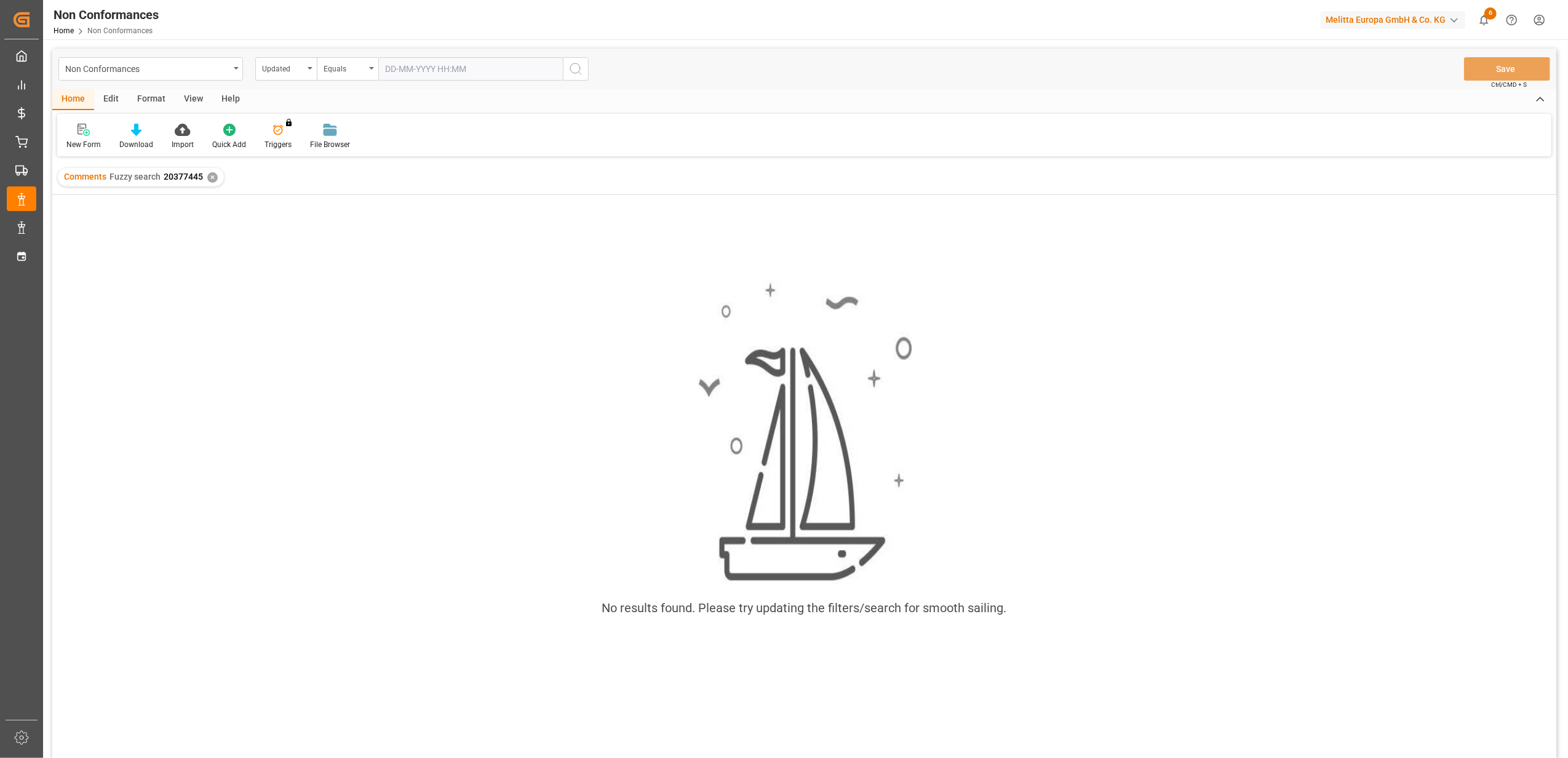
click at [213, 176] on div "✕" at bounding box center [213, 178] width 11 height 11
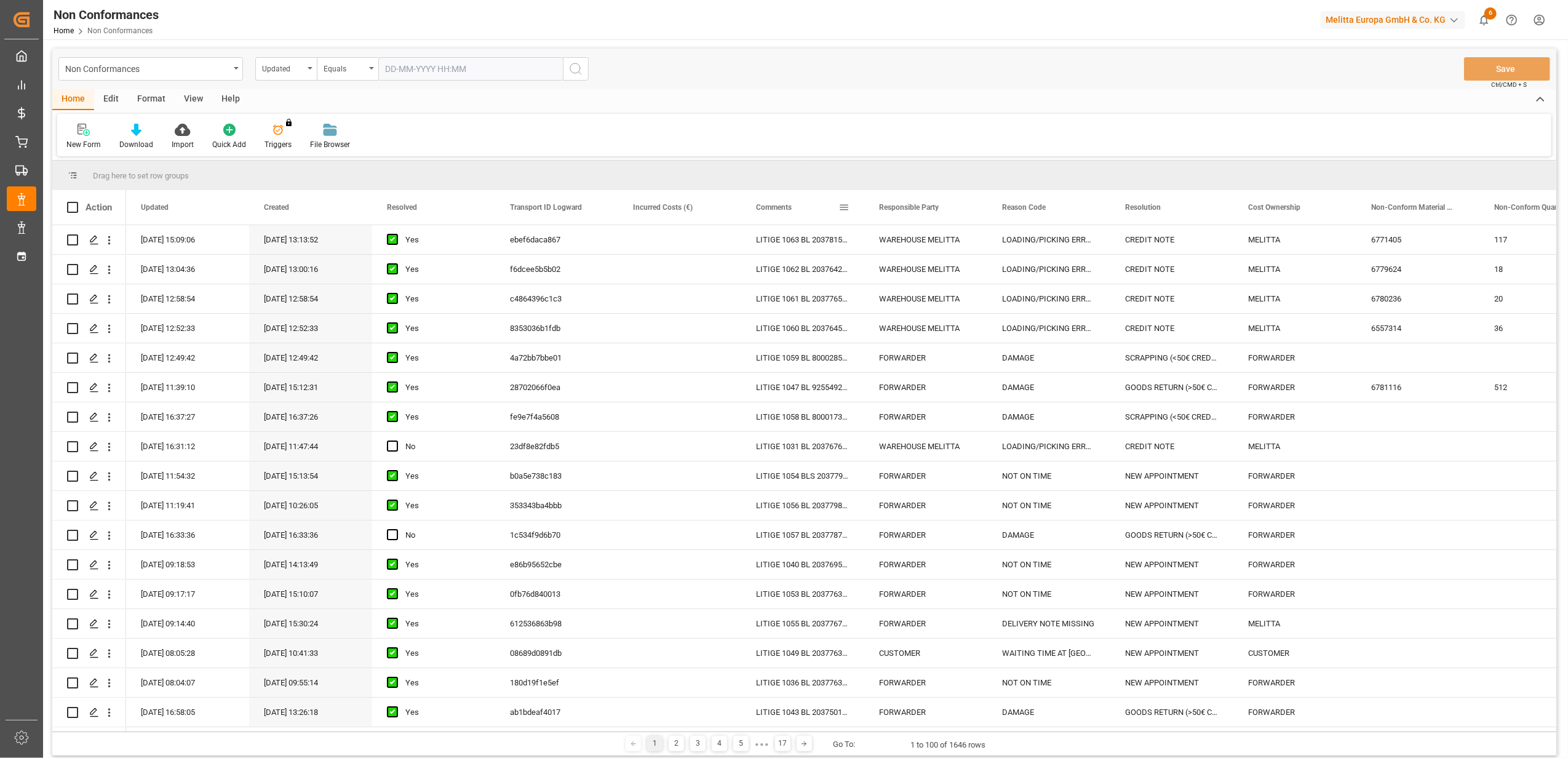
click at [847, 204] on span at bounding box center [843, 207] width 11 height 11
click at [956, 245] on span "Filtering operator" at bounding box center [954, 242] width 11 height 11
click at [909, 300] on div "Fuzzy search" at bounding box center [901, 302] width 121 height 20
click at [899, 284] on input "Filter Value" at bounding box center [901, 273] width 121 height 24
paste input "20373977"
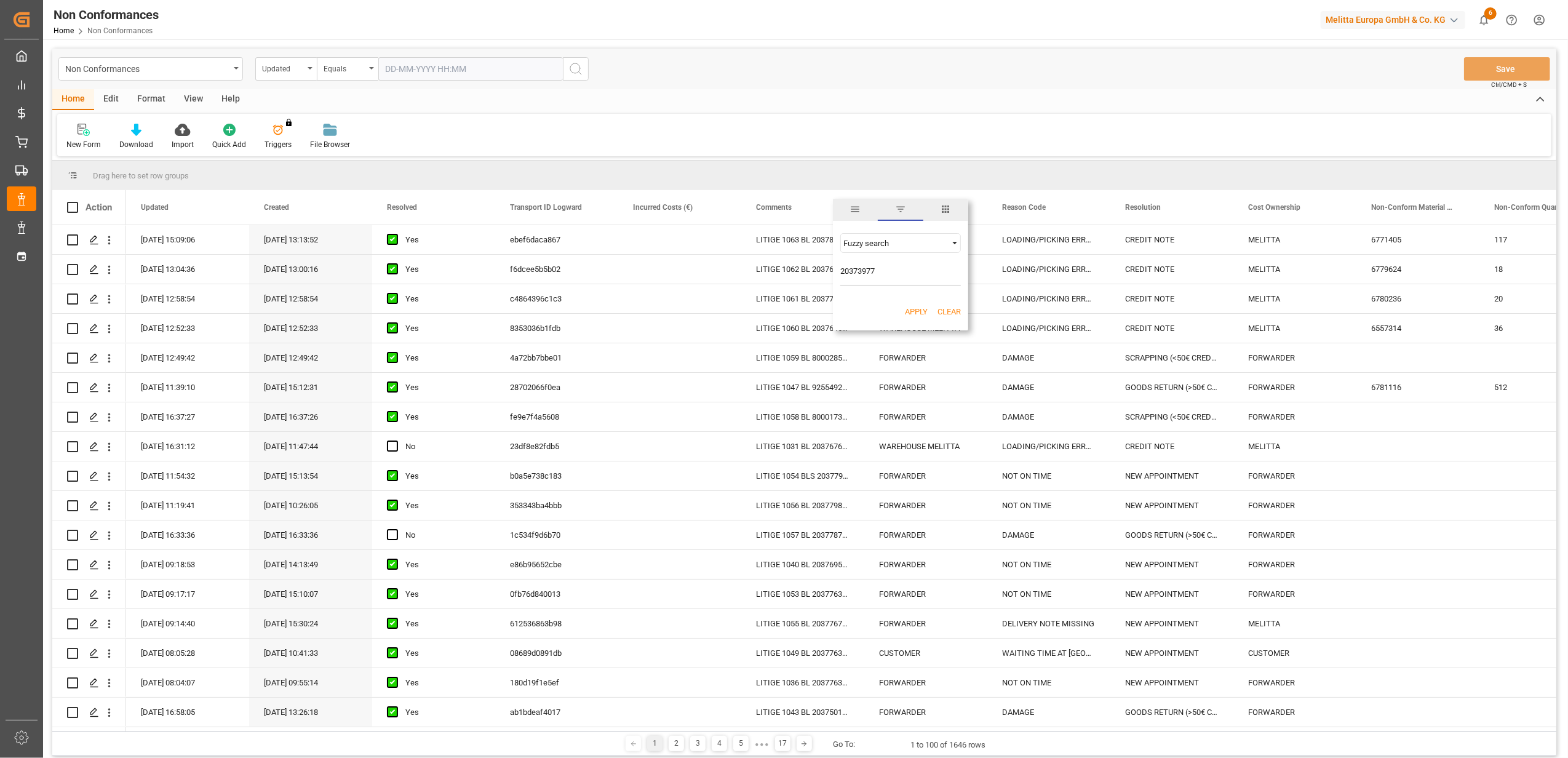
type input "20373977"
click at [923, 308] on button "Apply" at bounding box center [916, 311] width 22 height 13
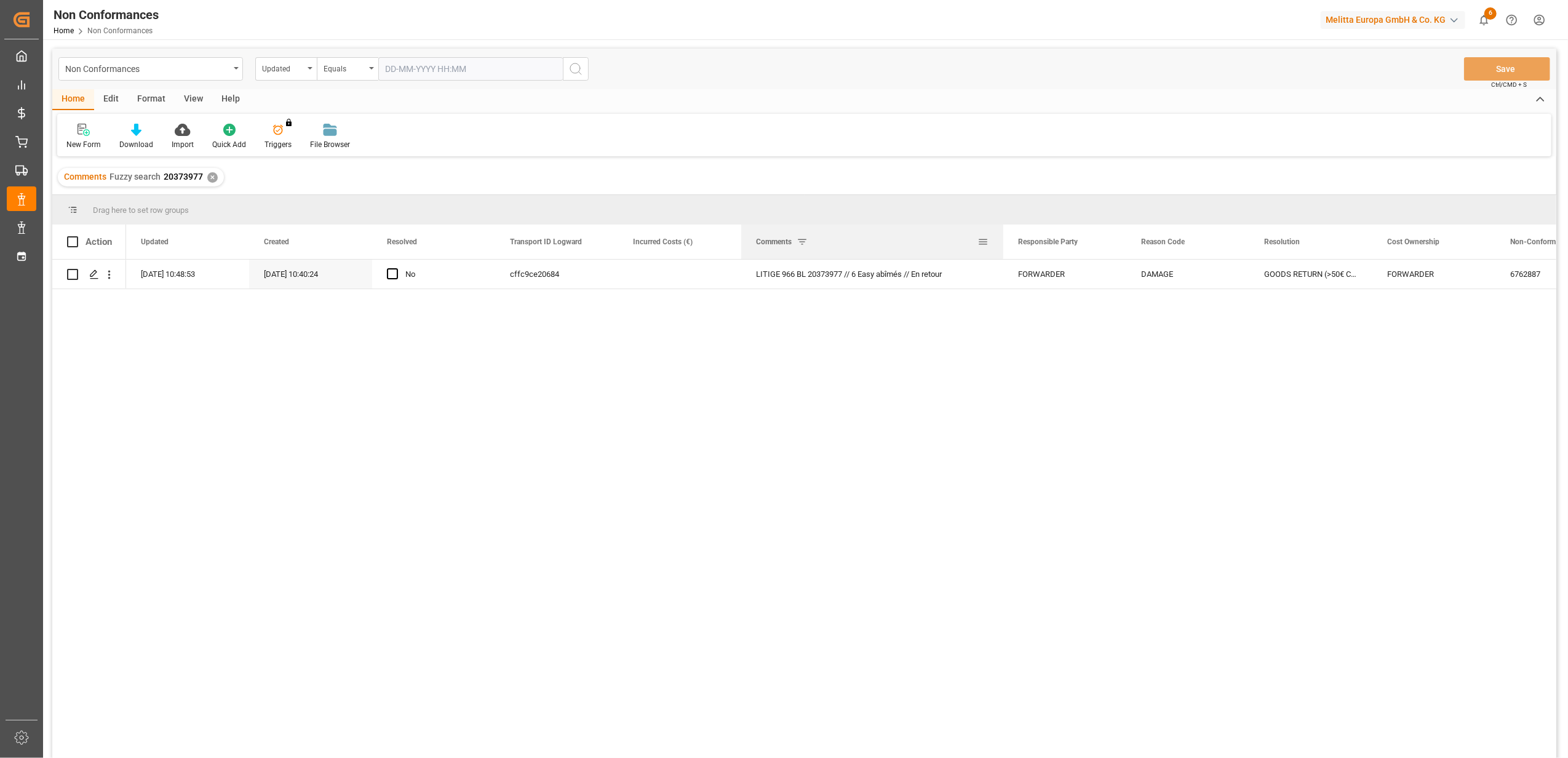
drag, startPoint x: 862, startPoint y: 242, endPoint x: 1001, endPoint y: 256, distance: 139.7
click at [1001, 256] on div at bounding box center [1002, 241] width 5 height 34
click at [99, 277] on div "Press SPACE to select this row." at bounding box center [93, 274] width 19 height 22
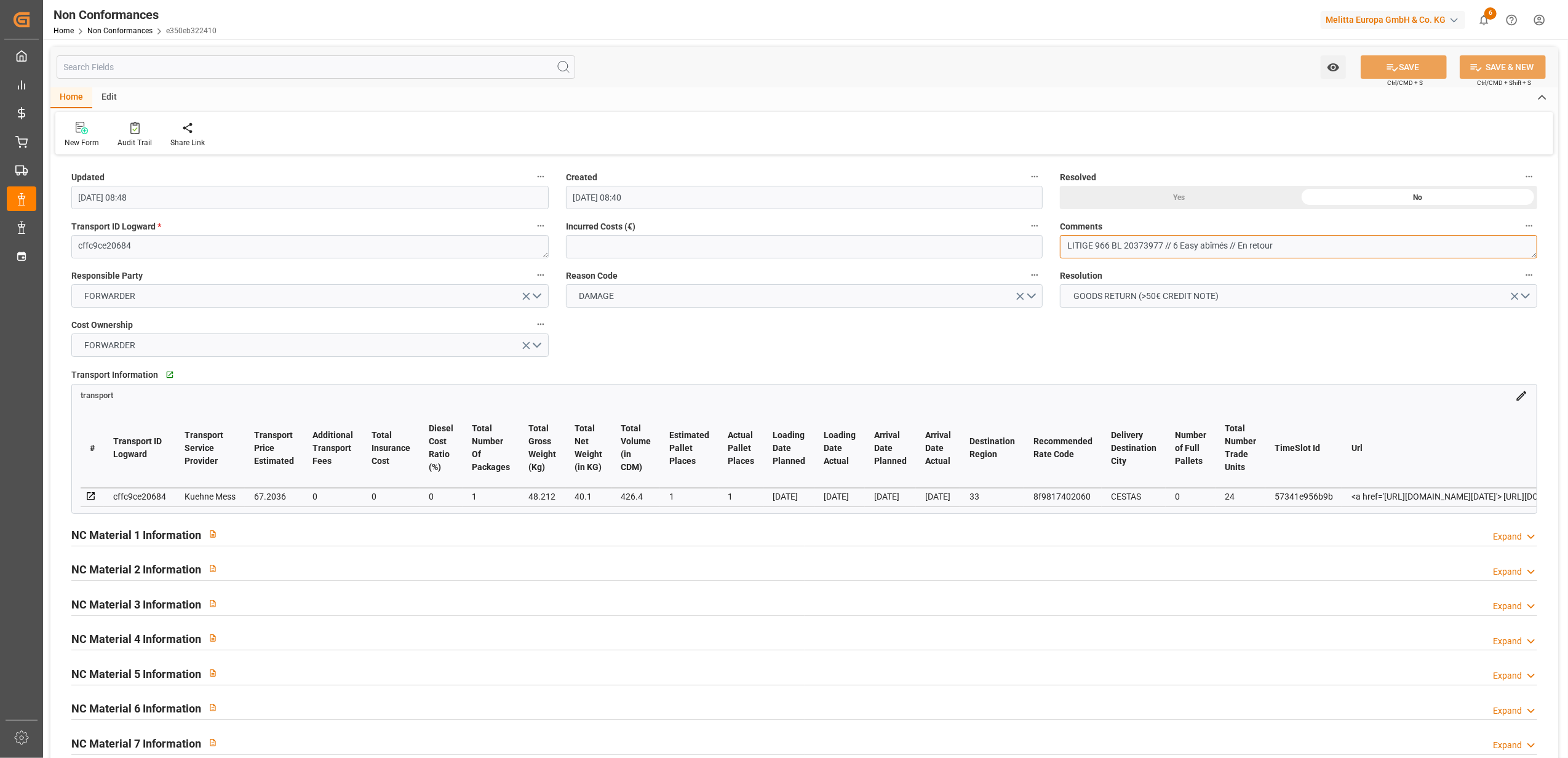
drag, startPoint x: 1297, startPoint y: 246, endPoint x: 1238, endPoint y: 249, distance: 59.1
click at [1238, 249] on textarea "LITIGE 966 BL 20373977 // 6 Easy abîmés // En retour" at bounding box center [1298, 247] width 477 height 23
type textarea "LITIGE 966 BL 20373977 // 6 Easy abîmés // BE 679 Emballages changés et remis e…"
click at [1179, 197] on div "Yes" at bounding box center [1179, 197] width 239 height 23
click at [1396, 70] on button "SAVE" at bounding box center [1403, 67] width 86 height 23
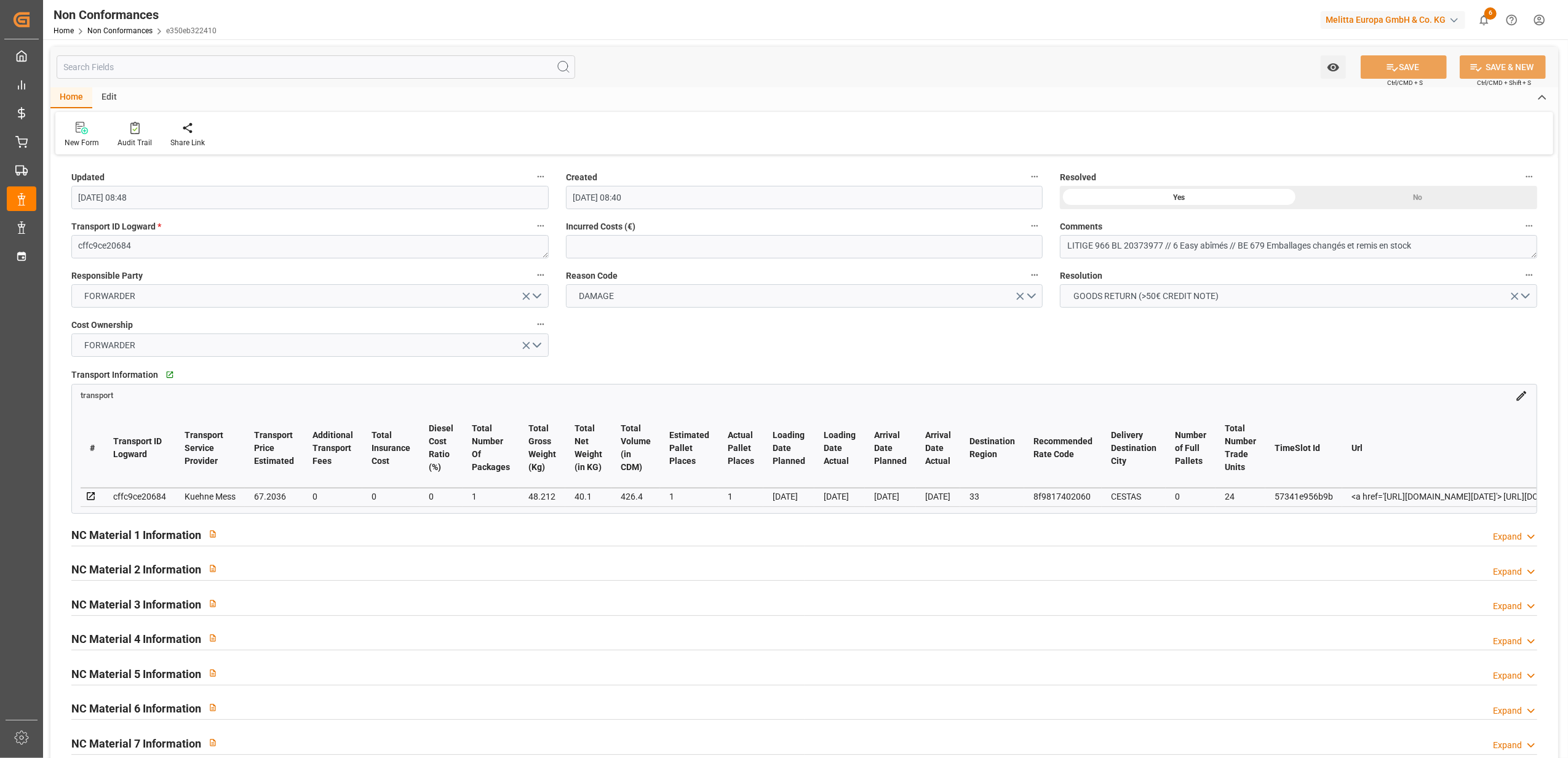
type input "[DATE] 14:15"
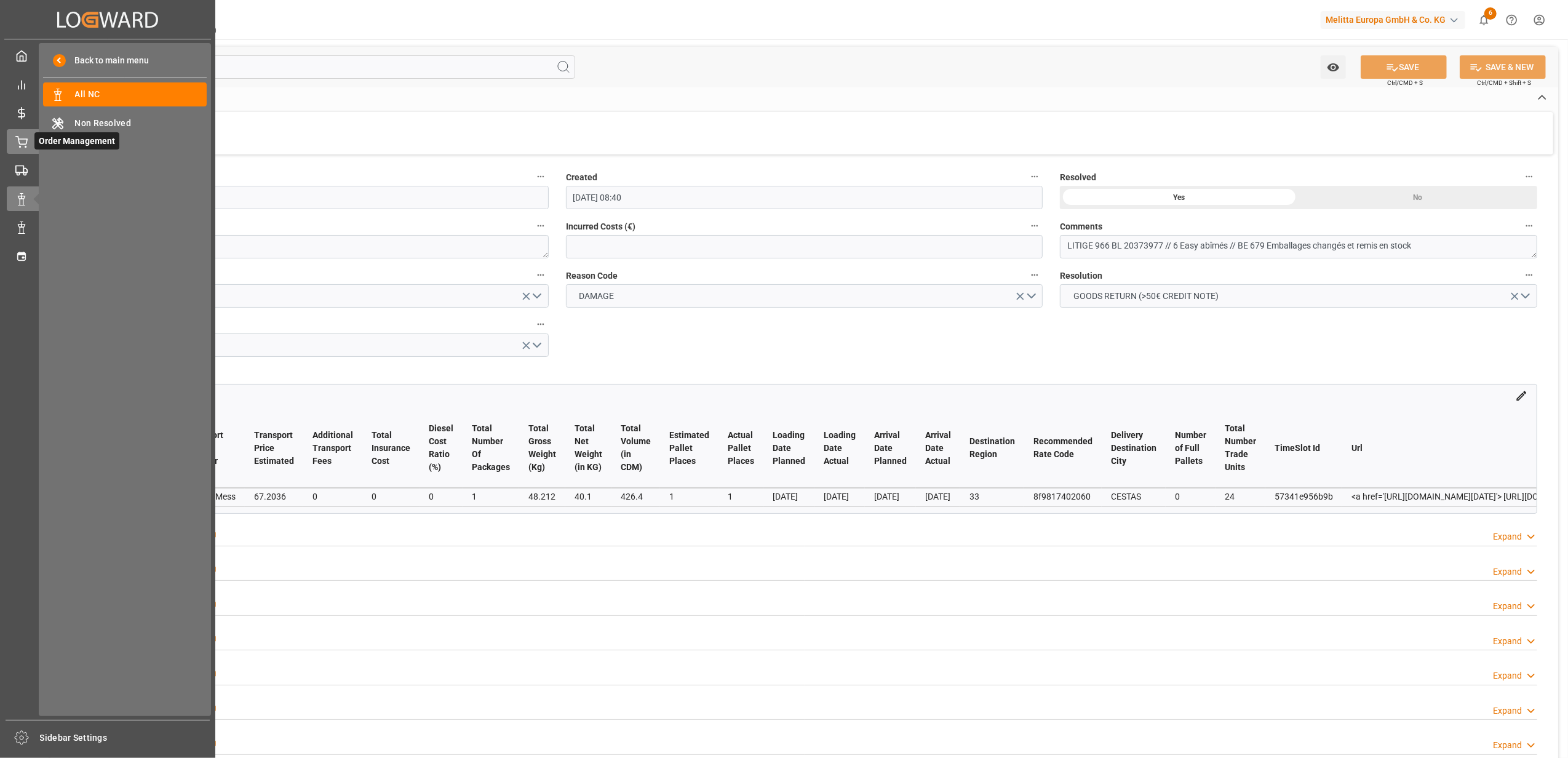
click at [27, 141] on div "Order Management Order Management" at bounding box center [107, 140] width 202 height 24
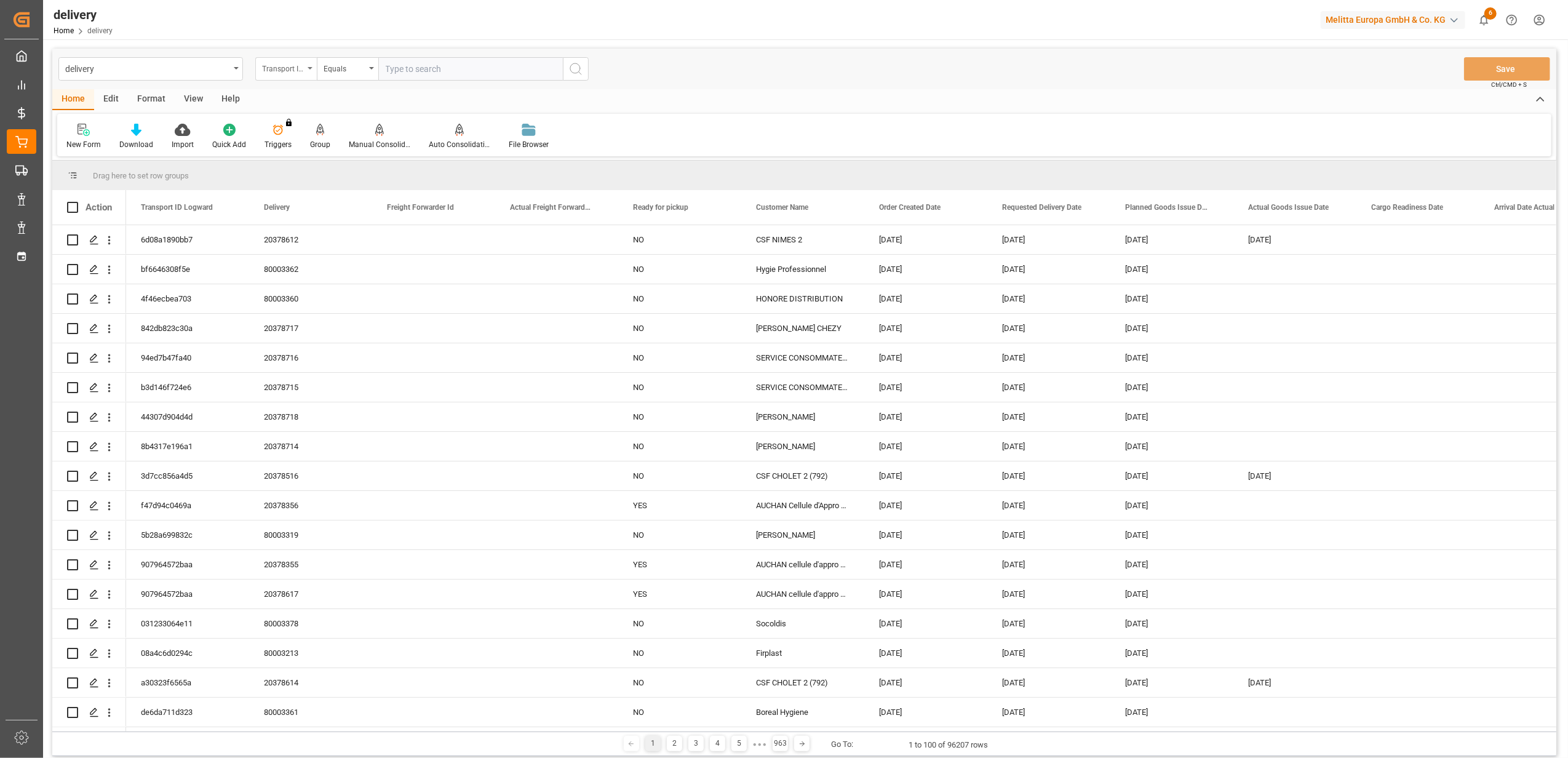
click at [311, 69] on div "Transport ID Logward" at bounding box center [286, 69] width 61 height 23
click at [300, 154] on div "Delivery" at bounding box center [347, 151] width 183 height 25
click at [444, 70] on input "text" at bounding box center [470, 69] width 184 height 23
type input "92556619"
click at [582, 69] on icon "search button" at bounding box center [575, 68] width 15 height 15
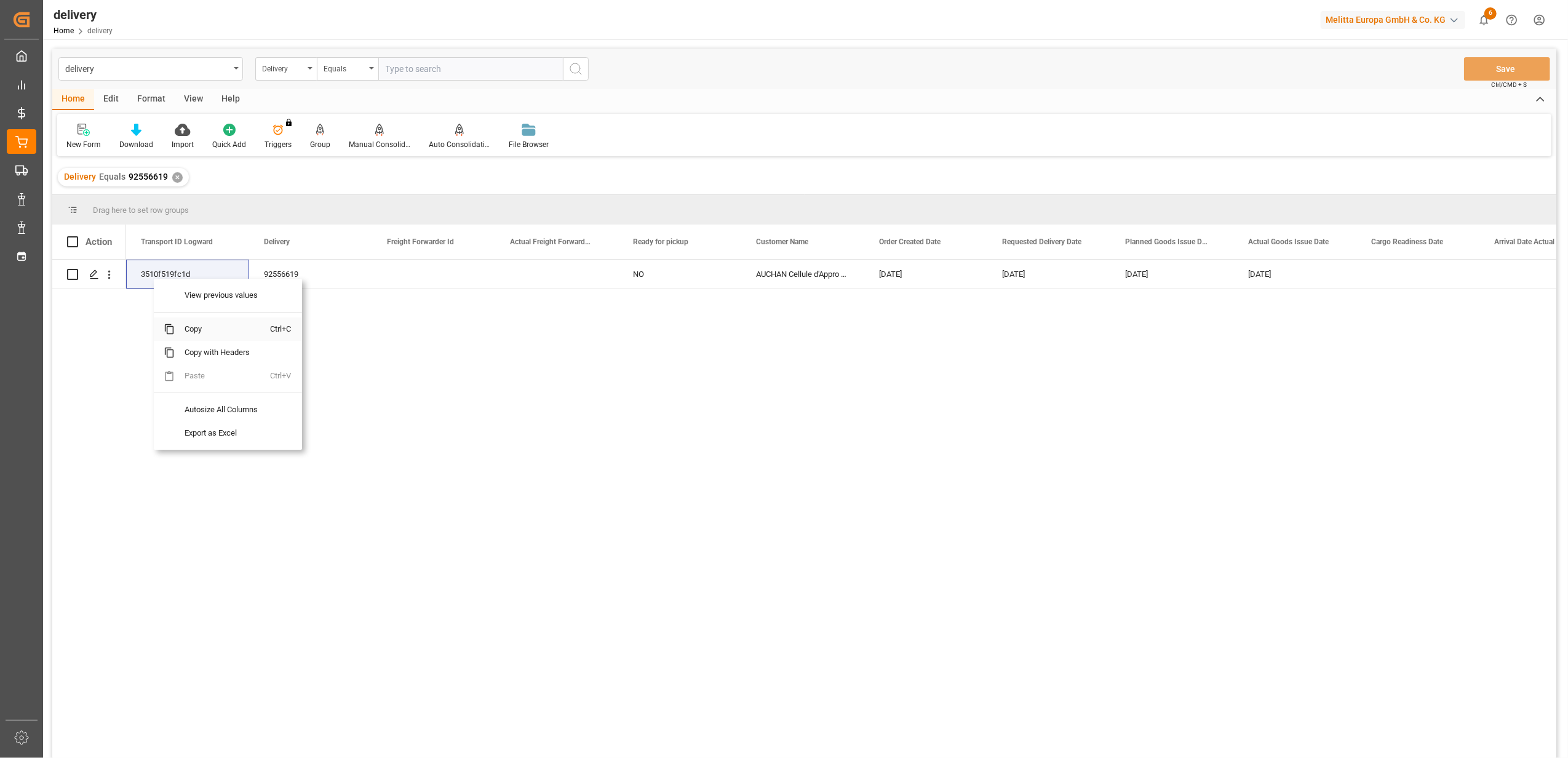
click at [201, 333] on span "Copy" at bounding box center [222, 329] width 96 height 23
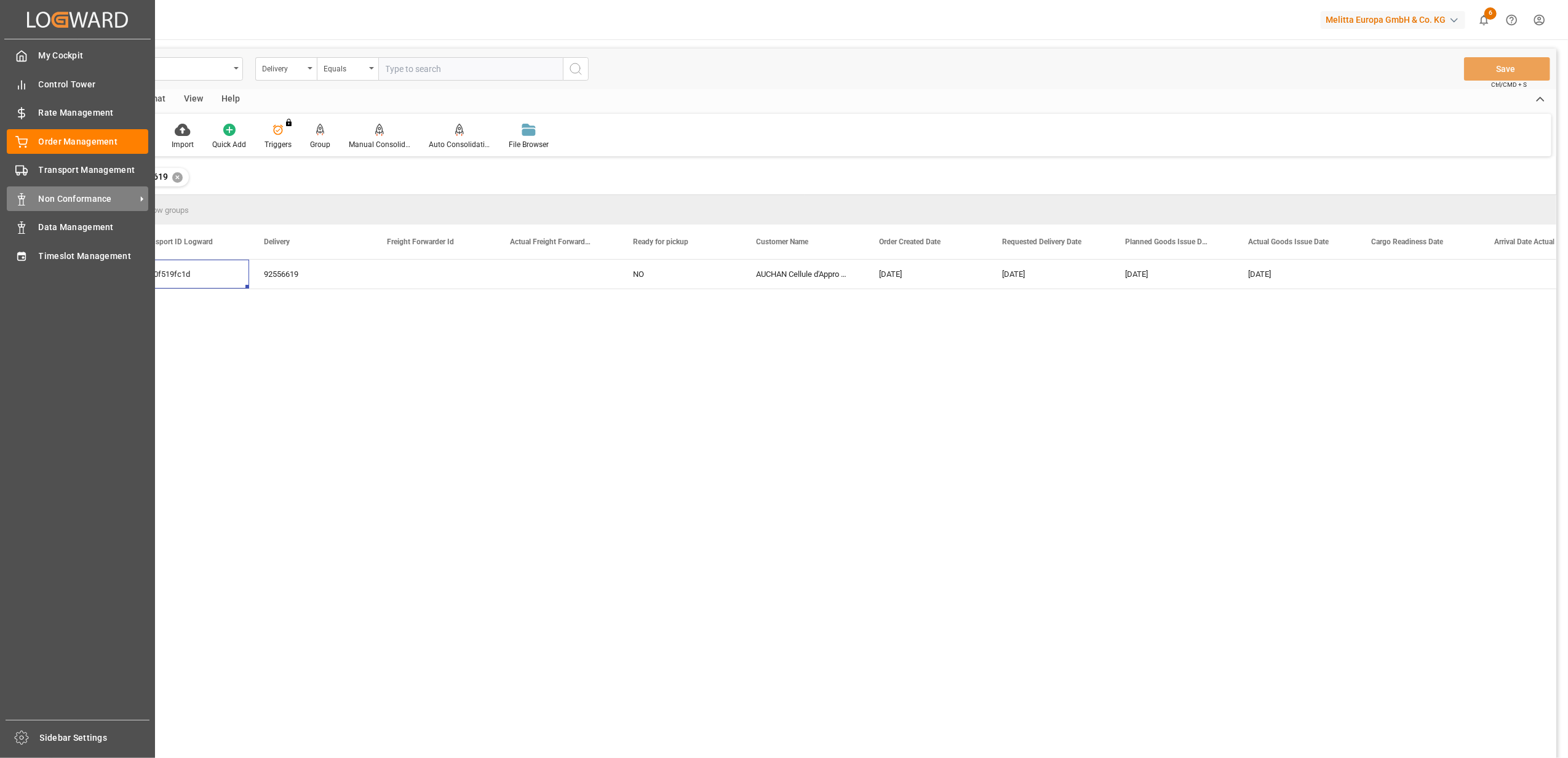
click at [59, 198] on span "Non Conformance" at bounding box center [88, 198] width 98 height 13
click at [57, 200] on span "Non Conformance" at bounding box center [88, 198] width 98 height 13
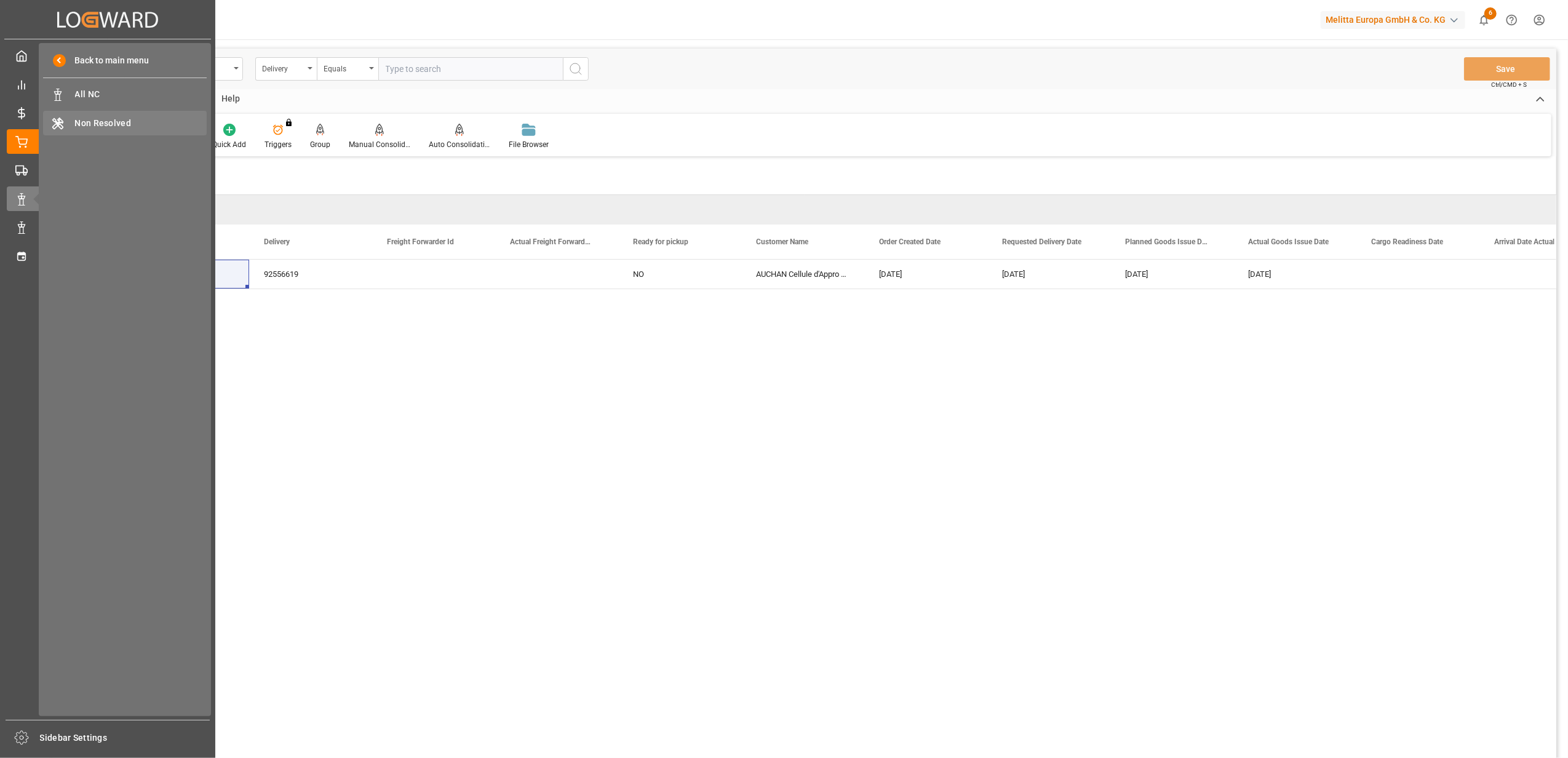
click at [131, 128] on span "Non Resolved" at bounding box center [141, 123] width 133 height 13
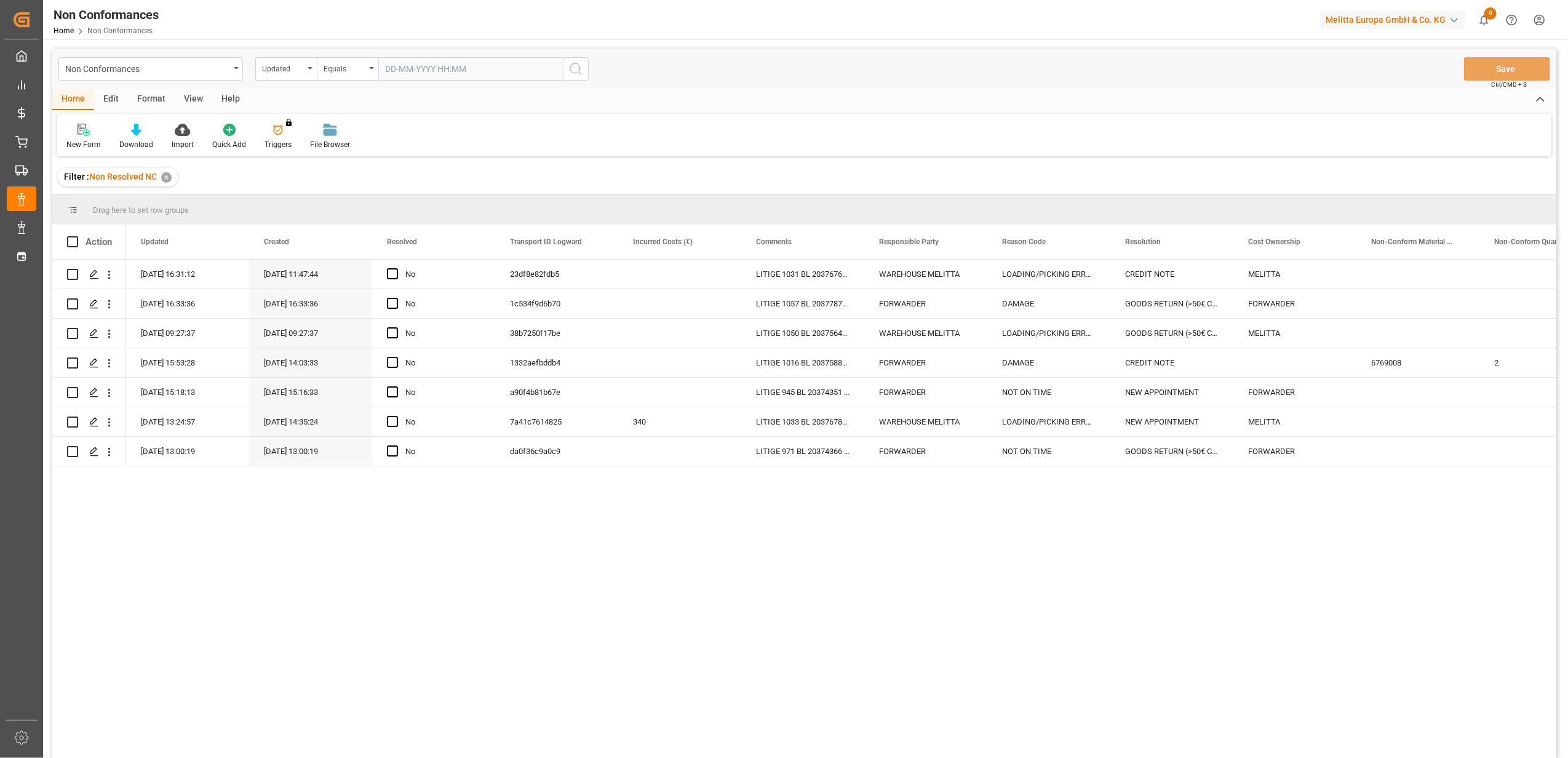
click at [84, 132] on icon at bounding box center [83, 130] width 13 height 13
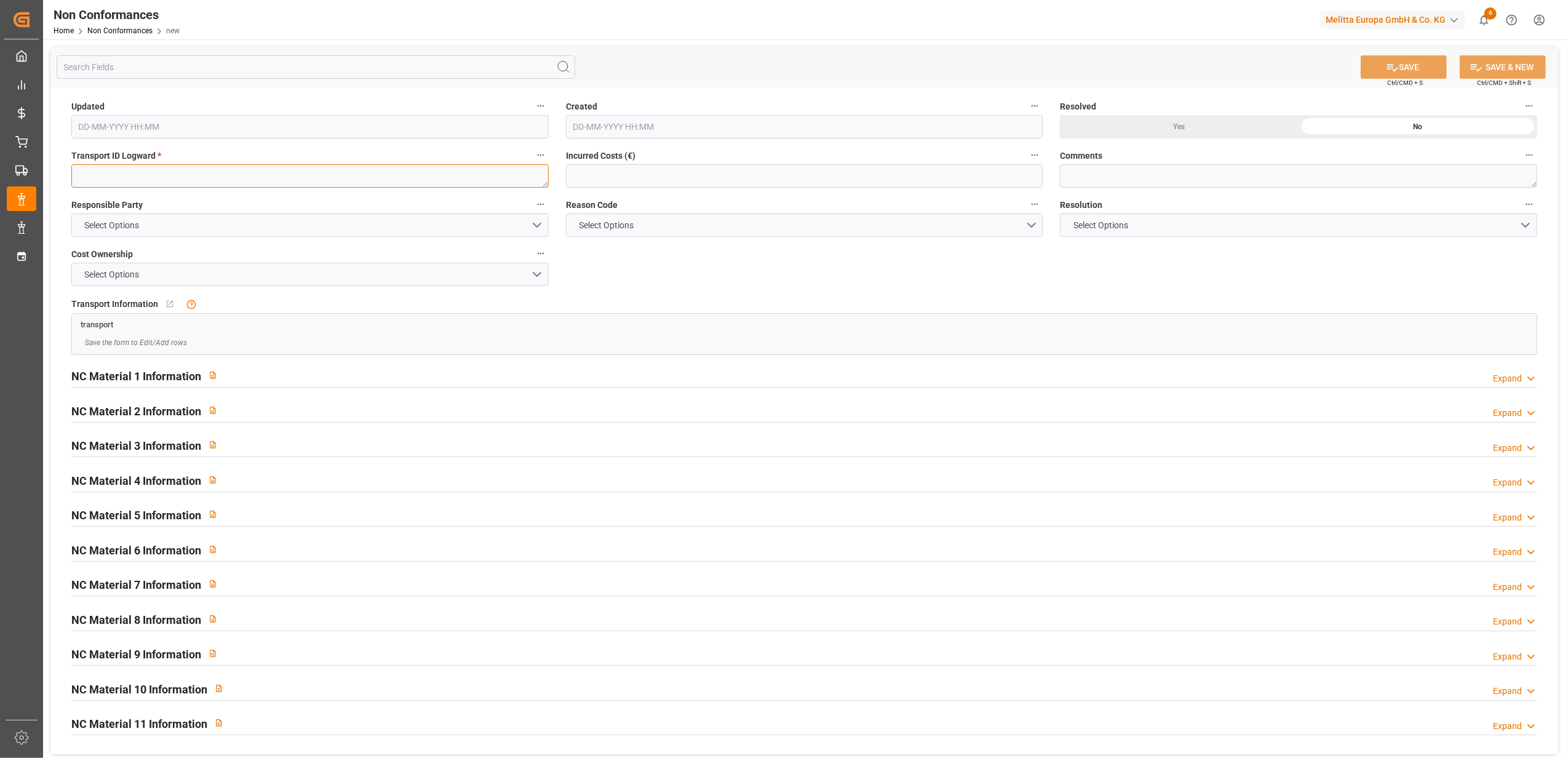
click at [174, 173] on textarea at bounding box center [309, 176] width 477 height 23
paste textarea "3510f519fc1d"
type textarea "3510f519fc1d"
click at [537, 229] on button "Select Options" at bounding box center [309, 225] width 477 height 23
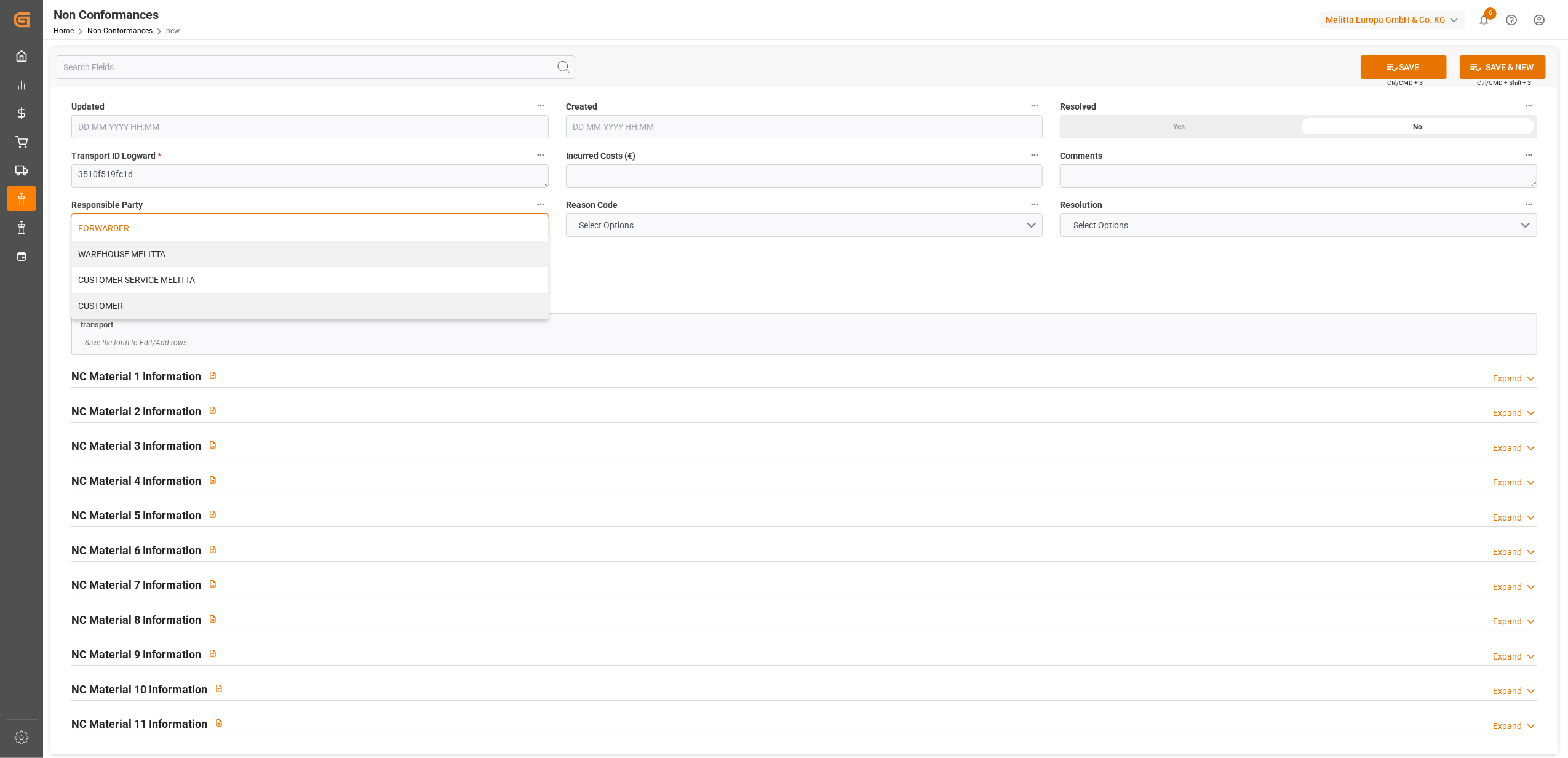
click at [384, 234] on div "FORWARDER" at bounding box center [310, 228] width 476 height 25
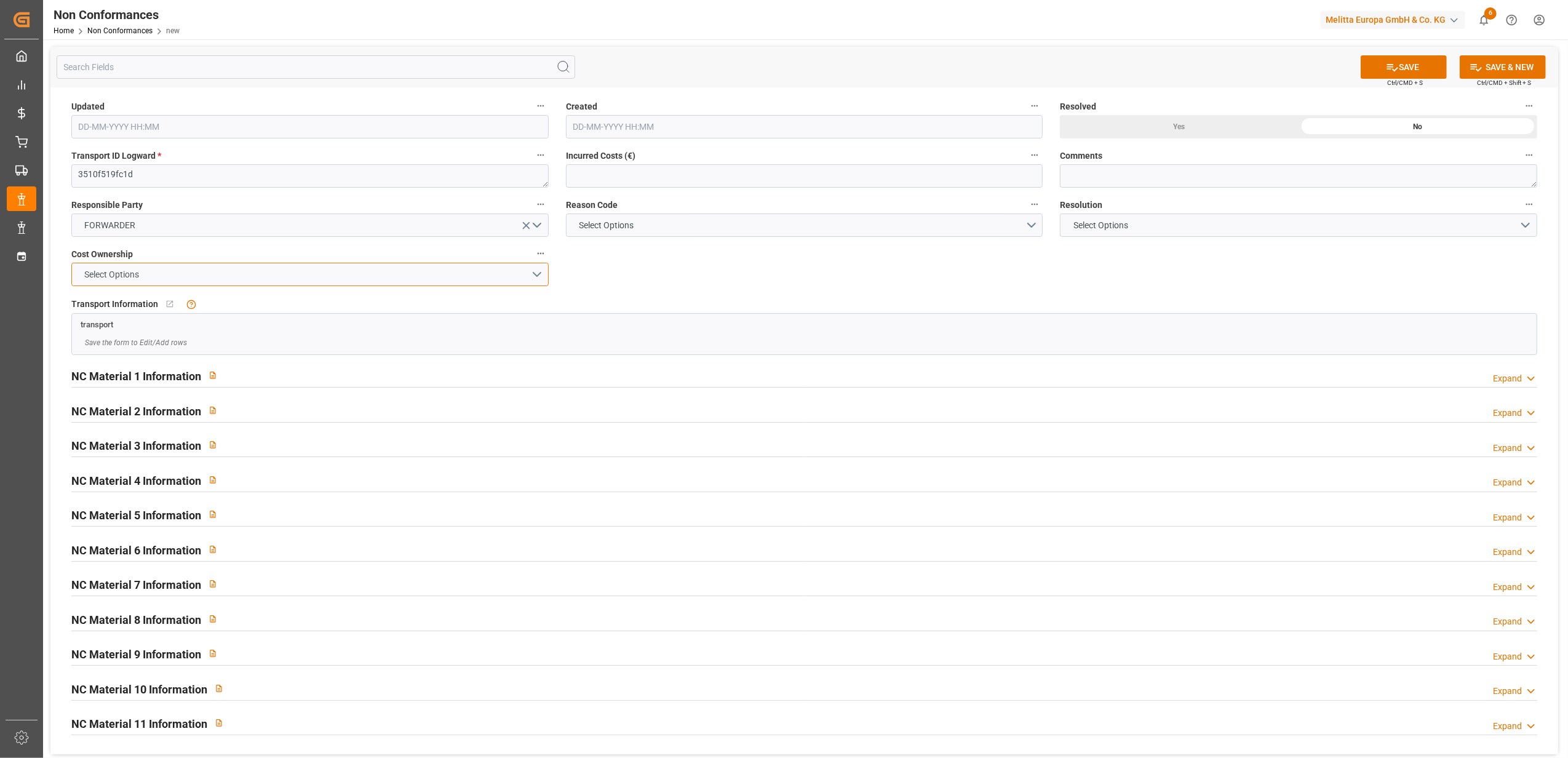
click at [534, 281] on button "Select Options" at bounding box center [309, 274] width 477 height 23
drag, startPoint x: 451, startPoint y: 281, endPoint x: 901, endPoint y: 264, distance: 450.3
click at [453, 281] on div "FORWARDER" at bounding box center [310, 277] width 476 height 25
click at [1031, 226] on button "Select Options" at bounding box center [804, 225] width 477 height 23
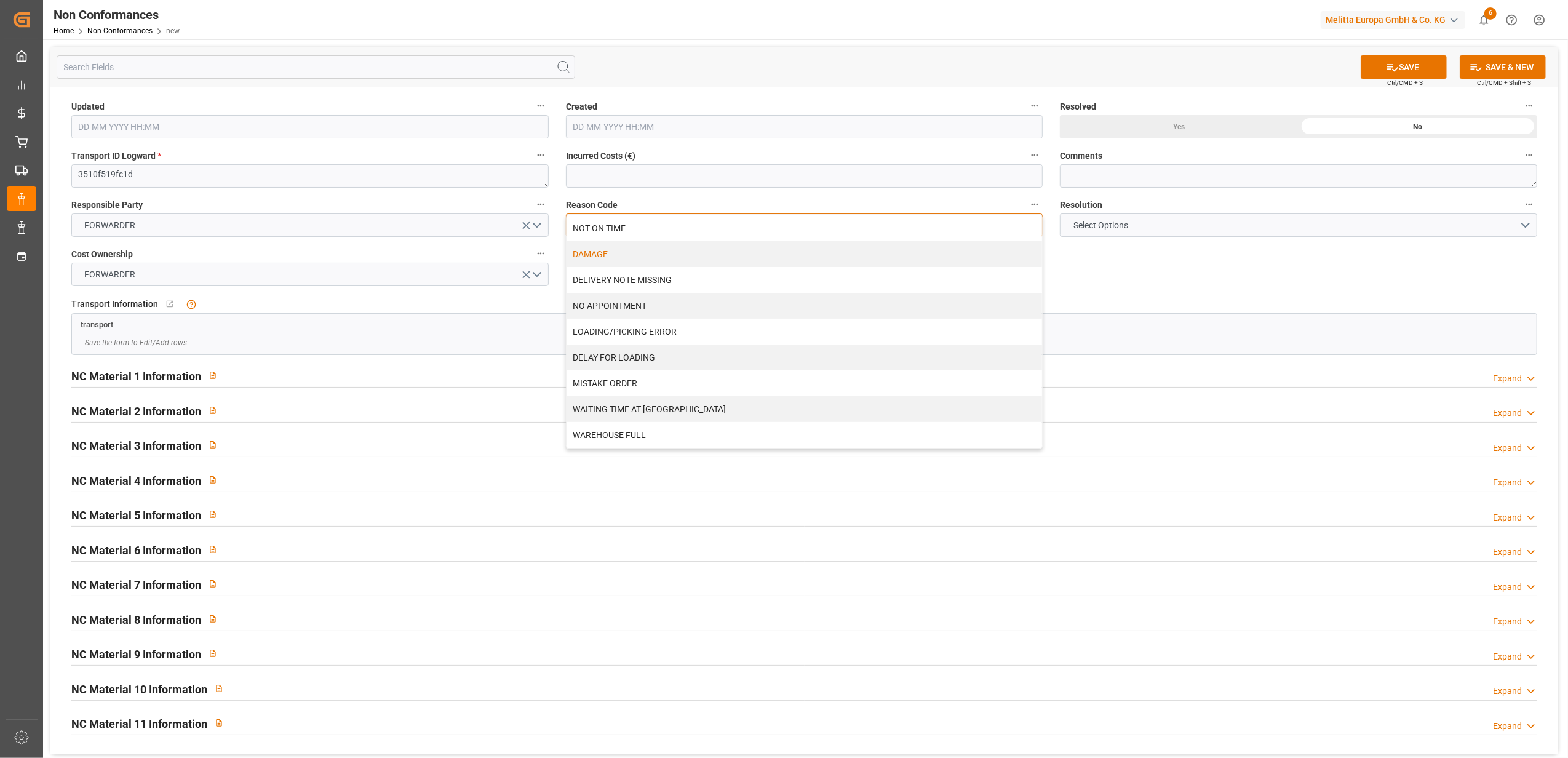
click at [796, 254] on div "DAMAGE" at bounding box center [804, 254] width 476 height 25
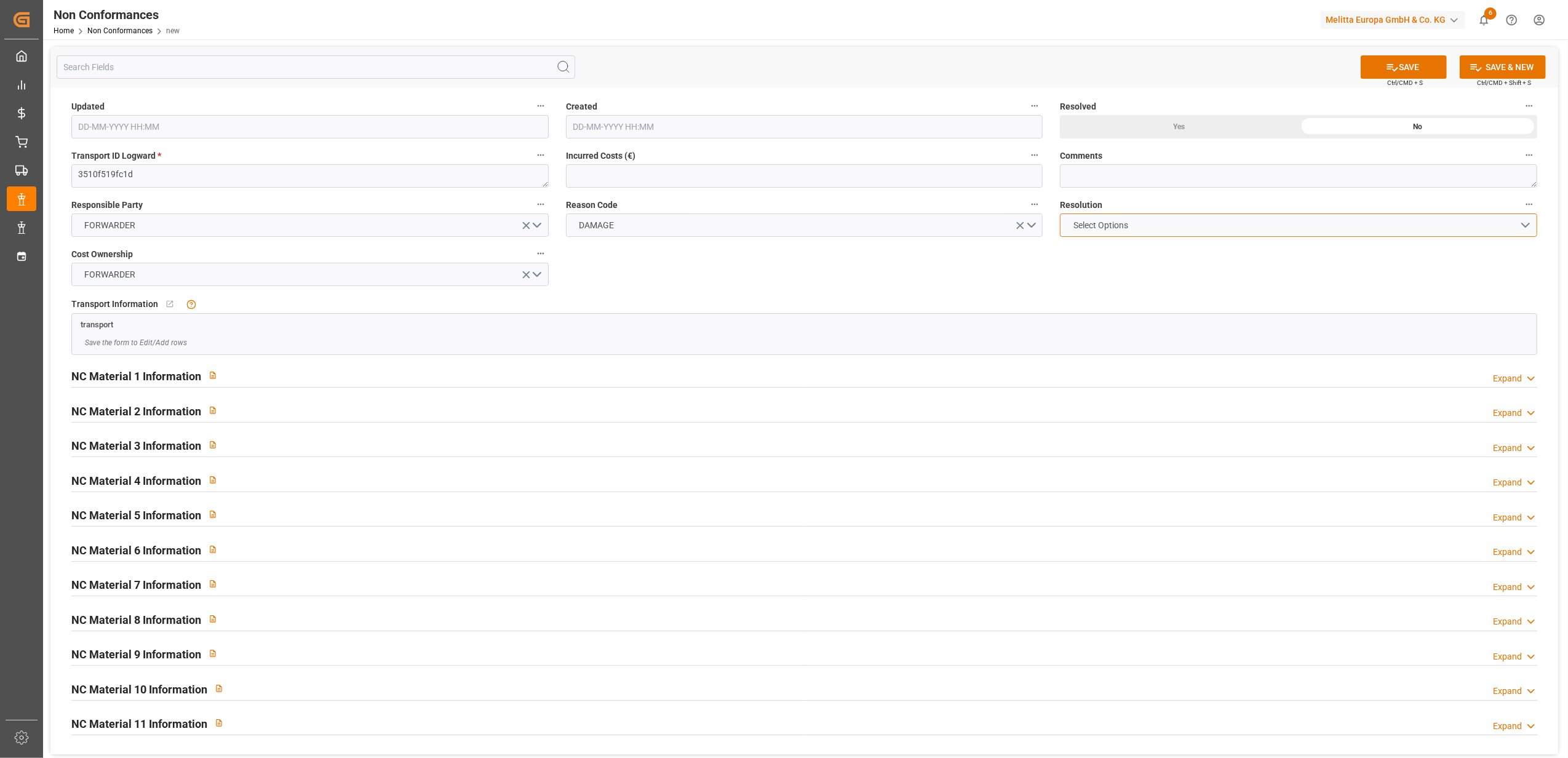
click at [1527, 225] on button "Select Options" at bounding box center [1298, 225] width 477 height 23
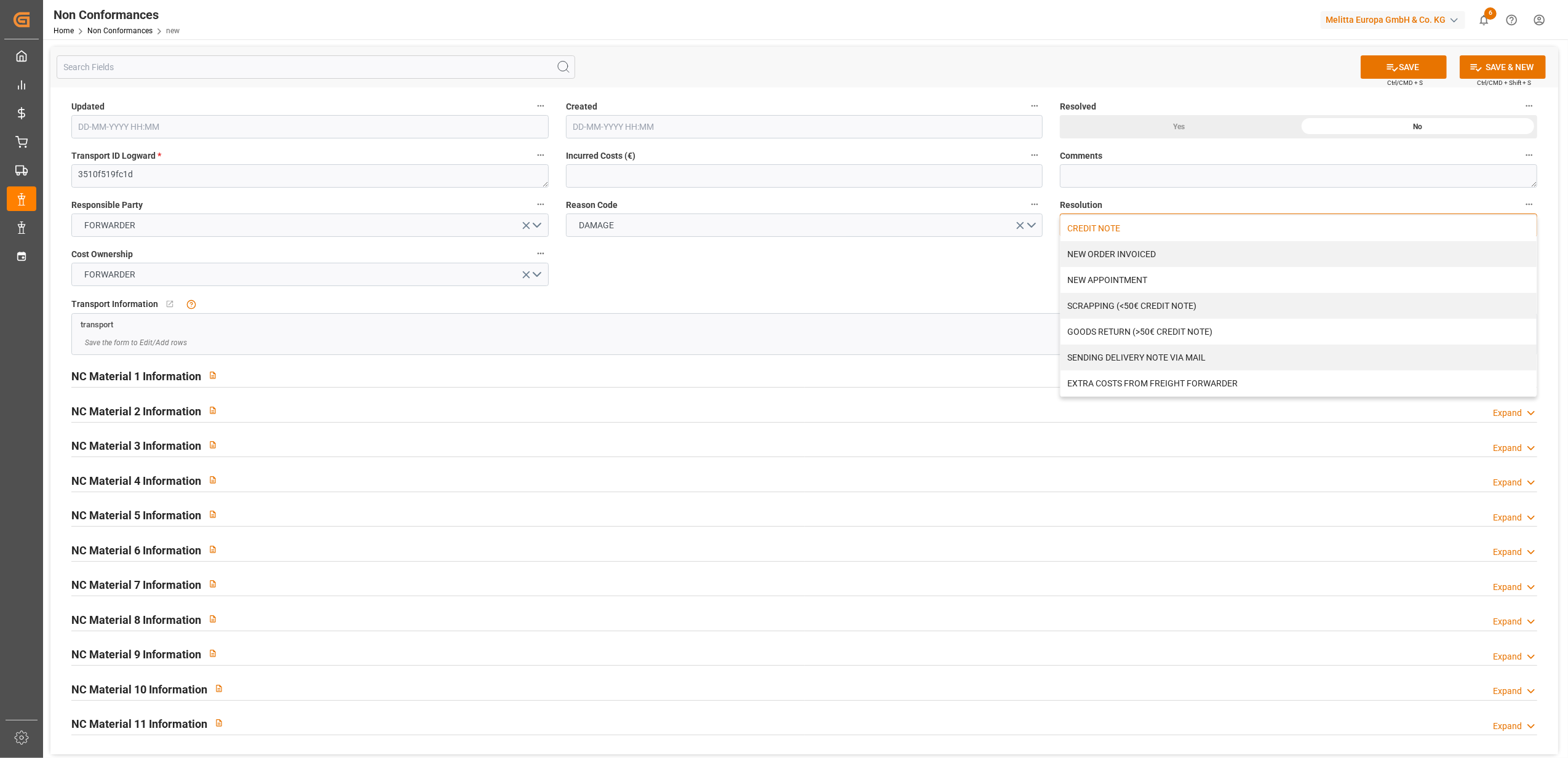
click at [1124, 229] on div "CREDIT NOTE" at bounding box center [1298, 228] width 476 height 25
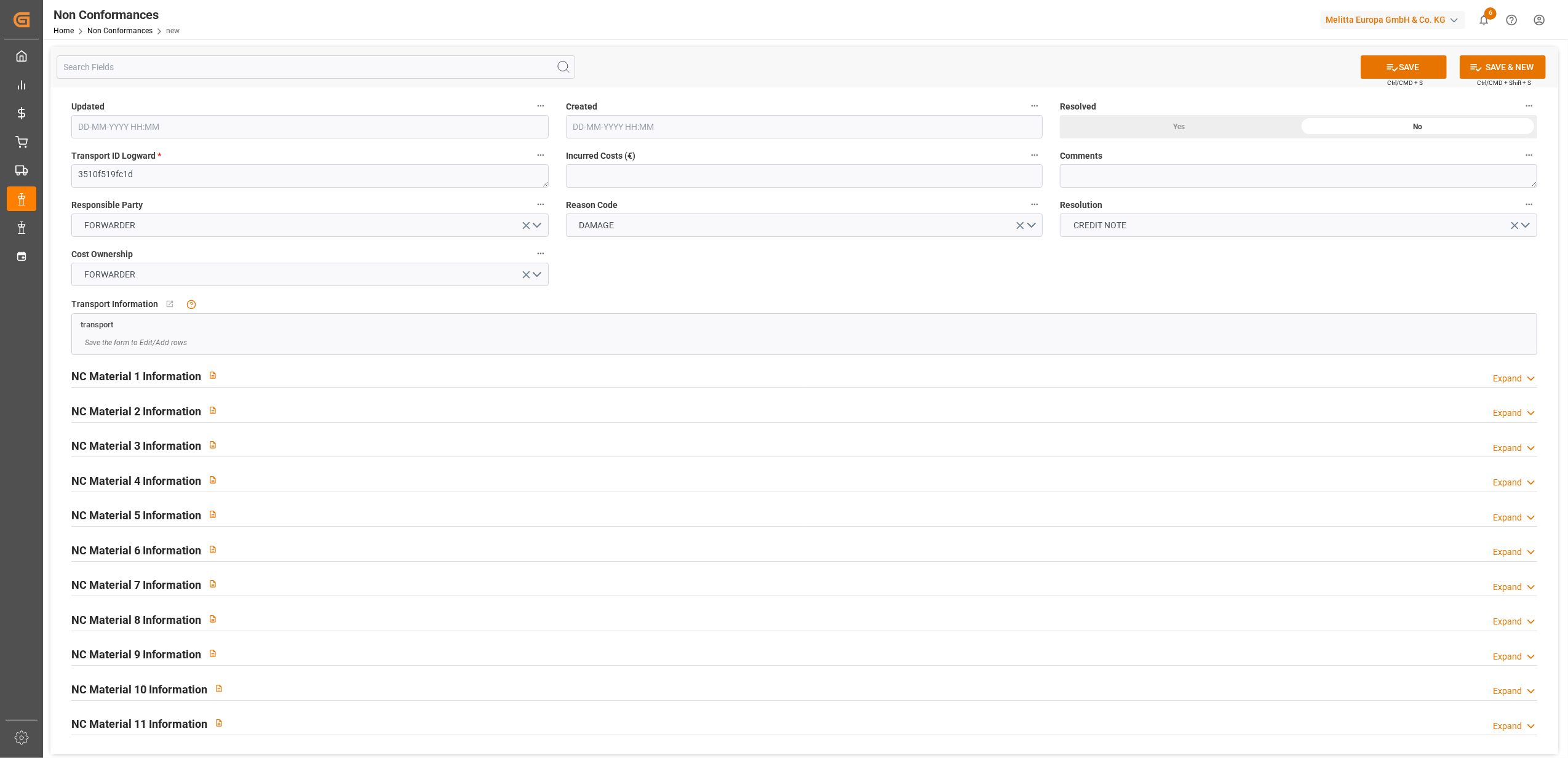
click at [1107, 161] on label "Comments" at bounding box center [1298, 156] width 477 height 18
click at [1521, 161] on button "Comments" at bounding box center [1529, 155] width 16 height 16
click at [1105, 176] on div at bounding box center [784, 379] width 1568 height 758
click at [1156, 180] on textarea at bounding box center [1298, 176] width 477 height 23
type textarea "LITIGE 1064 BL 92556619 Avarie sur 4 colis filtres / Pas de retour"
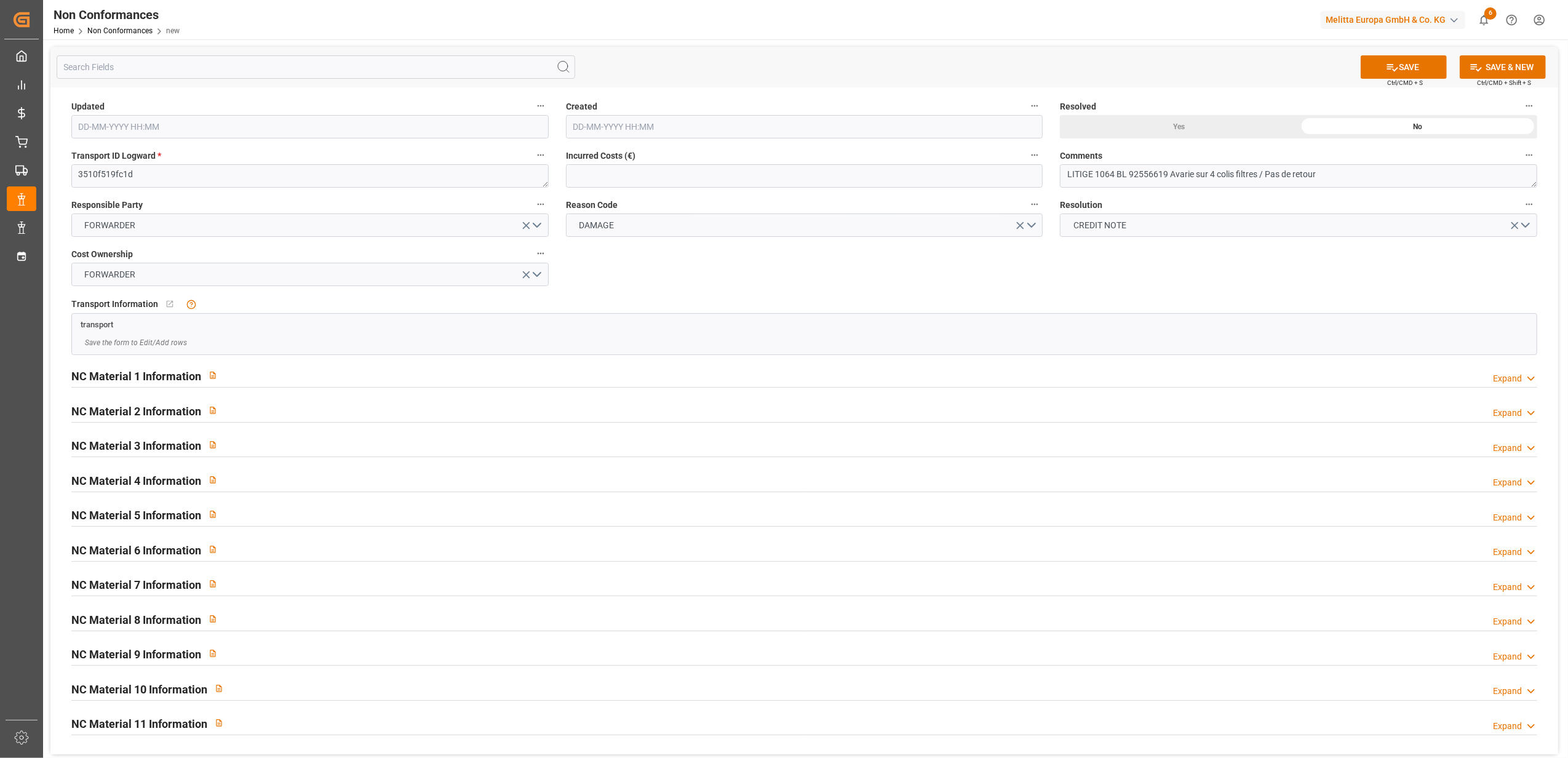
click at [1195, 129] on div "Yes" at bounding box center [1179, 127] width 239 height 23
click at [1421, 71] on button "SAVE" at bounding box center [1403, 67] width 86 height 23
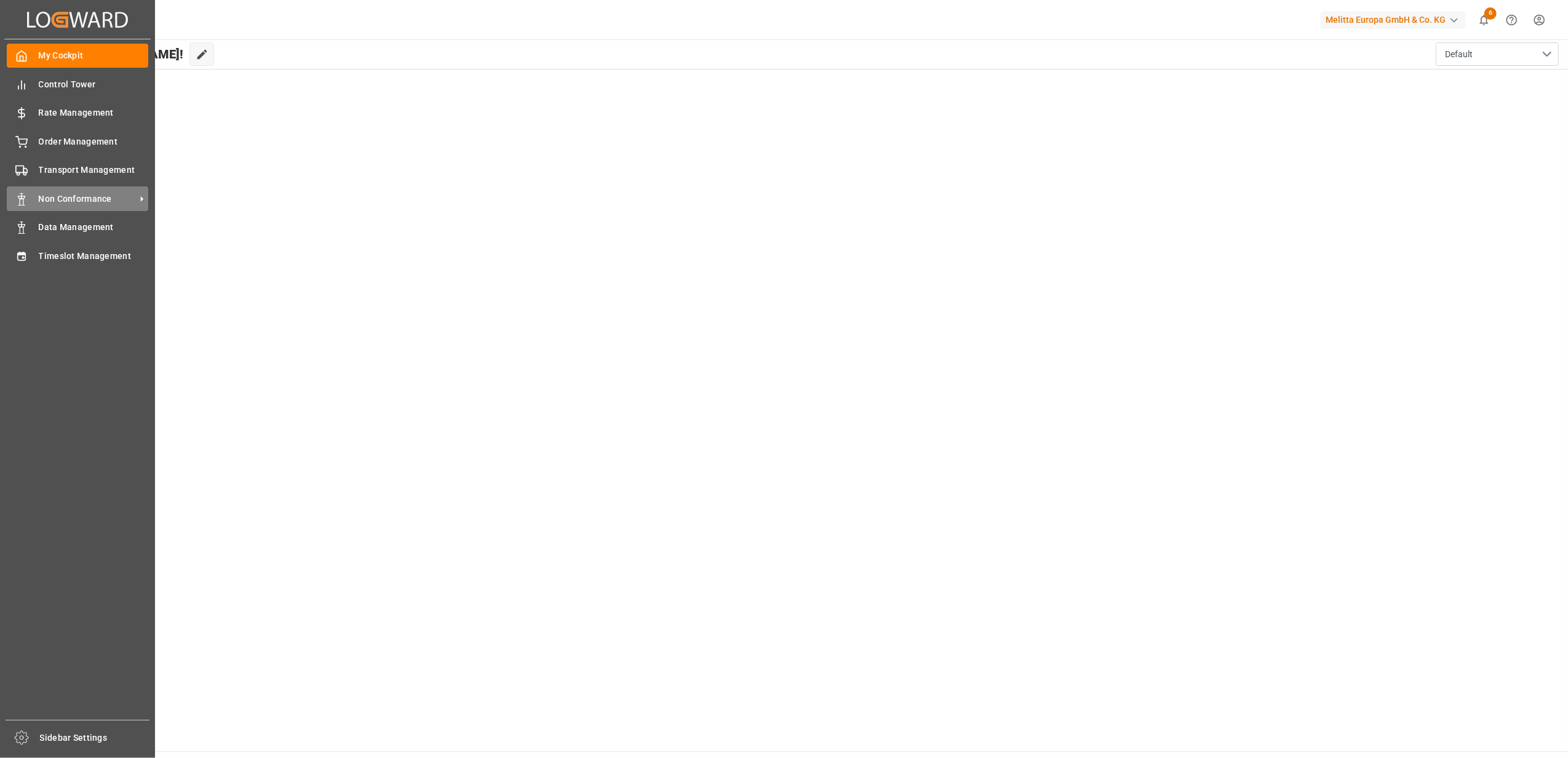
click at [59, 194] on span "Non Conformance" at bounding box center [88, 198] width 98 height 13
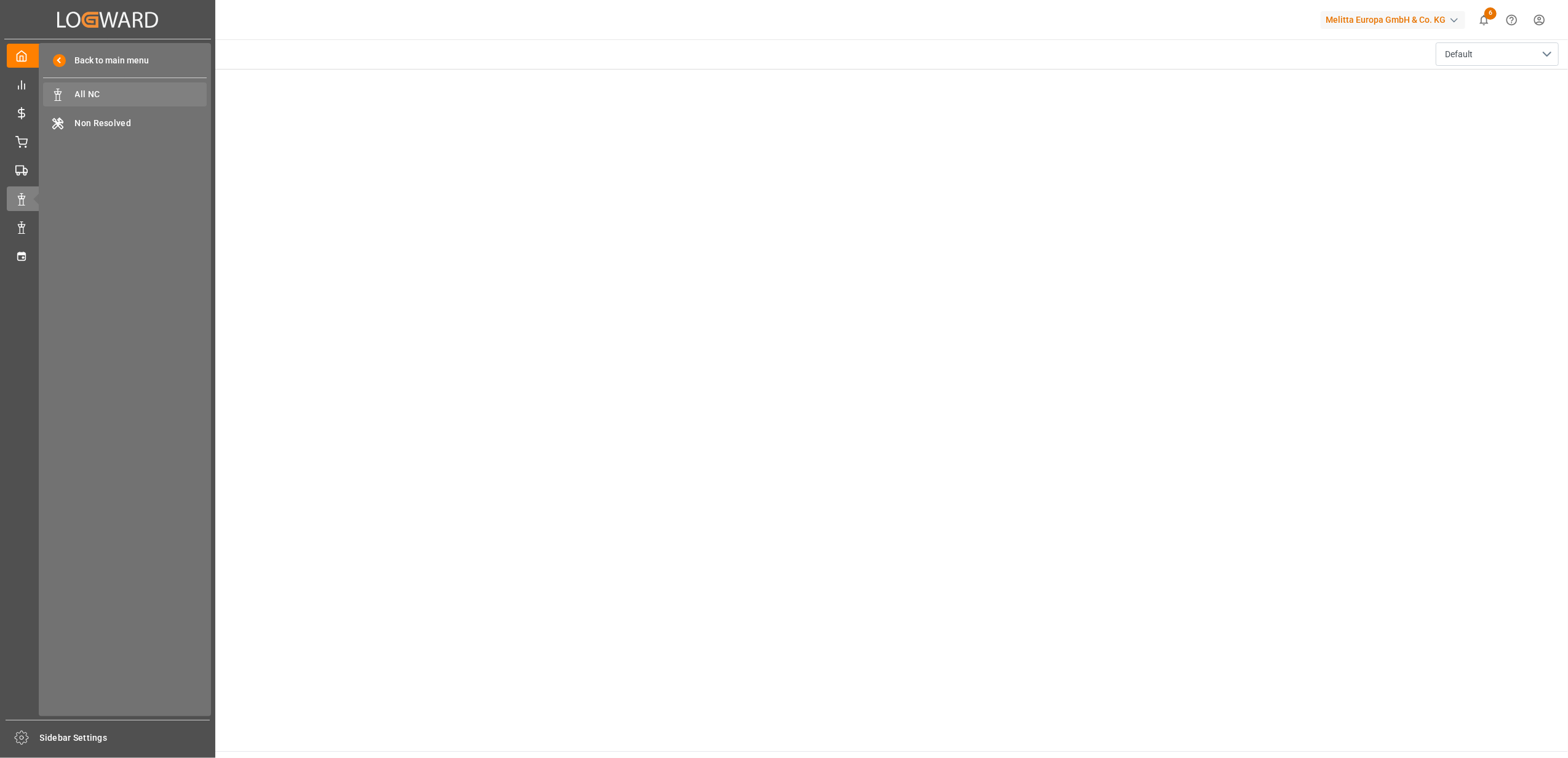
click at [89, 100] on span "All NC" at bounding box center [141, 94] width 133 height 13
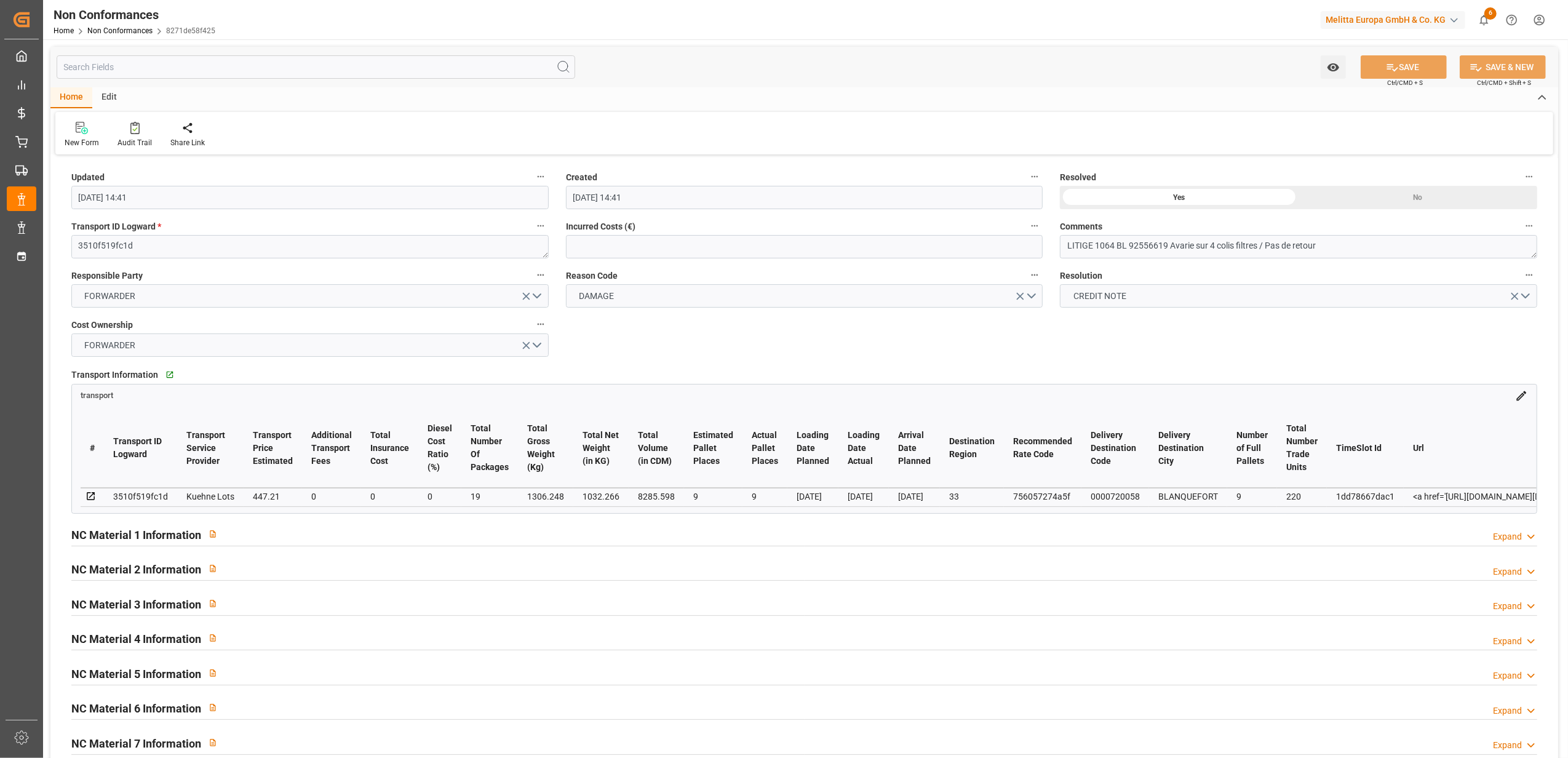
click at [1542, 16] on html "Created by potrace 1.15, written by Peter Selinger 2001-2017 Created by potrace…" at bounding box center [784, 379] width 1568 height 758
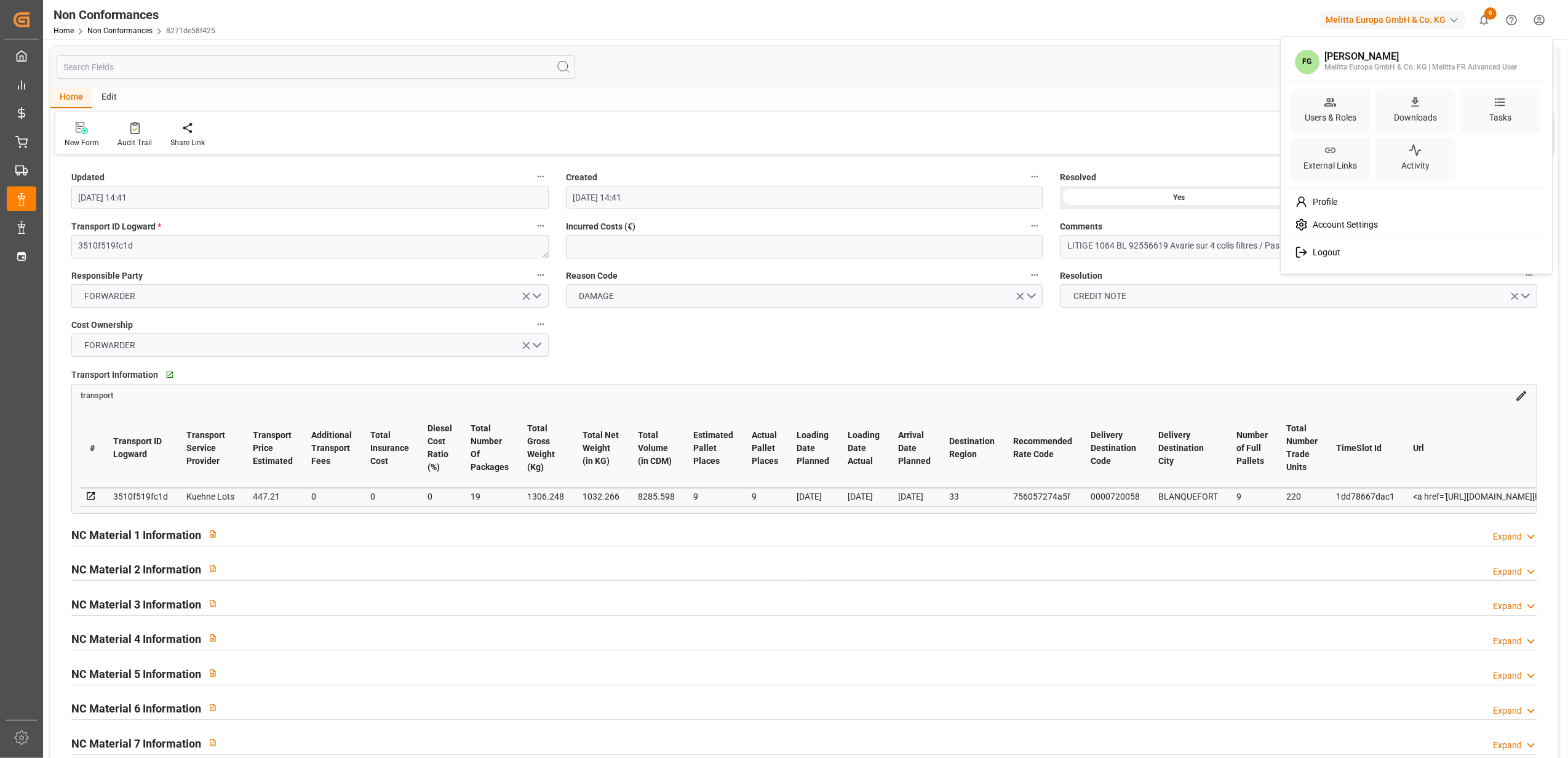
click at [1359, 251] on div "Logout" at bounding box center [1416, 252] width 253 height 22
